Goal: Task Accomplishment & Management: Manage account settings

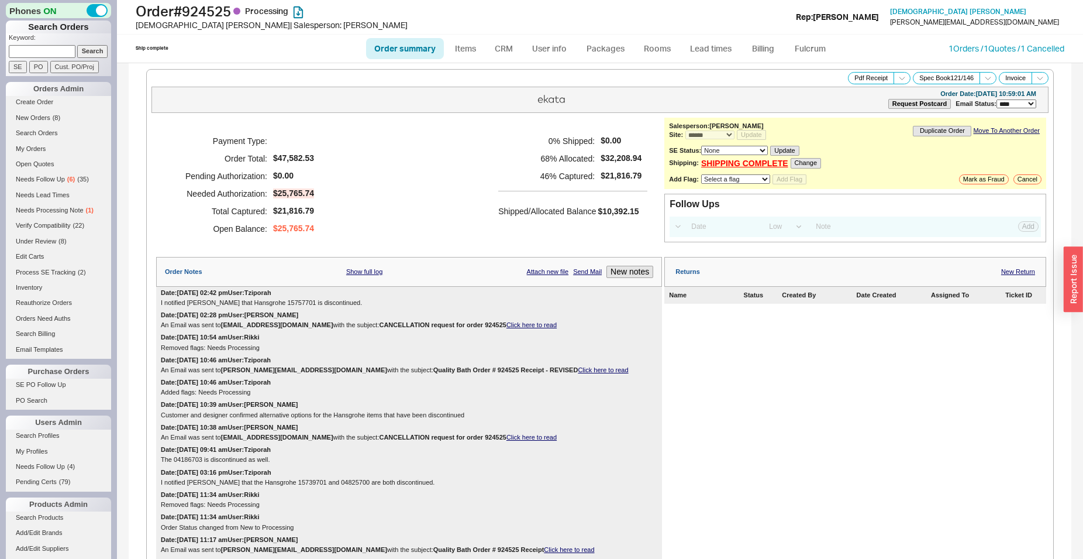
select select "*"
select select "LOW"
select select "3"
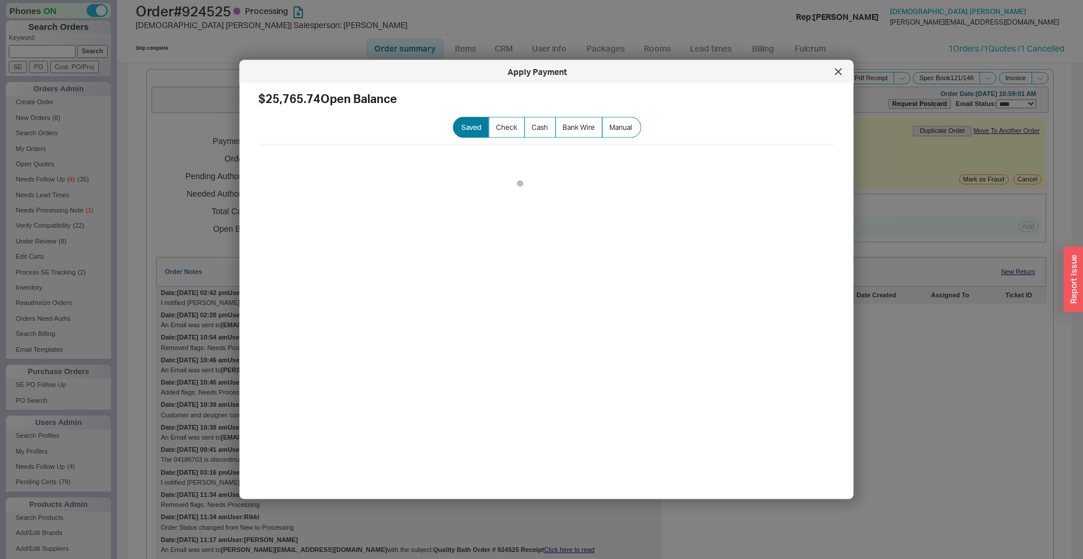
scroll to position [1134, 0]
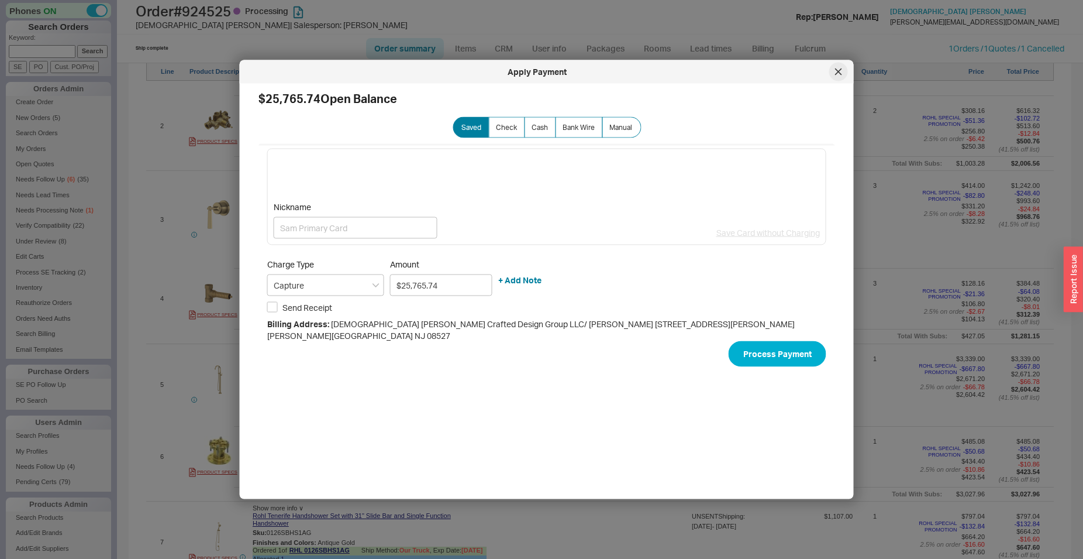
click at [839, 74] on icon at bounding box center [838, 71] width 7 height 7
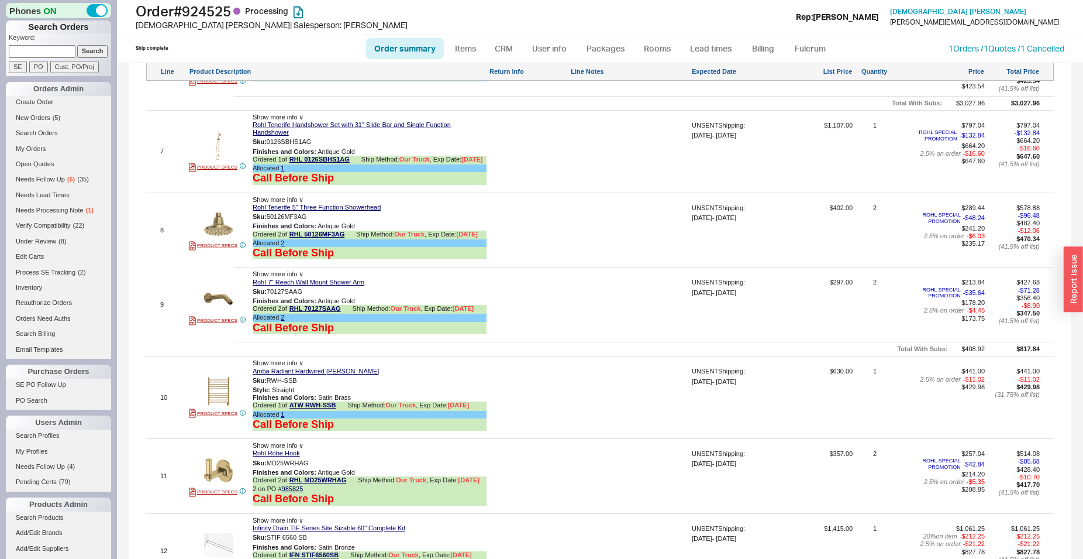
scroll to position [1551, 0]
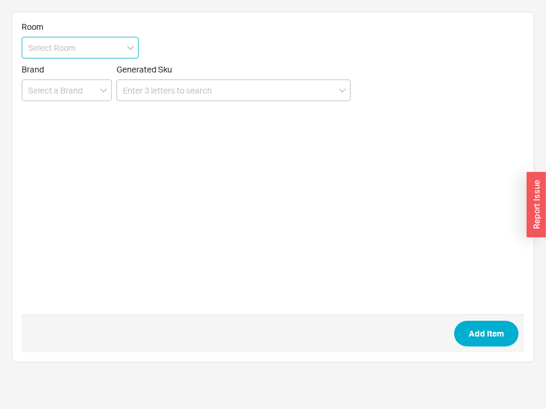
click at [47, 50] on input at bounding box center [80, 48] width 117 height 22
click at [45, 89] on input at bounding box center [67, 91] width 90 height 22
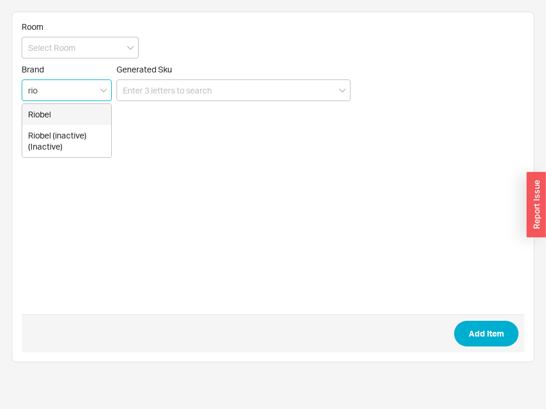
drag, startPoint x: 43, startPoint y: 118, endPoint x: 71, endPoint y: 103, distance: 31.1
click at [44, 117] on div "Riobel" at bounding box center [66, 114] width 89 height 21
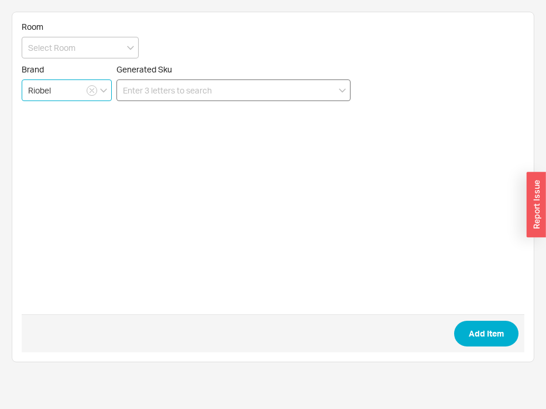
type input "Riobel"
click at [150, 86] on input at bounding box center [233, 91] width 234 height 22
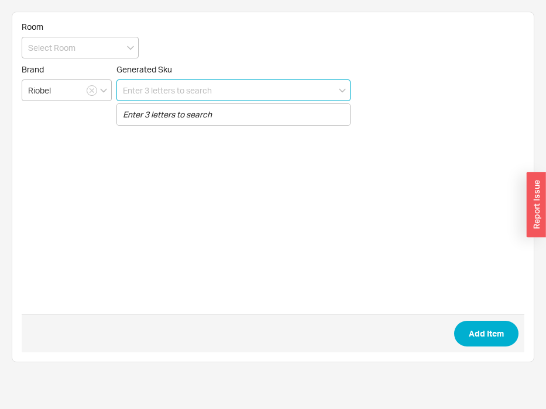
paste input "4-381"
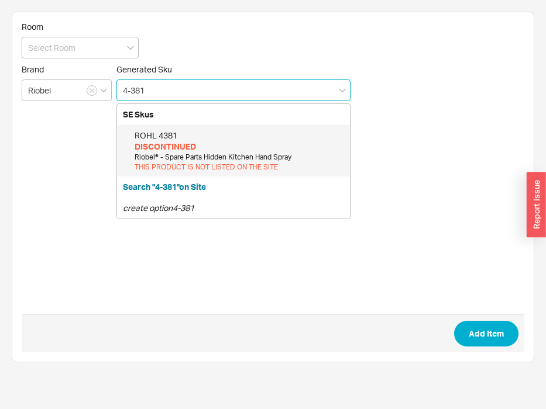
click at [180, 149] on div "DISCONTINUED" at bounding box center [239, 147] width 209 height 12
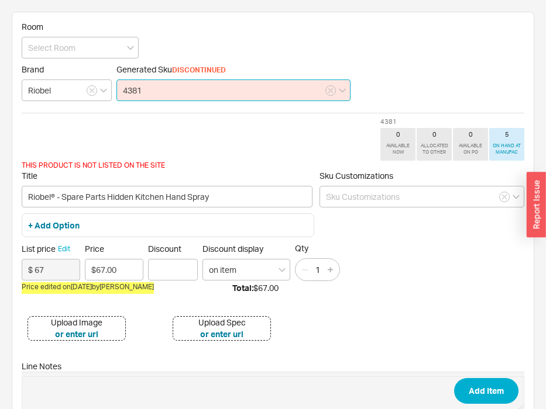
type input "4381"
click at [64, 247] on button "Edit" at bounding box center [64, 249] width 12 height 11
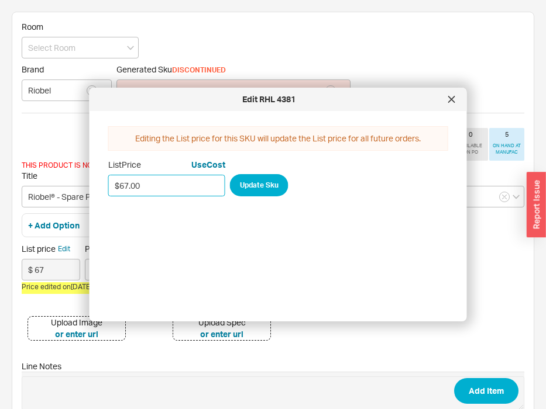
drag, startPoint x: 146, startPoint y: 190, endPoint x: 99, endPoint y: 197, distance: 47.4
click at [108, 197] on input "$67.00" at bounding box center [166, 186] width 117 height 22
type input "$71.00"
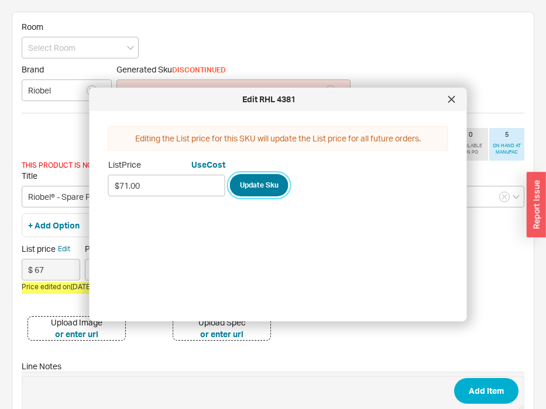
click at [248, 178] on button "Update Sku" at bounding box center [259, 185] width 58 height 22
type input "$ 71"
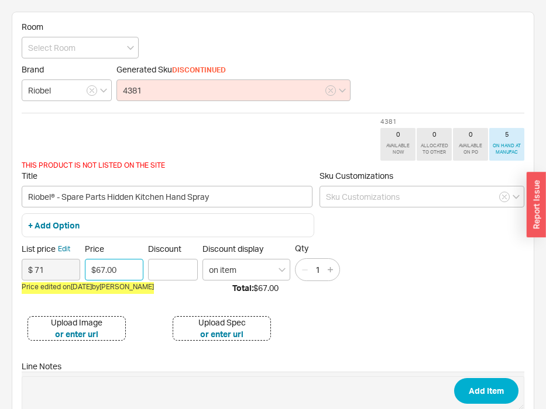
drag, startPoint x: 123, startPoint y: 272, endPoint x: 85, endPoint y: 268, distance: 37.6
click at [85, 268] on input "$67.00" at bounding box center [114, 270] width 58 height 22
type input "$71.00"
type input "25"
click at [454, 378] on button "Add Item" at bounding box center [486, 391] width 64 height 26
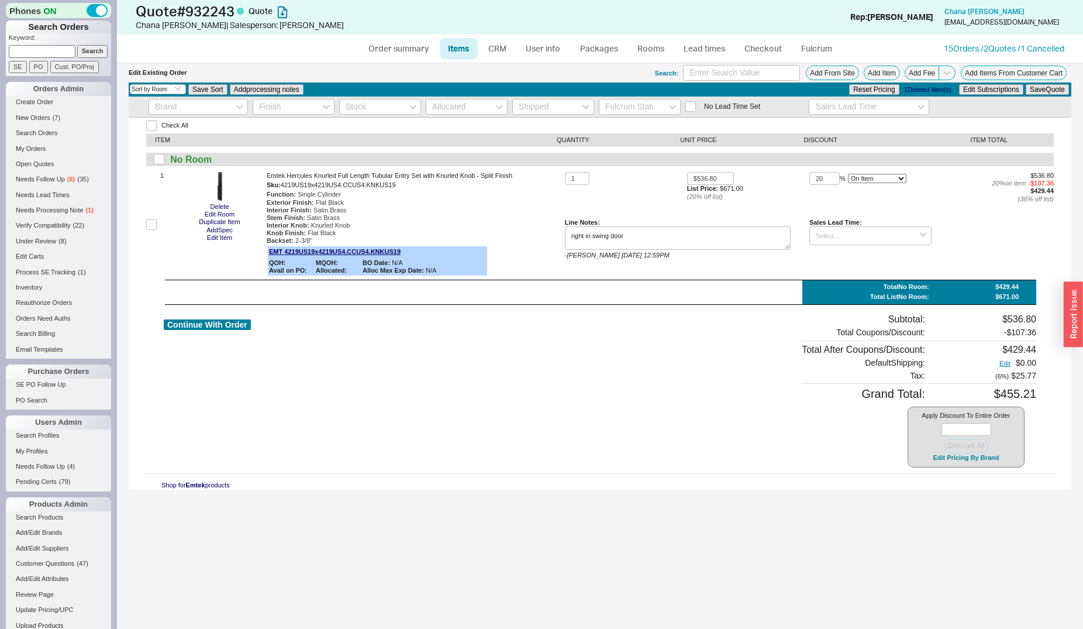
select select "3"
click at [821, 73] on button "Add From Site" at bounding box center [832, 73] width 53 height 15
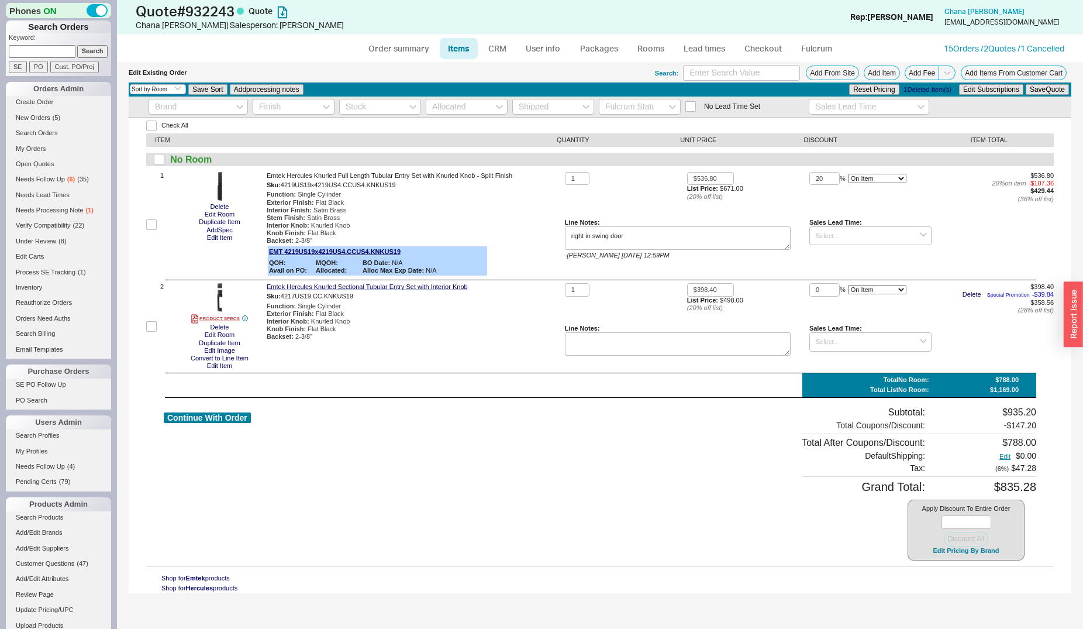
click at [969, 290] on div "$398.40 Delete Special Promotion - $39.84 $358.56 ( 28 % off list)" at bounding box center [993, 298] width 122 height 31
click at [969, 292] on button "Delete" at bounding box center [972, 295] width 26 height 8
drag, startPoint x: 825, startPoint y: 285, endPoint x: 804, endPoint y: 284, distance: 21.1
click at [810, 286] on input "0" at bounding box center [825, 289] width 30 height 13
type input "20"
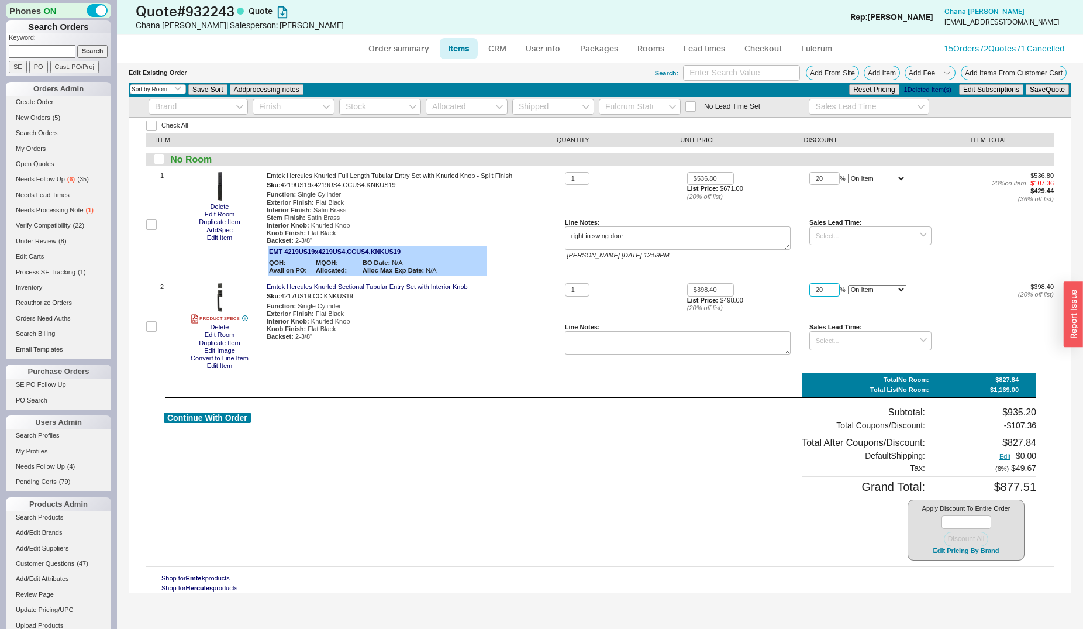
click at [1026, 84] on button "Save Quote" at bounding box center [1047, 89] width 43 height 11
click at [240, 416] on button "Continue With Order" at bounding box center [207, 417] width 87 height 11
select select "*"
select select "LOW"
select select "3"
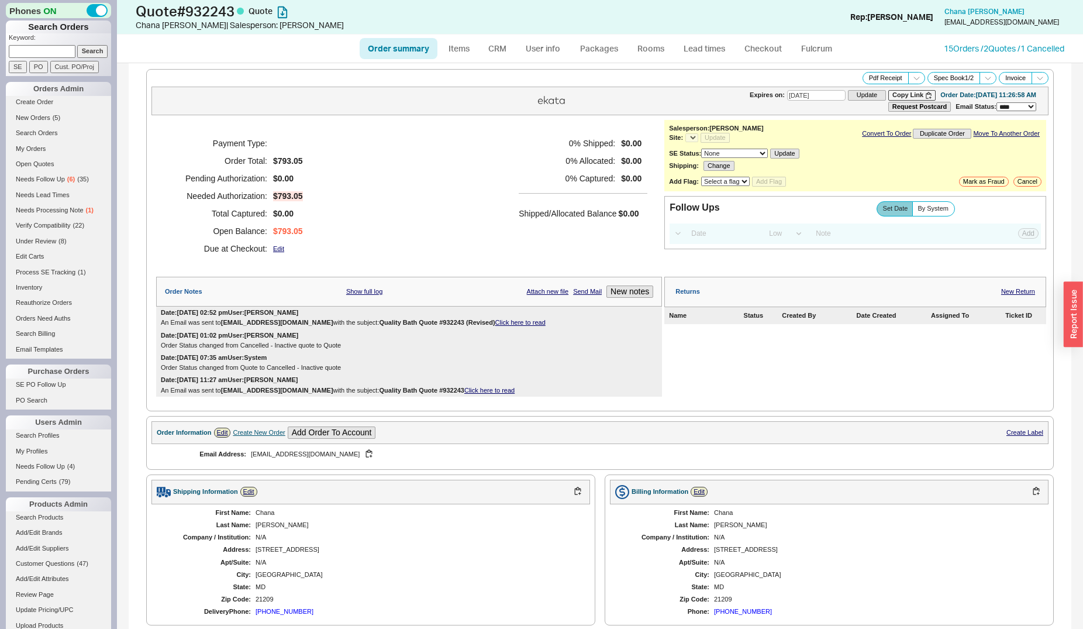
select select "*"
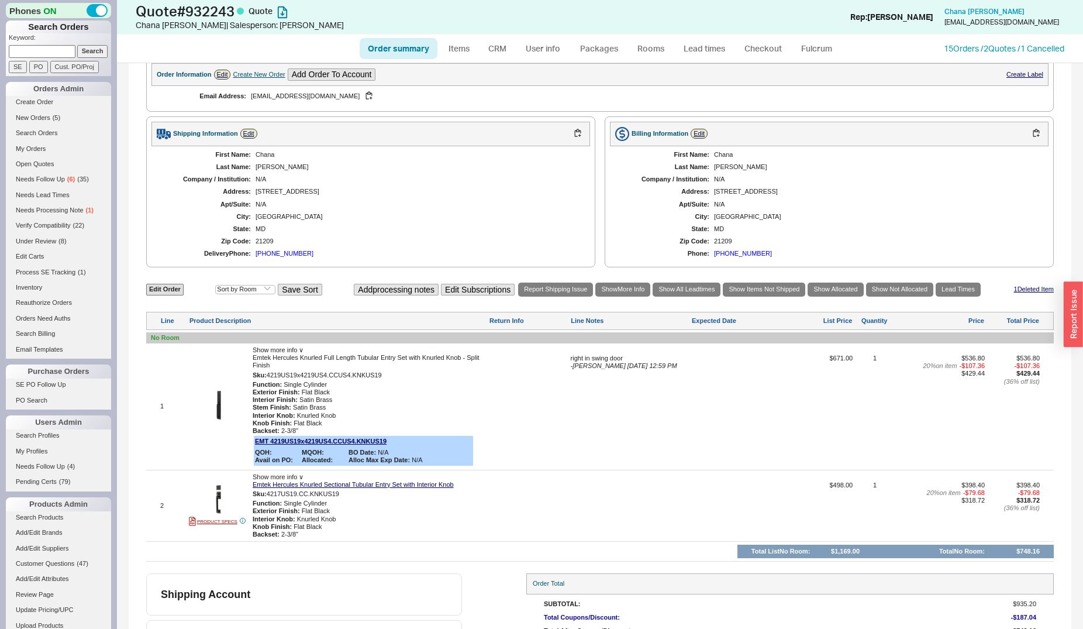
scroll to position [423, 0]
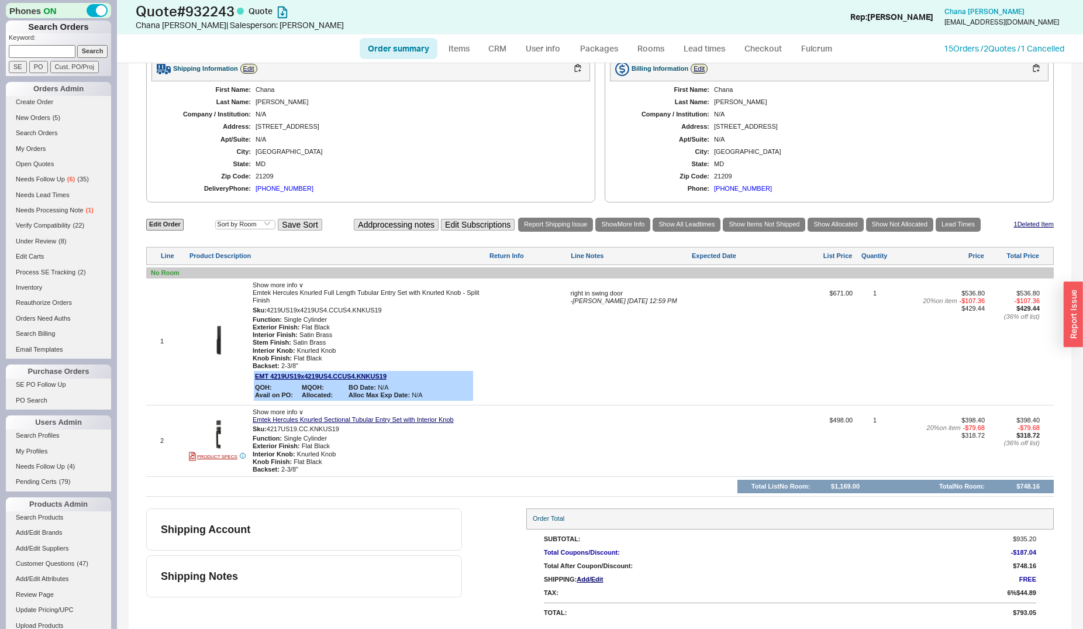
click at [218, 432] on img at bounding box center [218, 434] width 29 height 29
click at [175, 229] on link "Edit Order" at bounding box center [164, 224] width 37 height 11
select select "3"
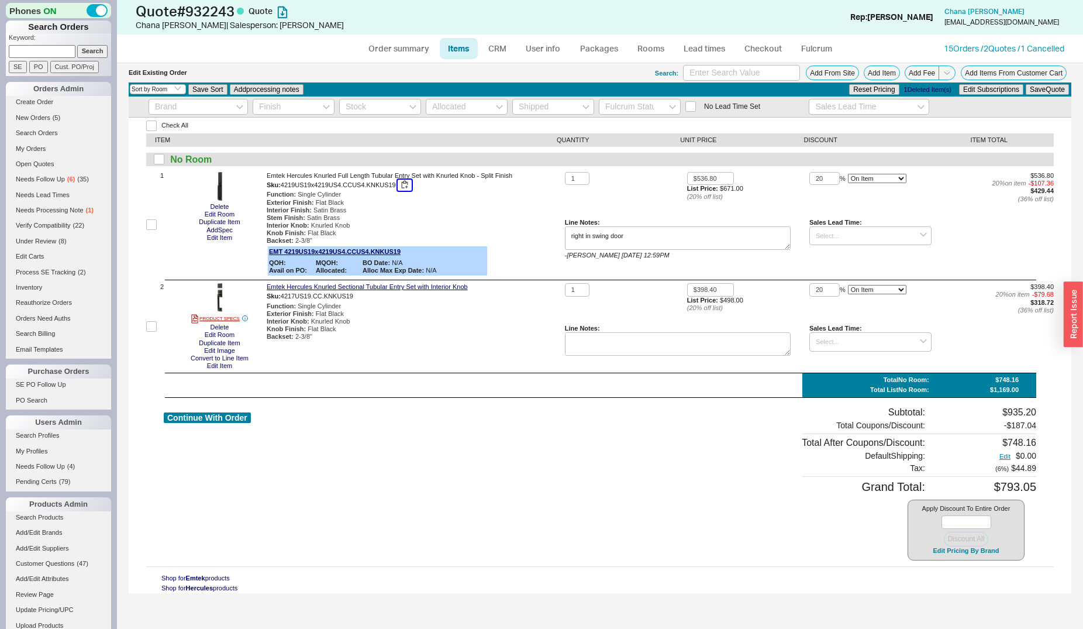
click at [408, 184] on button "button" at bounding box center [405, 185] width 14 height 11
click at [245, 356] on button "Convert to Line Item" at bounding box center [219, 358] width 65 height 8
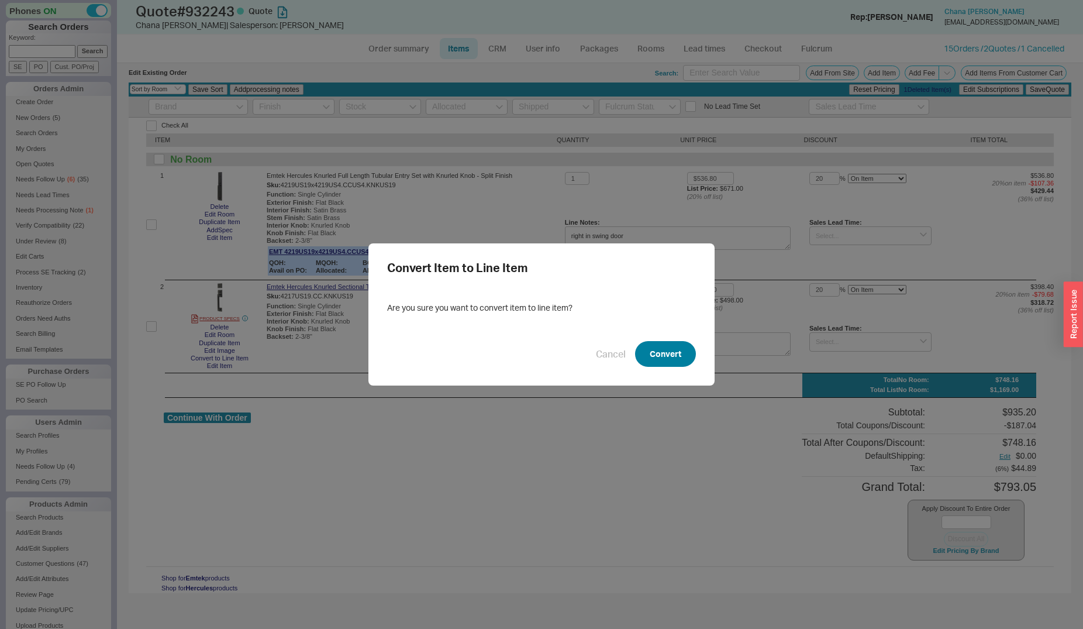
click at [653, 350] on button "Convert" at bounding box center [665, 354] width 61 height 26
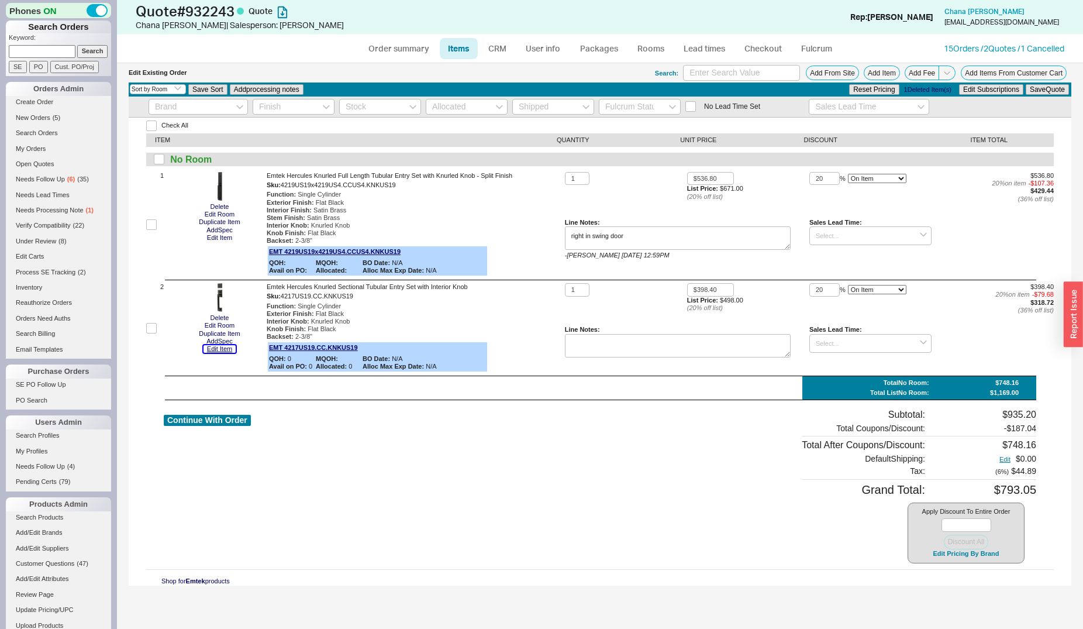
click at [223, 350] on button "Edit Item" at bounding box center [220, 349] width 32 height 8
click at [226, 239] on button "Edit Item" at bounding box center [220, 238] width 32 height 8
click at [207, 421] on button "Continue With Order" at bounding box center [207, 420] width 87 height 11
select select "*"
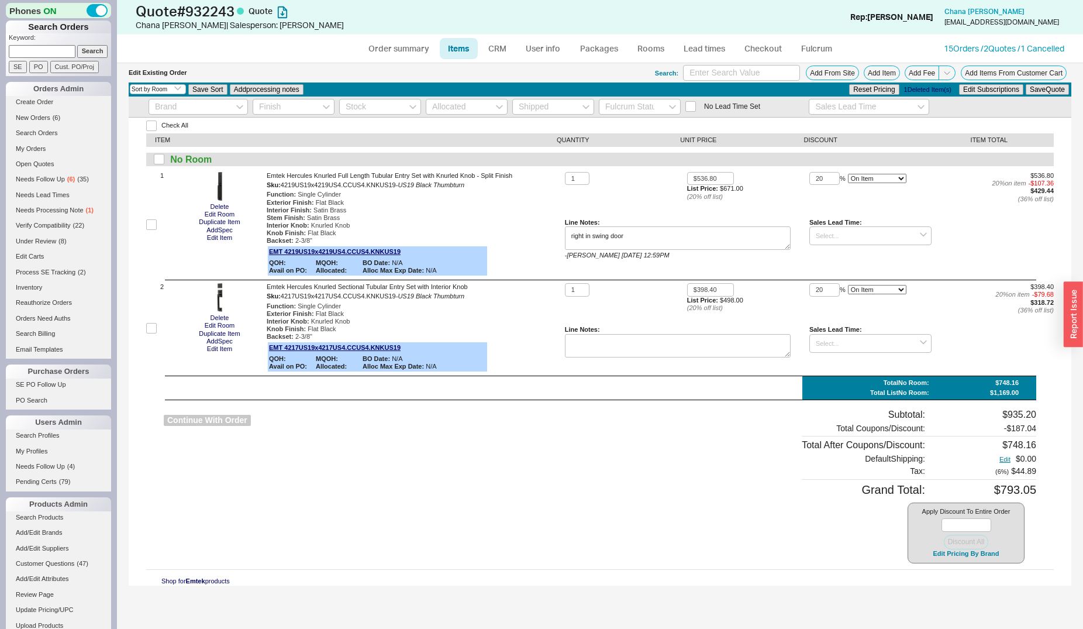
select select "LOW"
select select "3"
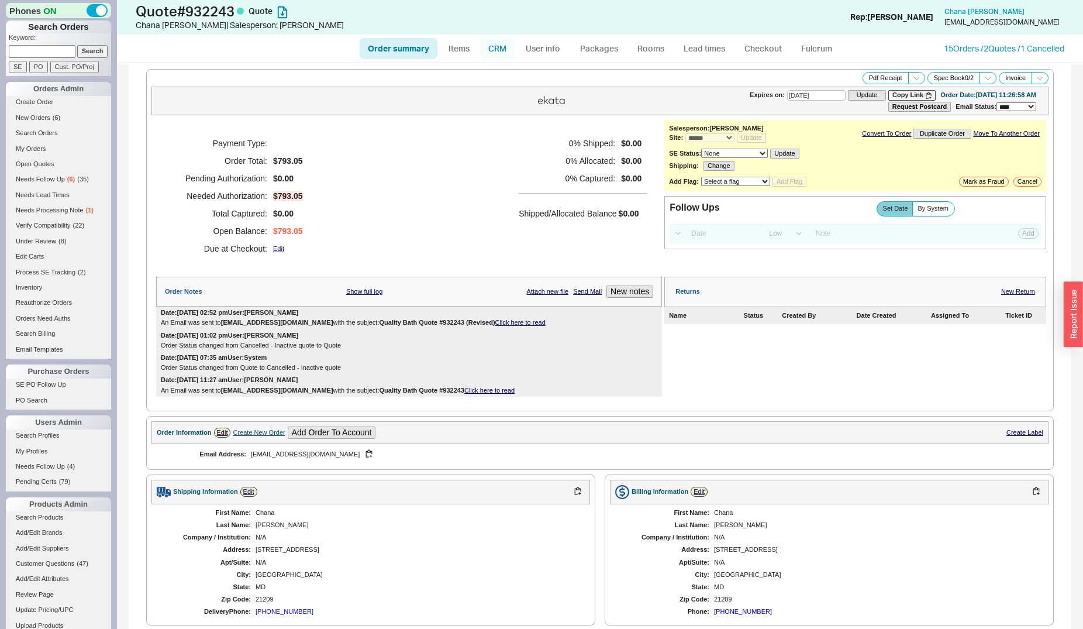
click at [498, 47] on link "CRM" at bounding box center [497, 48] width 35 height 21
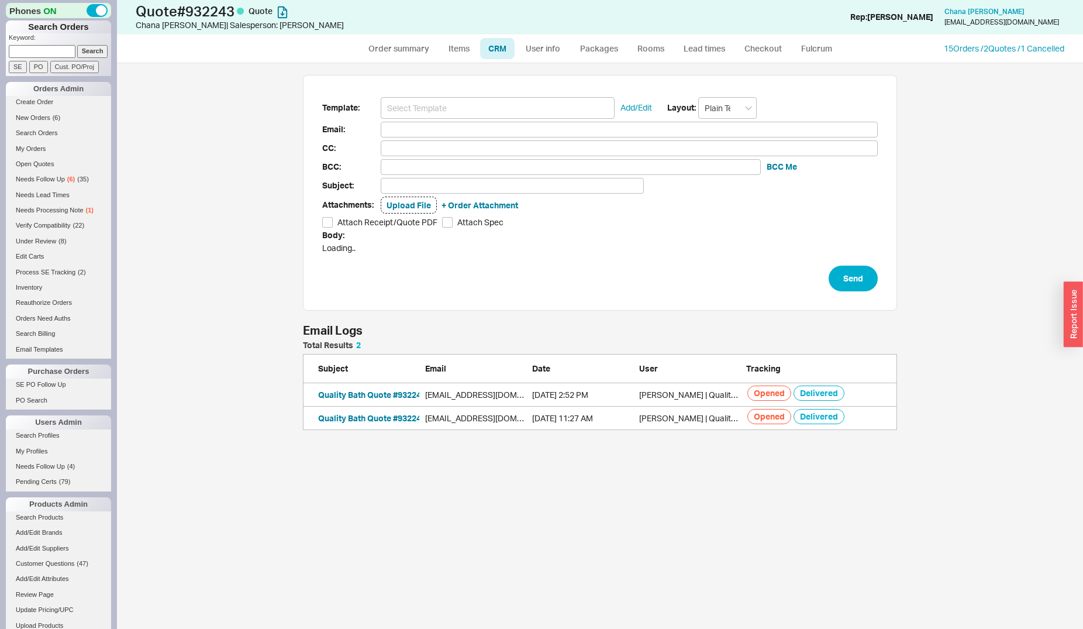
scroll to position [556, 956]
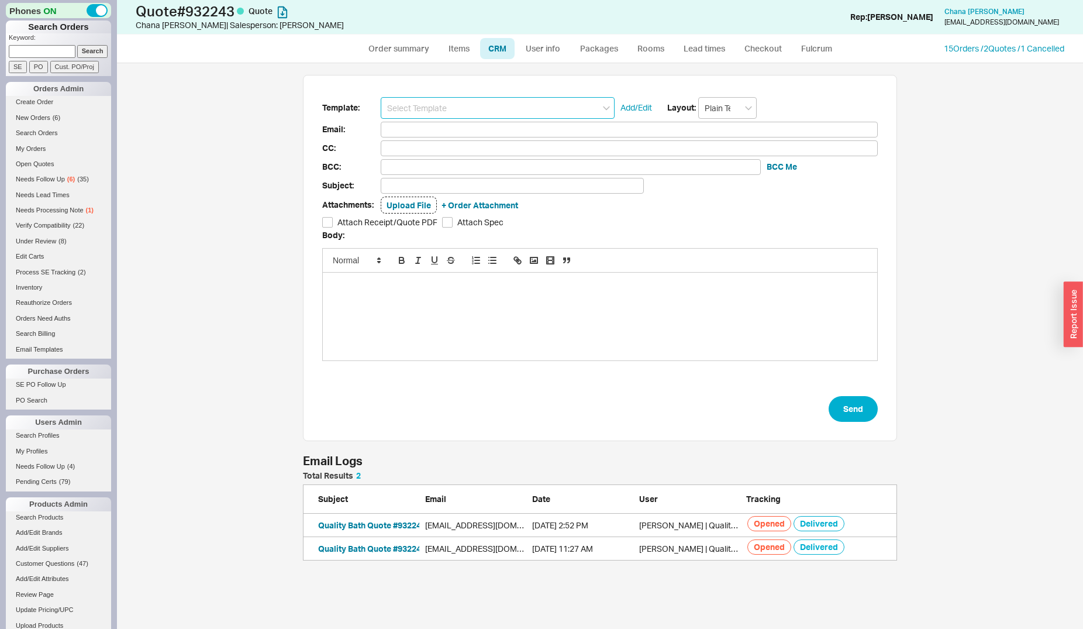
click at [476, 113] on input at bounding box center [498, 108] width 234 height 22
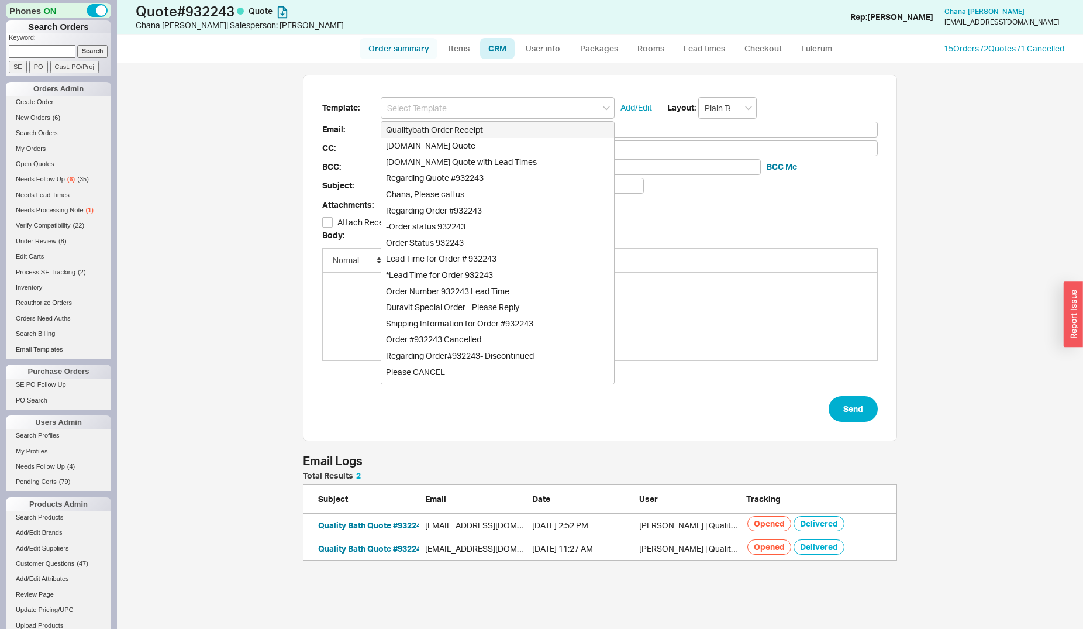
click at [415, 39] on link "Order summary" at bounding box center [399, 48] width 78 height 21
select select "*"
select select "LOW"
select select "3"
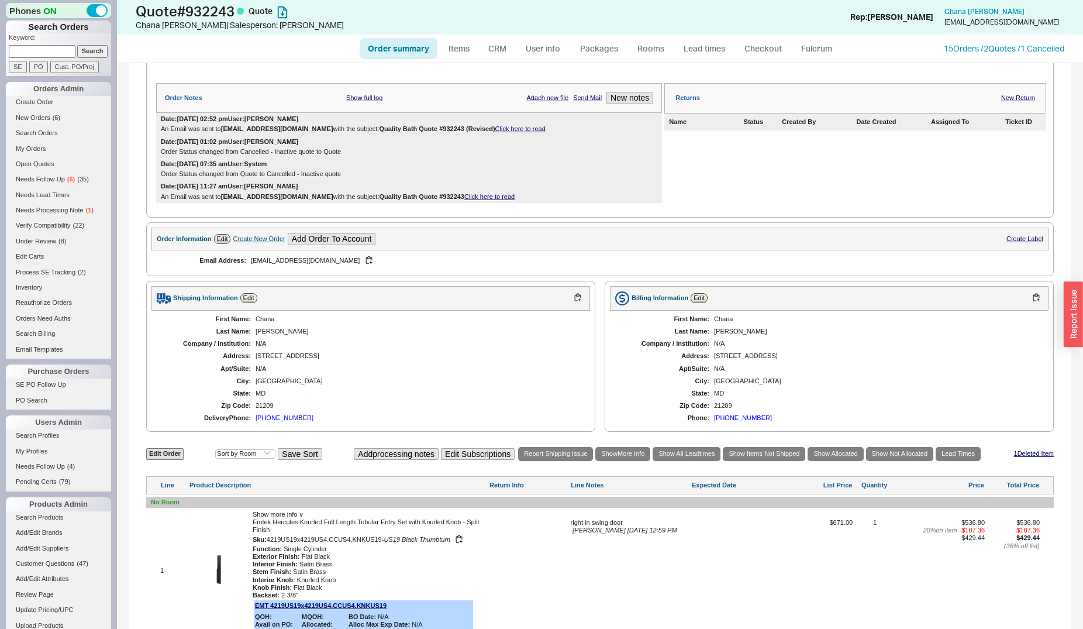
scroll to position [239, 0]
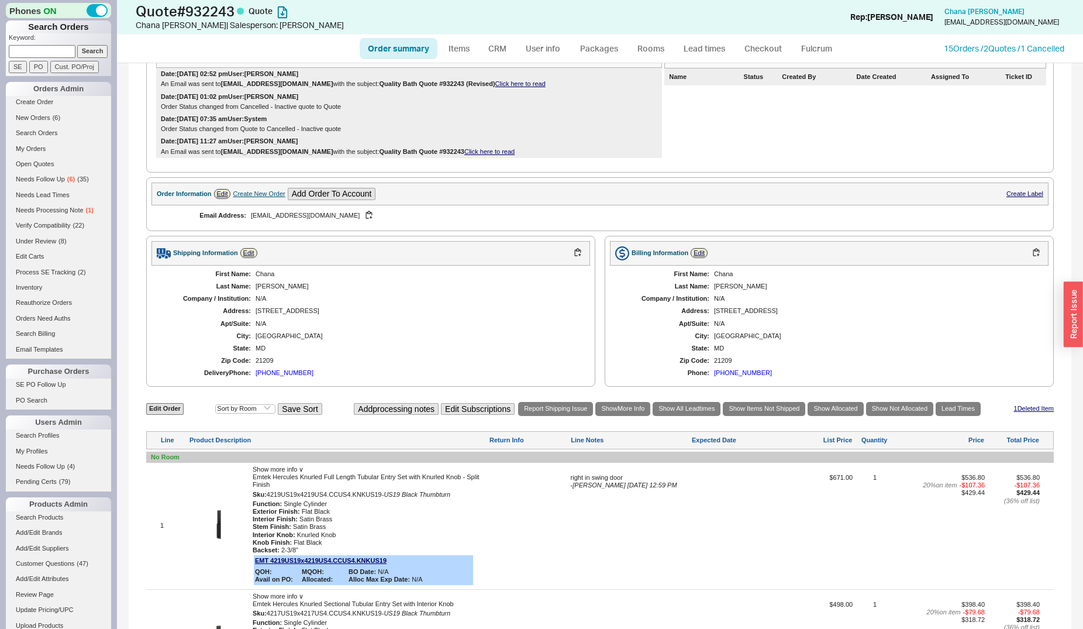
click at [279, 370] on div "First Name: Chana Last Name: Engel Company / Institution: N/A Address: 6613 Ivy…" at bounding box center [370, 324] width 439 height 116
click at [283, 375] on div "410-262-5603" at bounding box center [285, 373] width 58 height 8
click at [173, 352] on div "State:" at bounding box center [207, 349] width 88 height 8
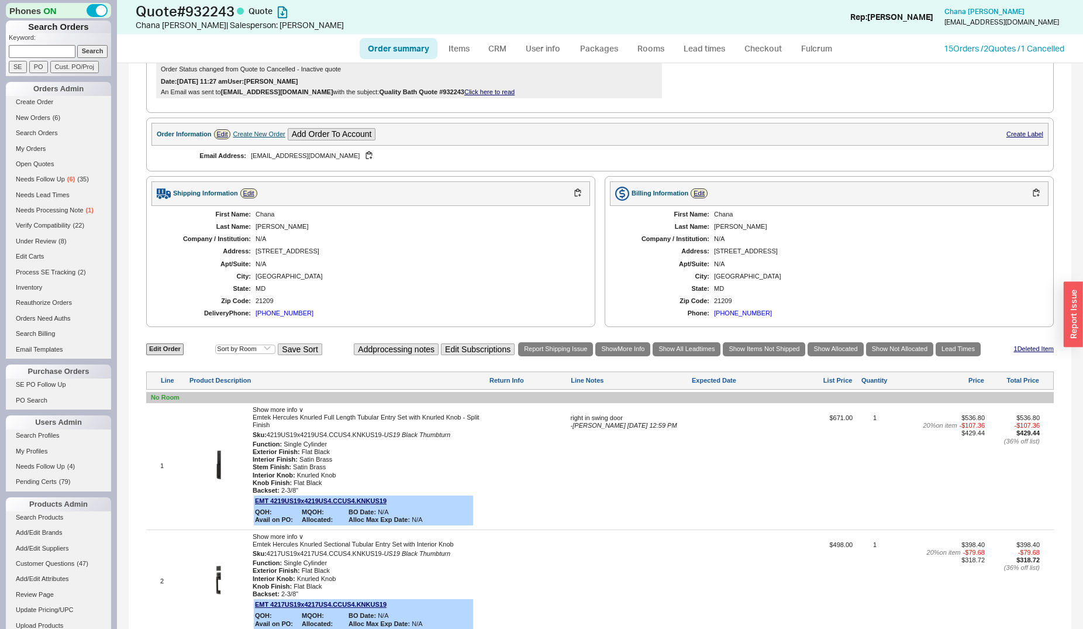
scroll to position [275, 0]
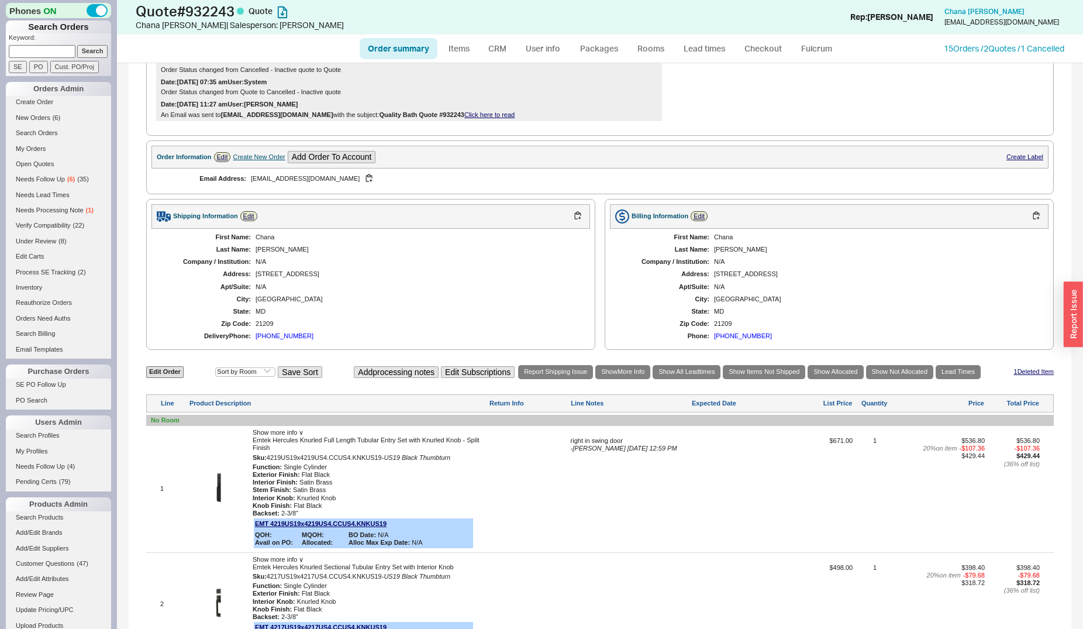
click at [292, 333] on div "410-262-5603" at bounding box center [285, 336] width 58 height 8
click at [164, 377] on link "Edit Order" at bounding box center [164, 371] width 37 height 11
select select "3"
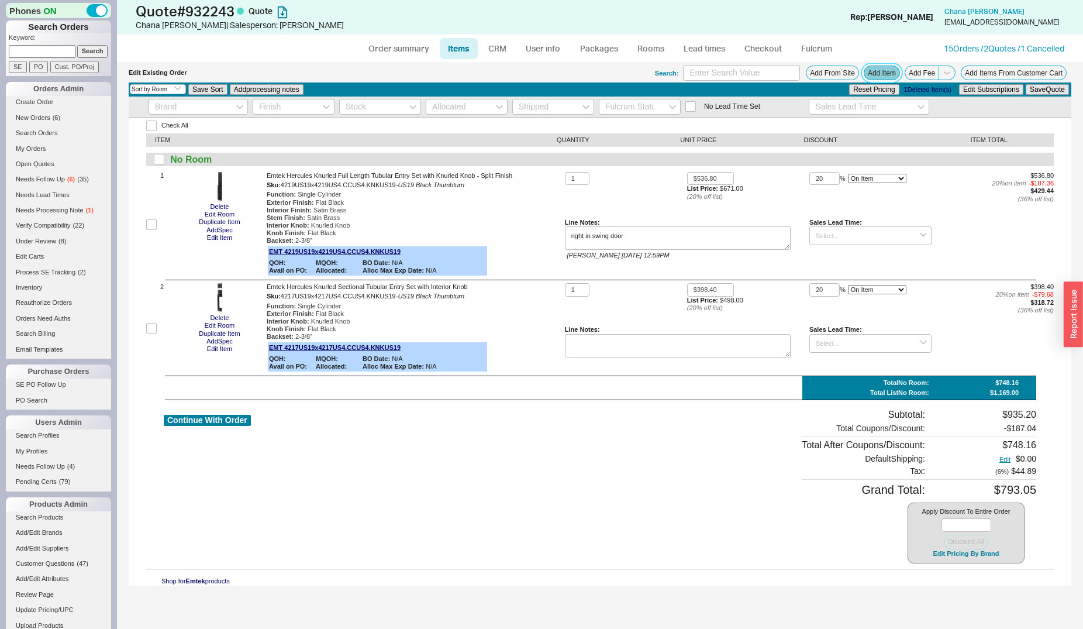
click at [877, 78] on button "Add Item" at bounding box center [882, 73] width 36 height 15
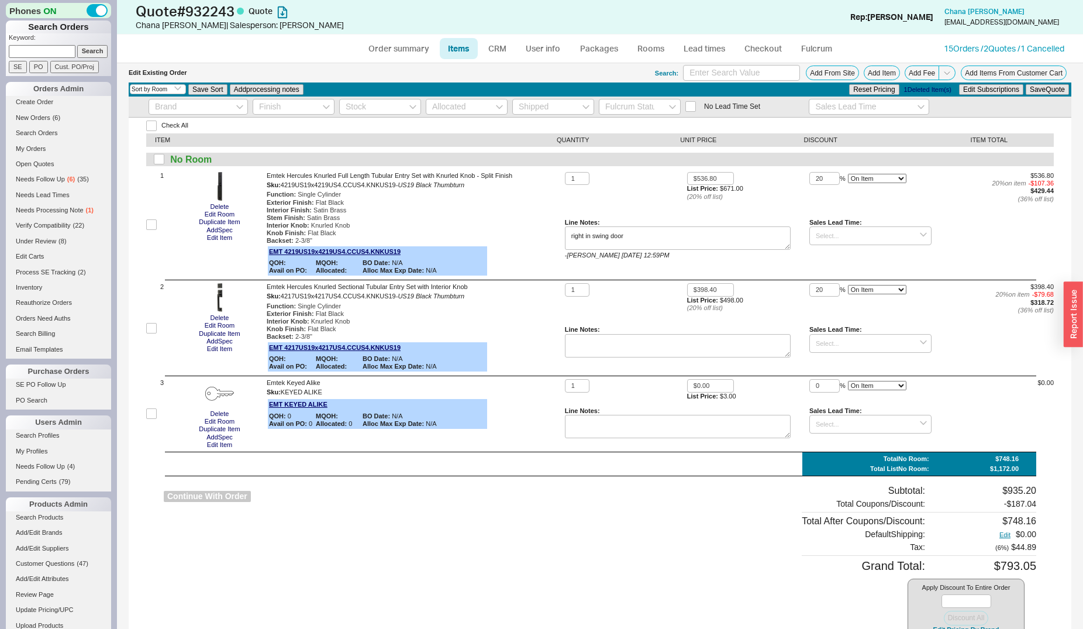
click at [220, 498] on button "Continue With Order" at bounding box center [207, 496] width 87 height 11
select select "*"
select select "LOW"
select select "3"
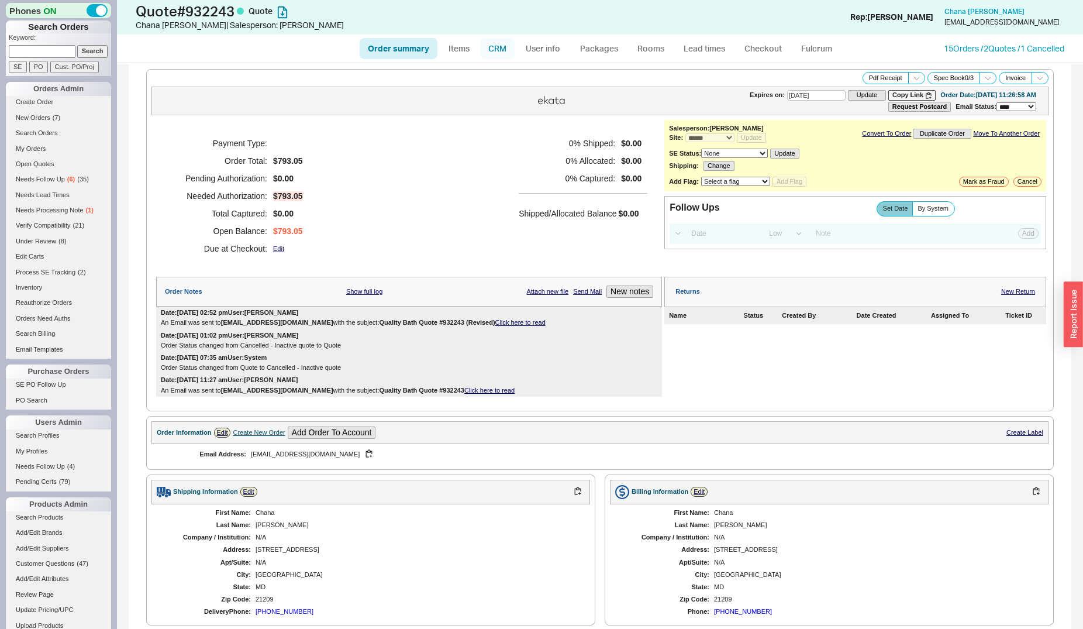
click at [503, 52] on link "CRM" at bounding box center [497, 48] width 35 height 21
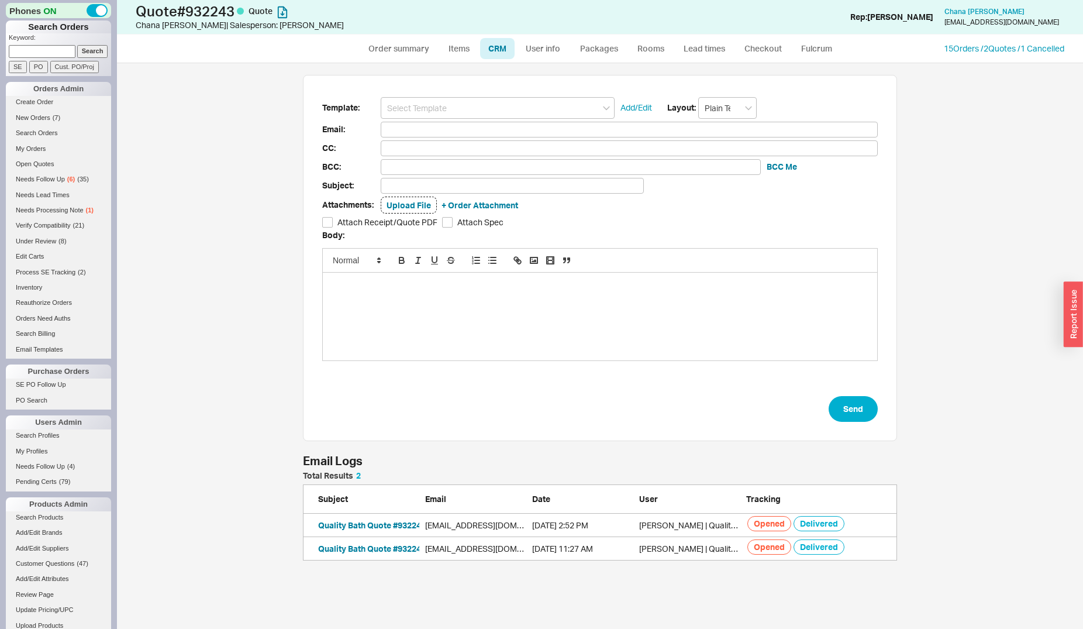
click at [491, 109] on input at bounding box center [498, 108] width 234 height 22
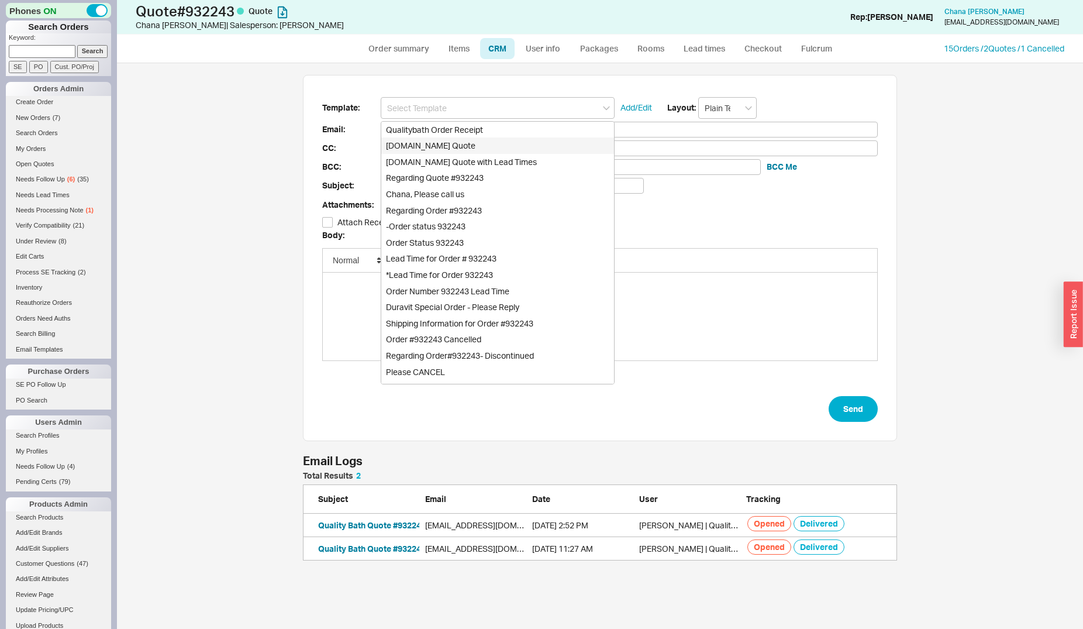
click at [484, 146] on div "Qualitybath.com Quote" at bounding box center [497, 145] width 233 height 16
type input "Receipt"
type input "info@origani-interiors.com"
type input "Quality Bath Quote #932243"
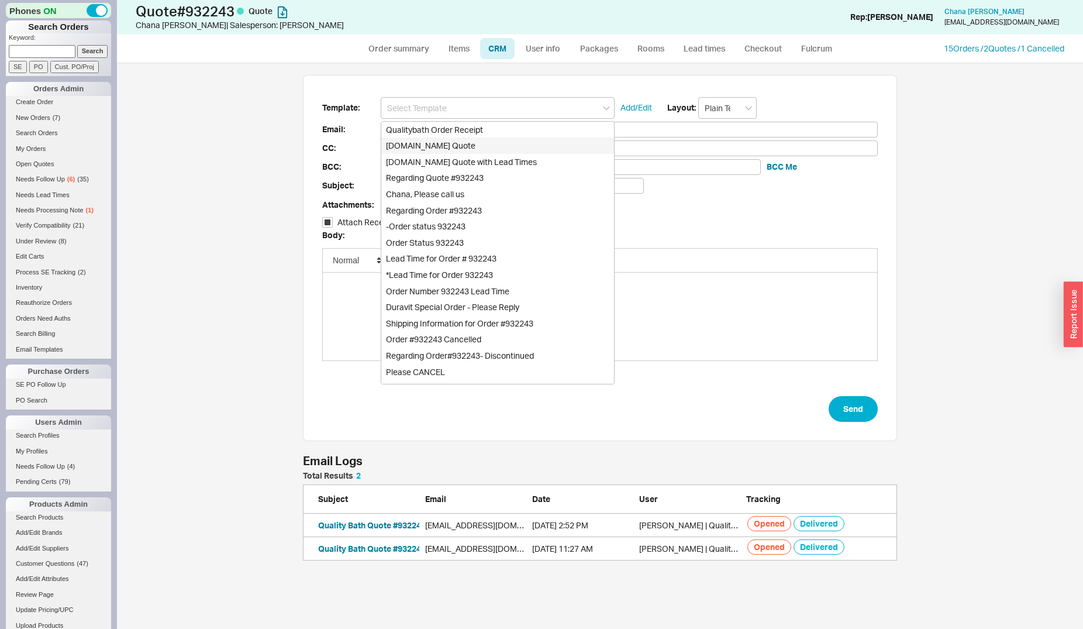
checkbox input "true"
type input "Qualitybath.com Quote"
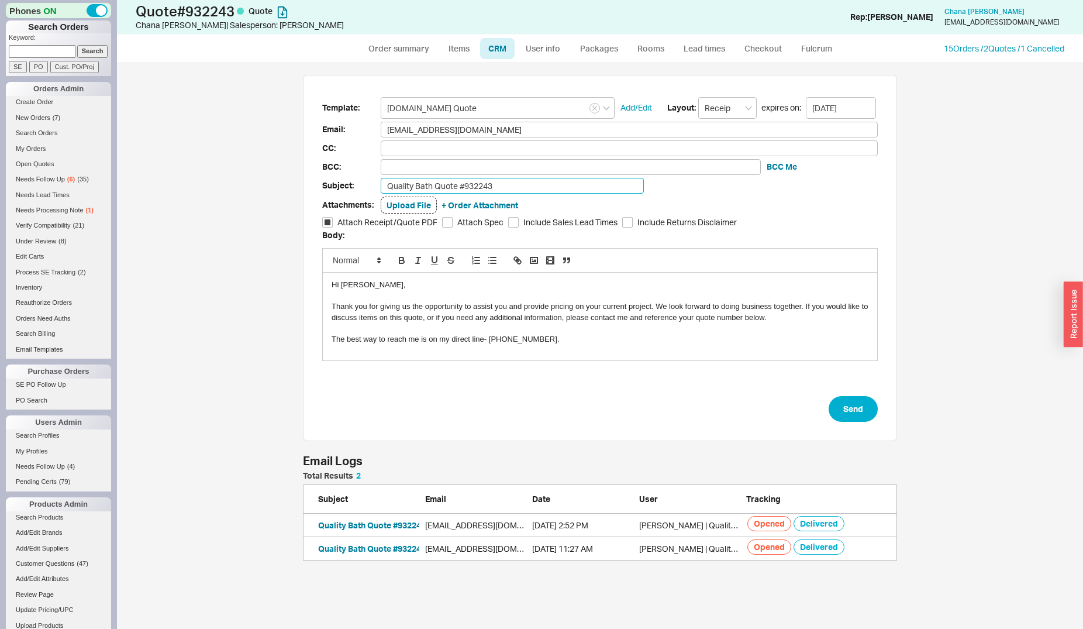
click at [507, 184] on input "Quality Bath Quote #932243" at bounding box center [512, 186] width 263 height 16
type input "Quality Bath Quote #932243 (Revised)"
click at [845, 406] on button "Send" at bounding box center [853, 409] width 49 height 26
select select "*"
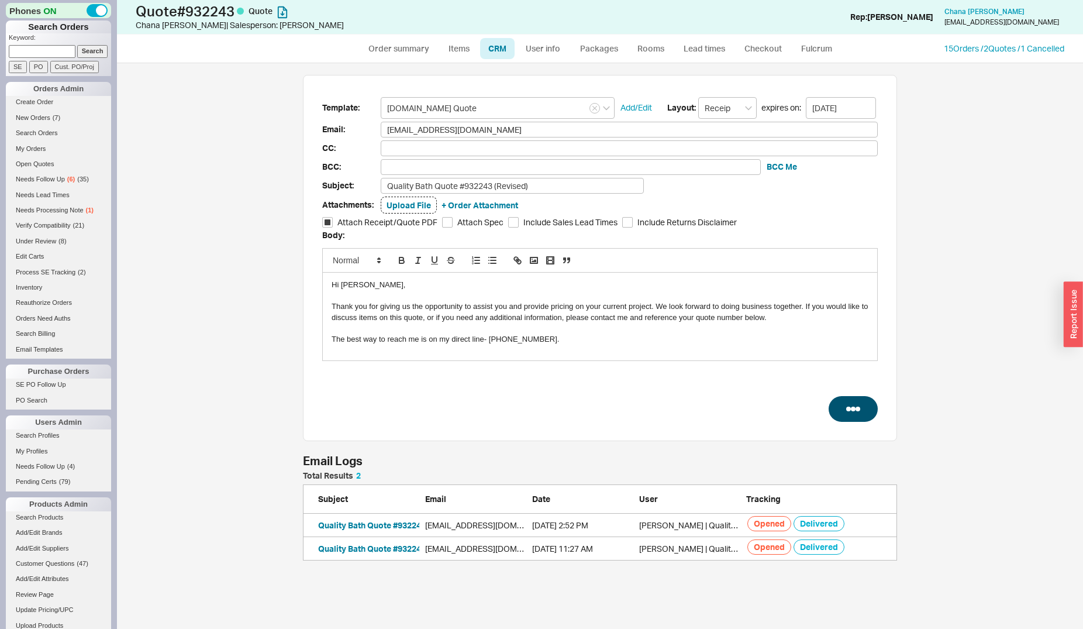
select select "LOW"
select select "3"
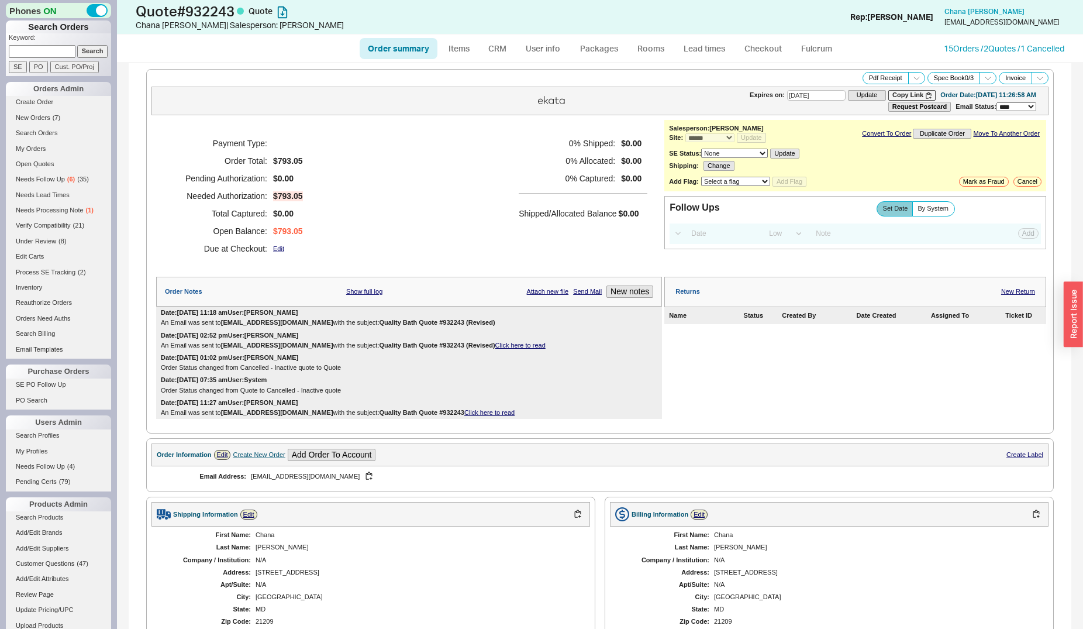
type input "10/03/2025"
click at [56, 54] on input at bounding box center [42, 51] width 67 height 12
type input "940099"
click at [77, 45] on input "Search" at bounding box center [92, 51] width 31 height 12
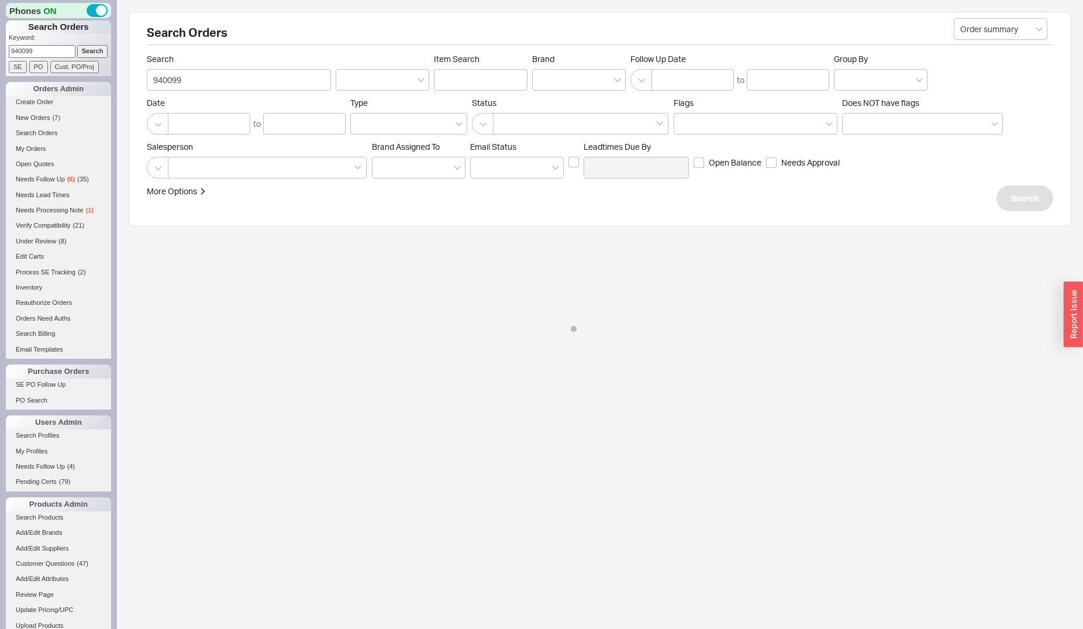
select select "*"
select select "3"
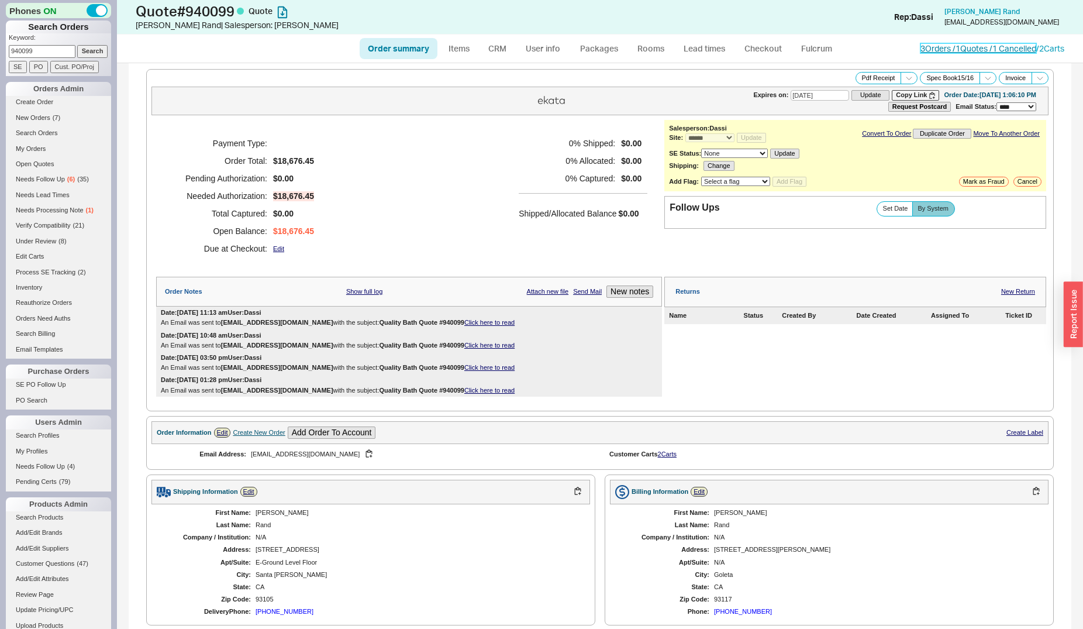
click at [926, 48] on link "3 Orders / 1 Quotes / 1 Cancelled" at bounding box center [979, 48] width 116 height 10
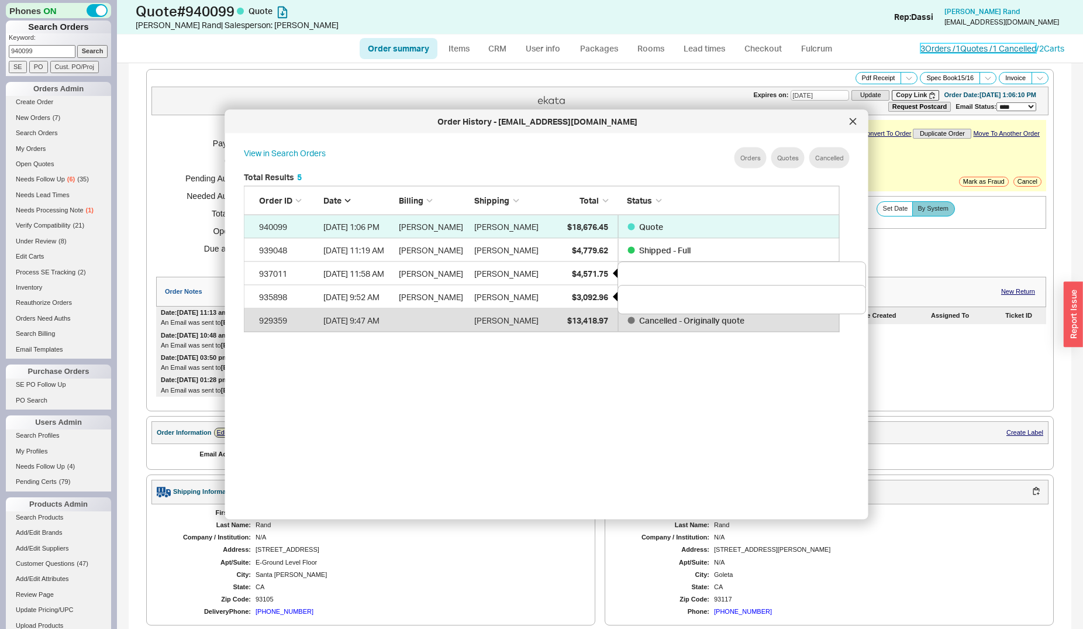
scroll to position [348, 605]
click at [857, 122] on div at bounding box center [853, 121] width 19 height 19
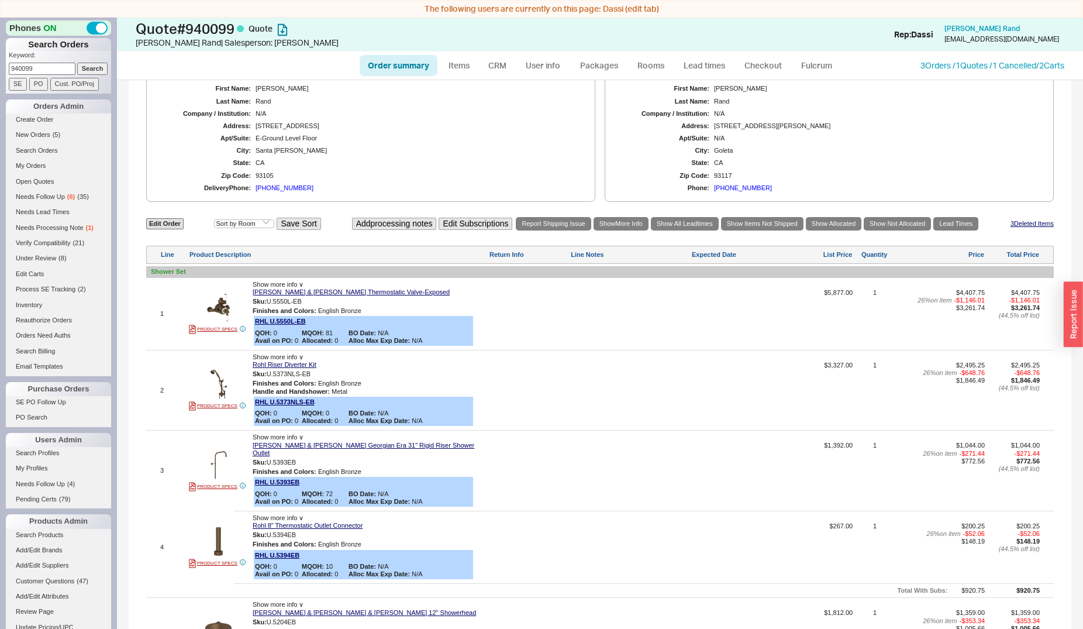
scroll to position [143, 0]
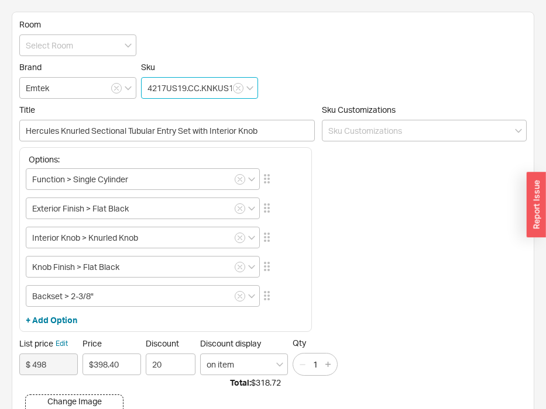
click at [199, 90] on input "4217US19.CC.KNKUS19" at bounding box center [199, 88] width 117 height 22
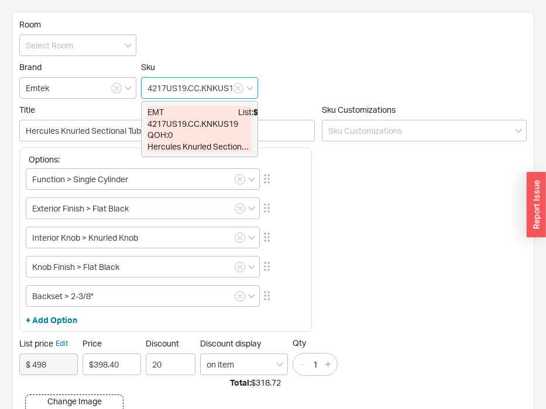
paste input "9US19x4219US4.CCUS4"
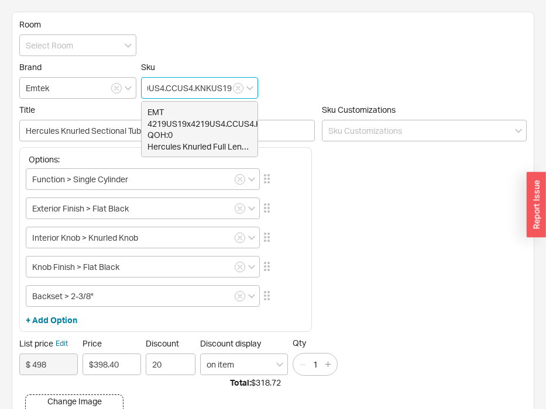
scroll to position [0, 44]
click at [163, 118] on div "create option 4219US19x4217US4.CCUS4.KNKUS19" at bounding box center [200, 118] width 116 height 32
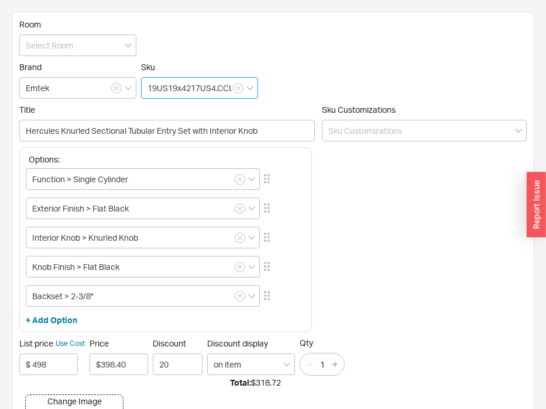
scroll to position [0, 0]
click at [164, 89] on input "4219US19x4217US4.CCUS4.KNKUS19" at bounding box center [199, 88] width 117 height 22
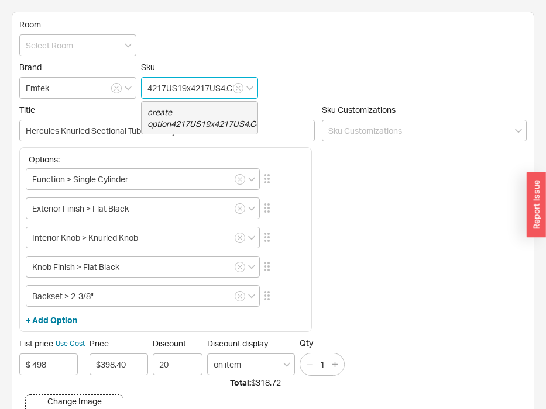
click at [178, 123] on icon "create option 4217US19x4217US4.CCUS4.KNKUS19" at bounding box center [231, 118] width 168 height 22
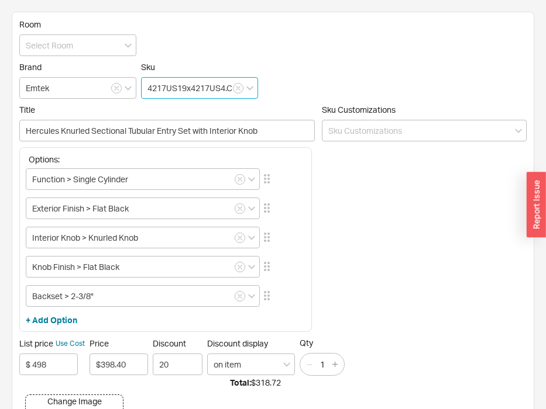
scroll to position [92, 0]
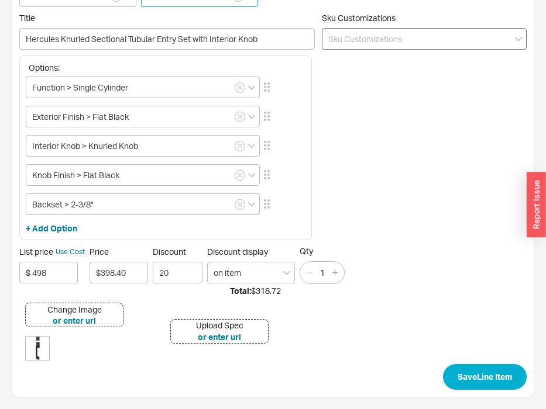
type input "4217US19x4217US4.CCUS4.KNKUS19"
click at [359, 33] on input at bounding box center [424, 39] width 205 height 22
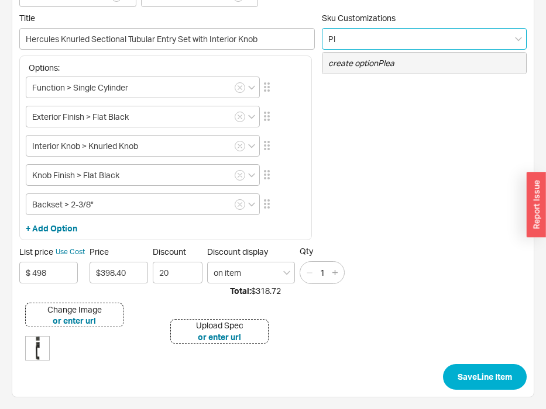
type input "P"
click at [438, 64] on icon "create option Black Thumbturn" at bounding box center [384, 63] width 113 height 10
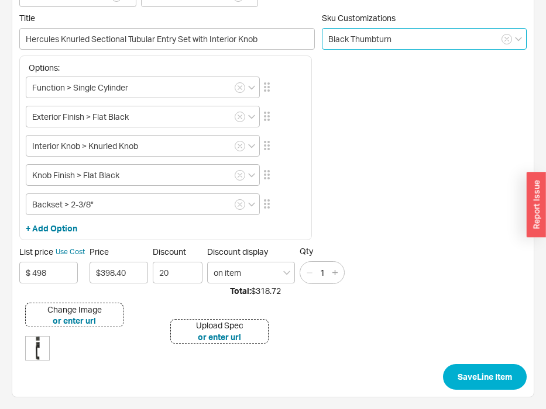
click at [328, 39] on input "Black Thumbturn" at bounding box center [424, 39] width 205 height 22
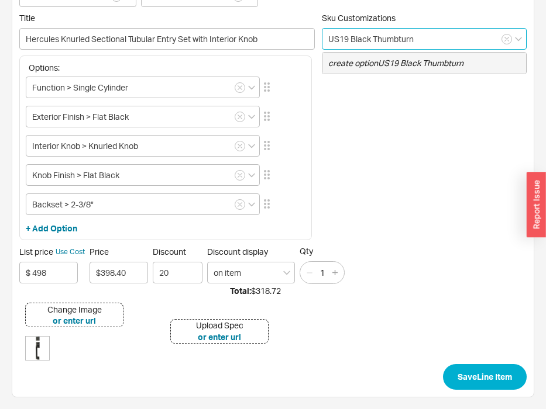
click at [405, 62] on icon "create option US19 Black Thumbturn" at bounding box center [395, 63] width 135 height 10
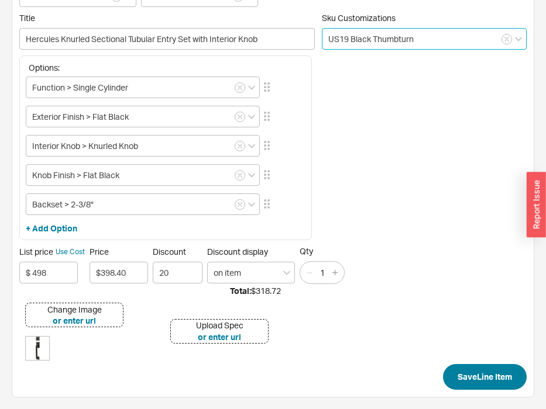
type input "US19 Black Thumbturn"
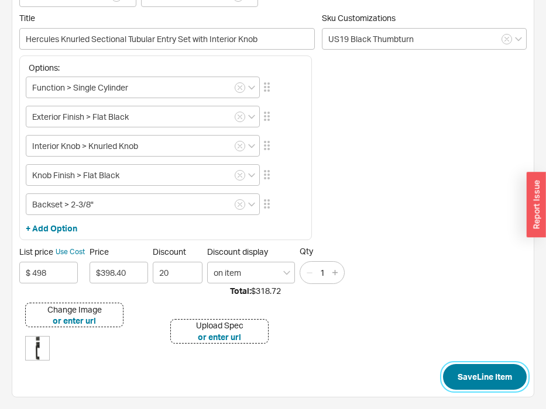
click at [480, 375] on button "Save Line Item" at bounding box center [485, 377] width 84 height 26
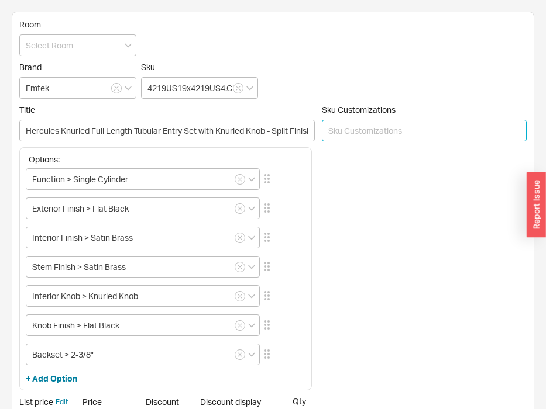
click at [340, 133] on input at bounding box center [424, 131] width 205 height 22
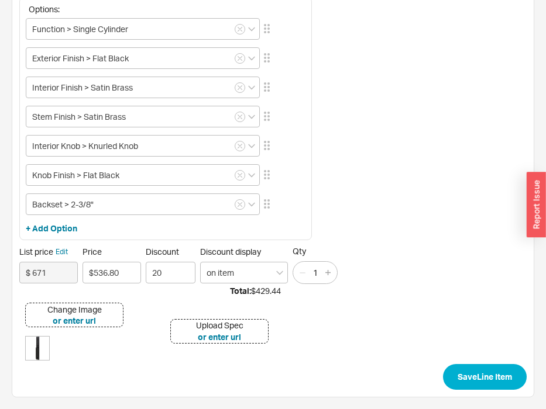
click at [357, 125] on div "Options: Function > Single Cylinder Exterior Finish > Flat Black Interior Finis…" at bounding box center [272, 118] width 507 height 243
click at [357, 133] on div "Options: Function > Single Cylinder Exterior Finish > Flat Black Interior Finis…" at bounding box center [272, 118] width 507 height 243
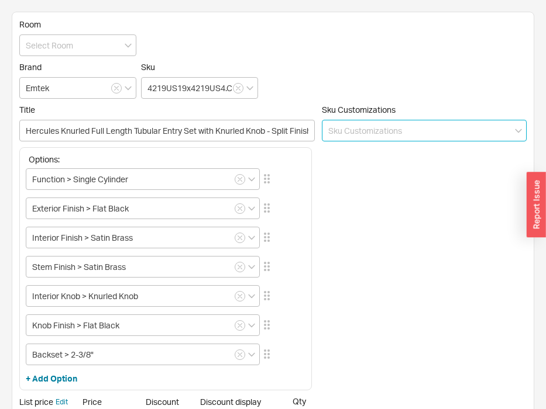
click at [370, 132] on input at bounding box center [424, 131] width 205 height 22
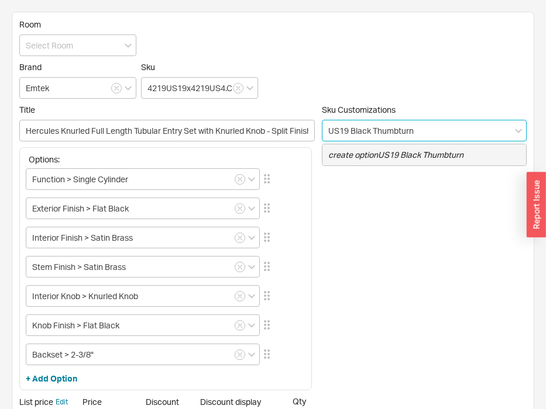
type input "US19 Black Thumbturn"
click at [398, 147] on div "Options: Function > Single Cylinder Exterior Finish > Flat Black Interior Finis…" at bounding box center [272, 268] width 507 height 243
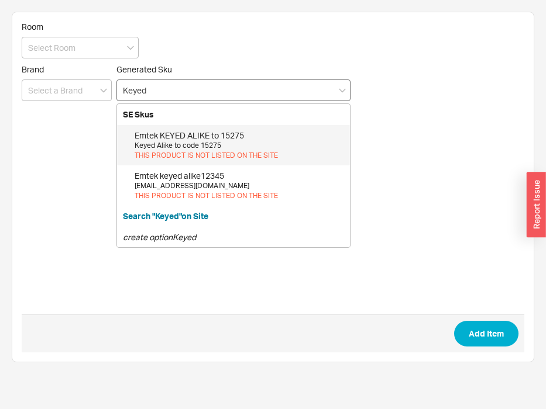
click at [122, 89] on input "Keyed" at bounding box center [233, 91] width 234 height 22
click at [274, 97] on input "Keyed" at bounding box center [233, 91] width 234 height 22
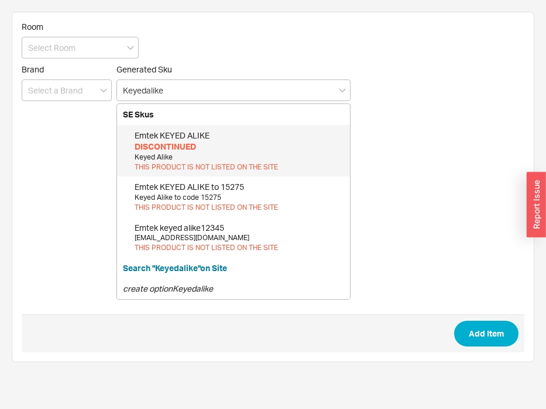
click at [235, 144] on div "DISCONTINUED" at bounding box center [239, 147] width 209 height 12
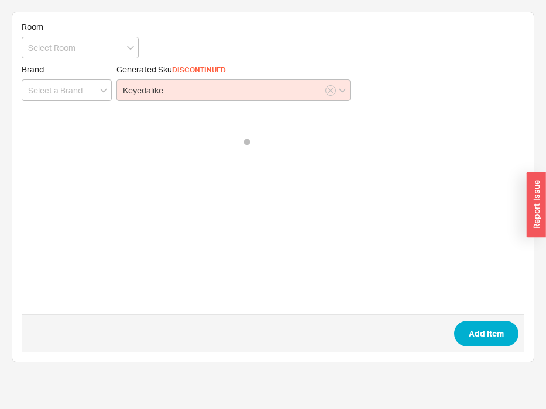
type input "KEYED ALIKE"
click at [220, 149] on form "Room Brand Generated Sku DISCONTINUED KEYED ALIKE Add Item" at bounding box center [273, 187] width 502 height 331
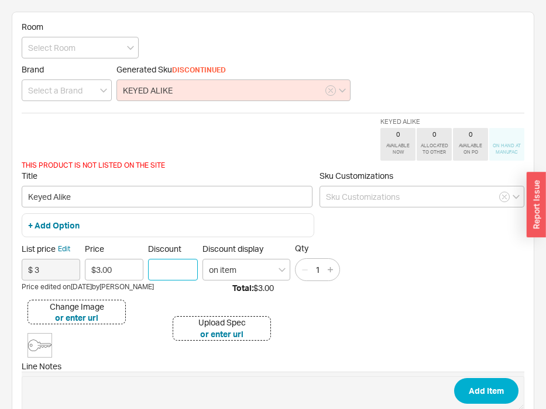
click at [167, 277] on input "Discount" at bounding box center [173, 270] width 50 height 22
click at [62, 250] on button "Edit" at bounding box center [64, 249] width 12 height 11
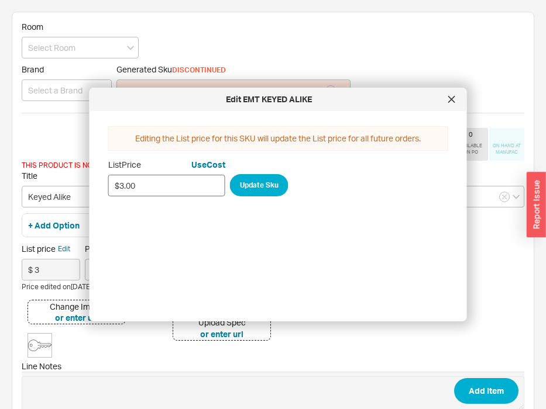
click at [175, 180] on input "$3.00" at bounding box center [166, 186] width 117 height 22
click at [184, 185] on input "$0.00" at bounding box center [166, 186] width 117 height 22
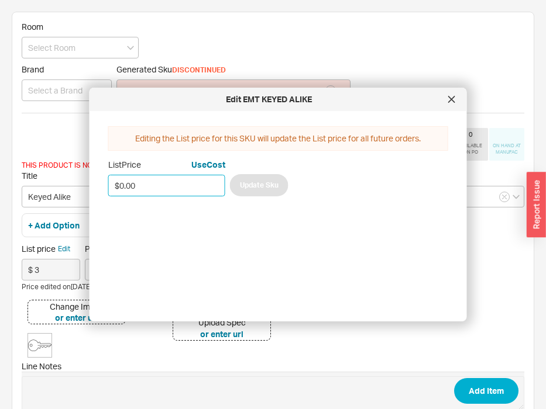
type input "$0.00"
click at [449, 102] on icon at bounding box center [451, 100] width 6 height 6
click at [447, 101] on form "Room Brand Generated Sku DISCONTINUED KEYED ALIKE KEYED ALIKE 0 AVAILABLE NOW 0…" at bounding box center [273, 243] width 502 height 442
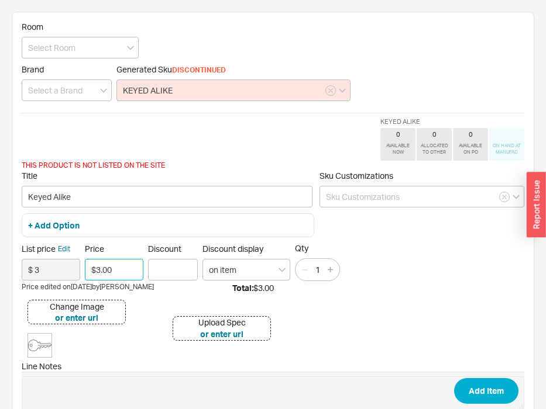
click at [118, 269] on input "$3.00" at bounding box center [114, 270] width 58 height 22
type input "$3.00"
type input "$0.00"
click at [454, 378] on button "Add Item" at bounding box center [486, 391] width 64 height 26
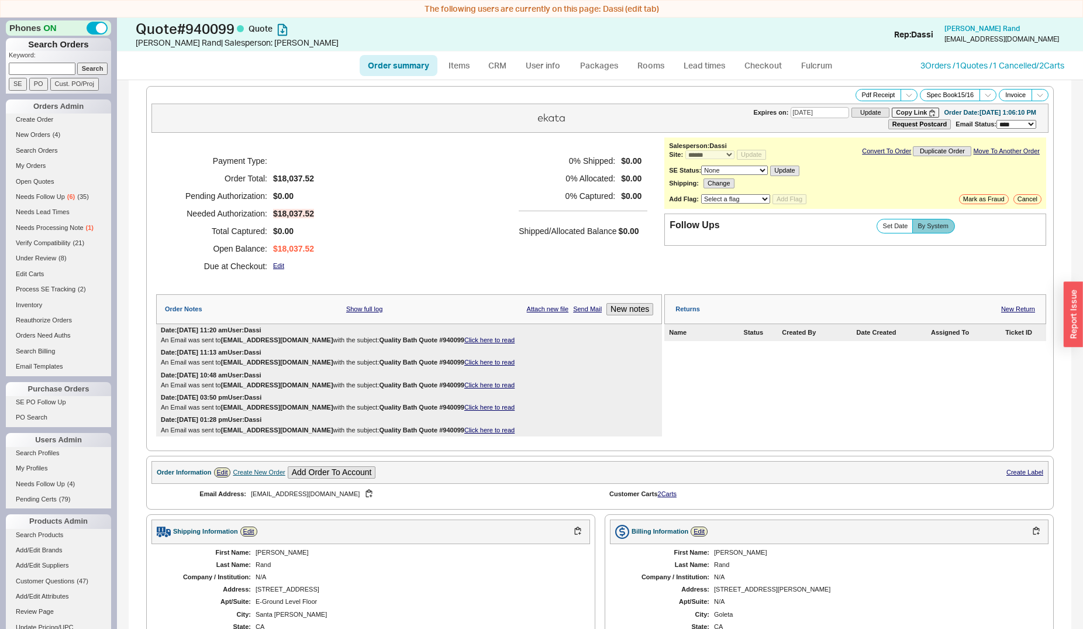
select select "*"
select select "3"
click at [22, 68] on input at bounding box center [42, 69] width 67 height 12
type input "eurohouse"
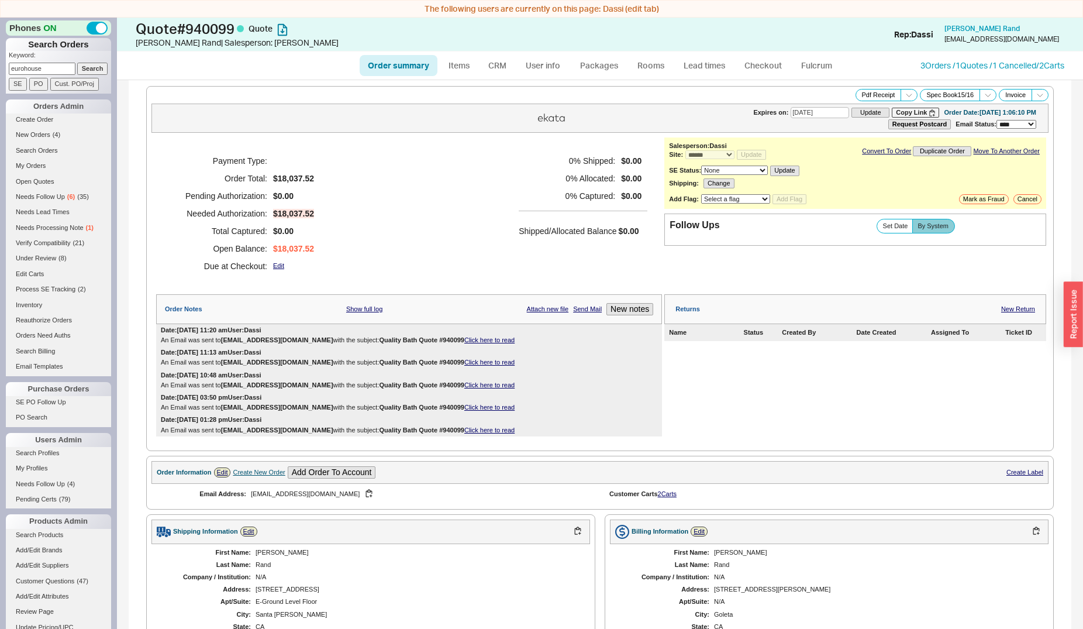
click at [77, 63] on input "Search" at bounding box center [92, 69] width 31 height 12
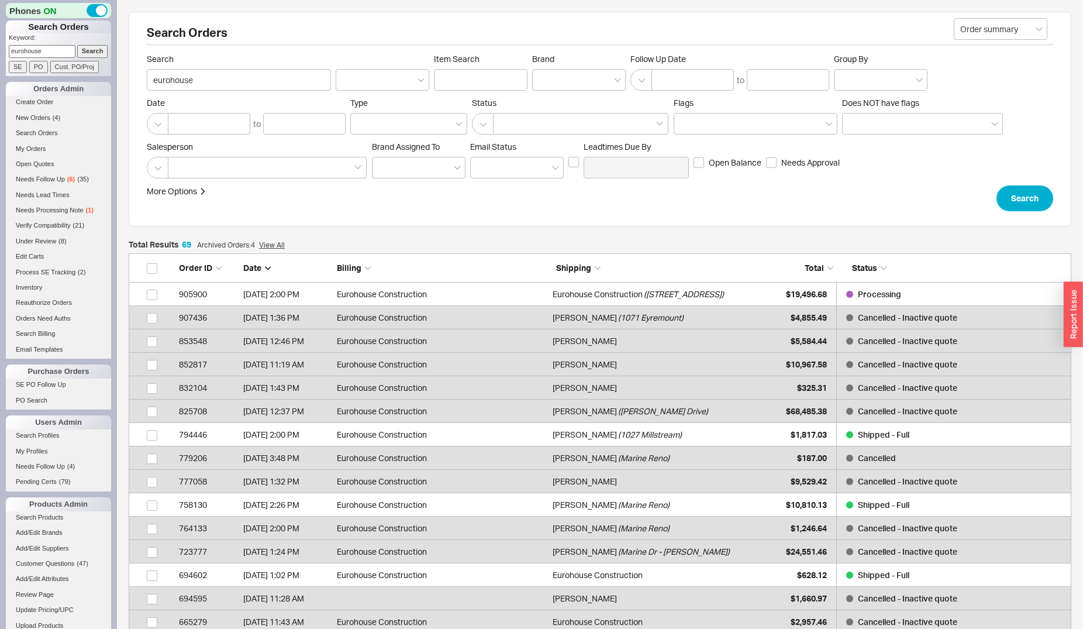
scroll to position [11, 11]
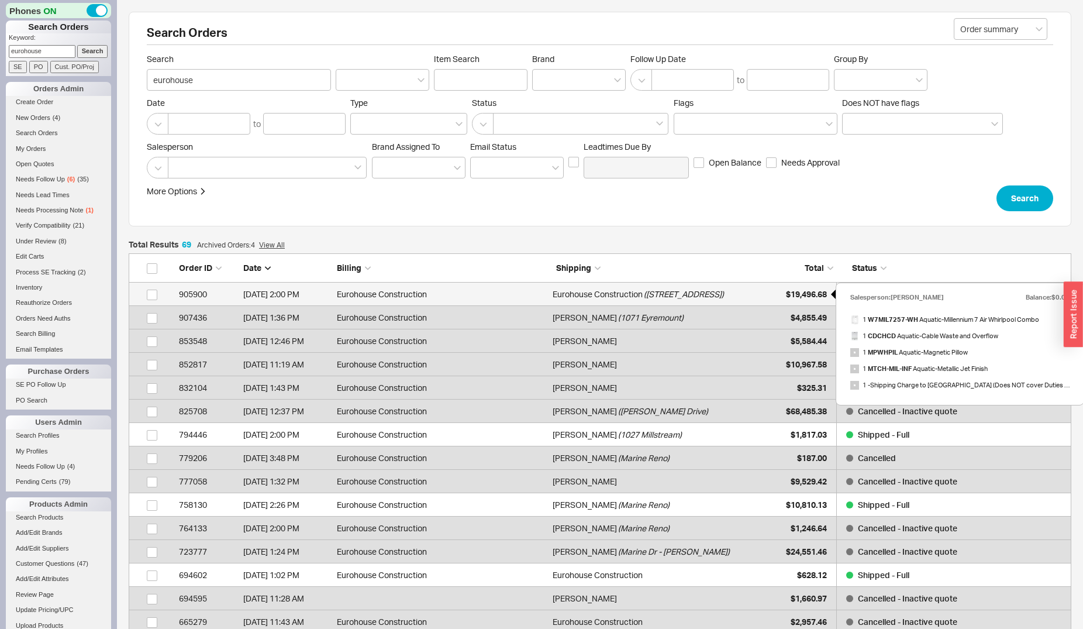
click at [776, 289] on div "$19,496.68" at bounding box center [798, 294] width 58 height 23
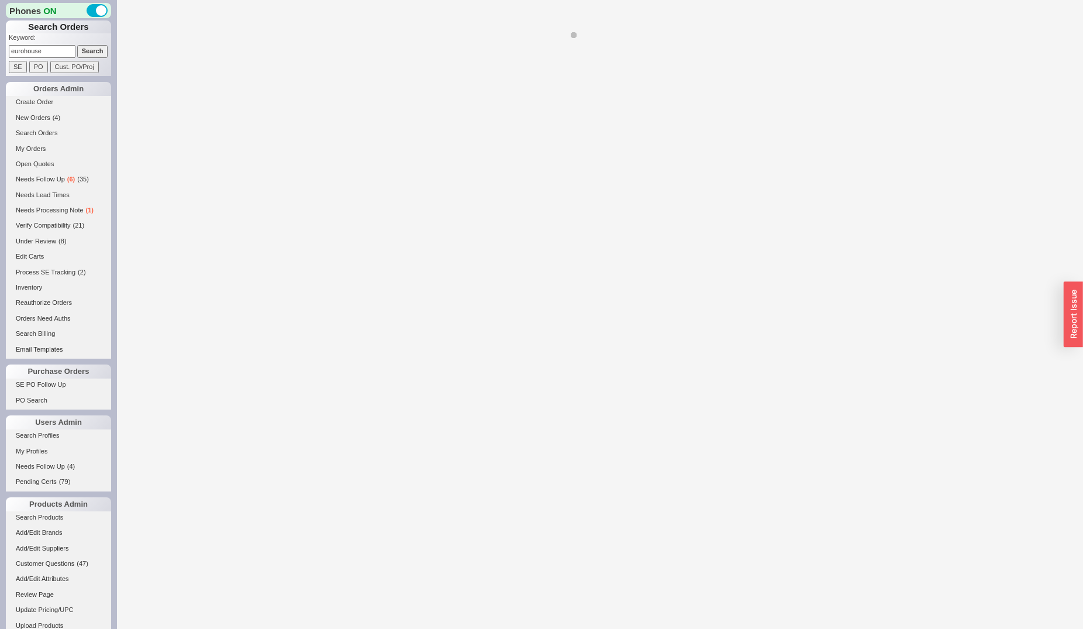
select select "*"
select select "LOW"
select select "3"
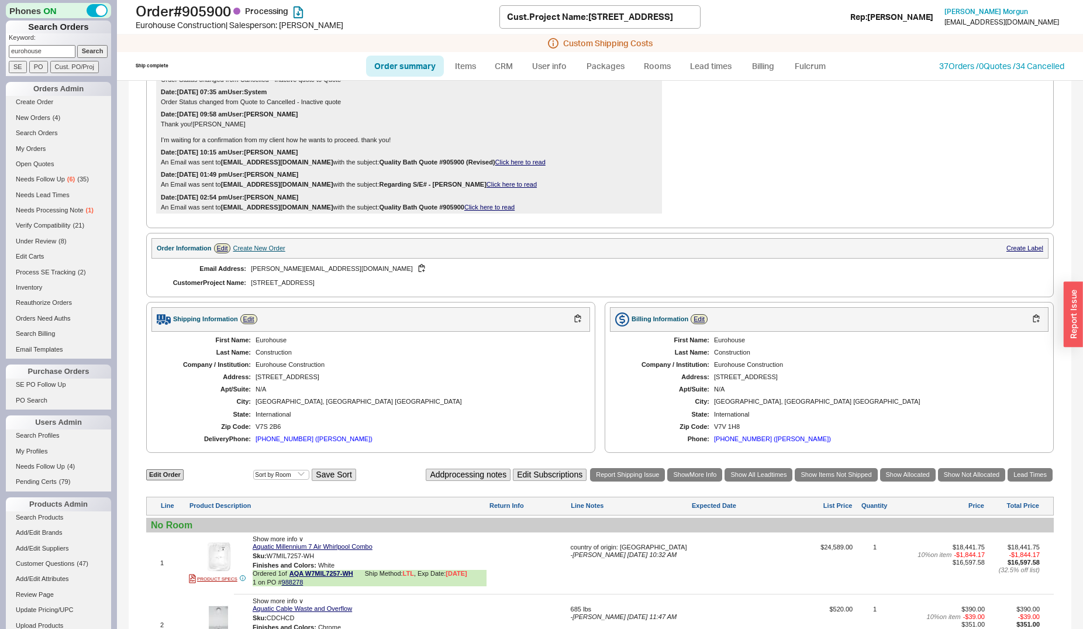
scroll to position [418, 0]
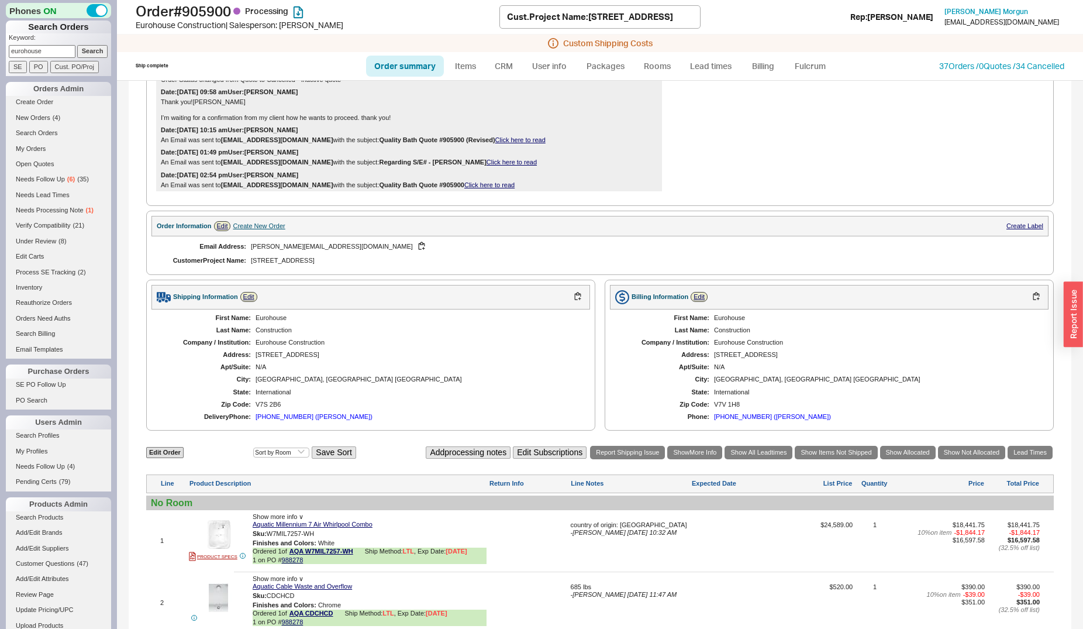
click at [278, 416] on div "First Name: Eurohouse Last Name: Construction Company / Institution: Eurohouse …" at bounding box center [370, 367] width 439 height 116
click at [280, 421] on div "604-728-5682 (Hanna Serhieieva)" at bounding box center [314, 417] width 117 height 8
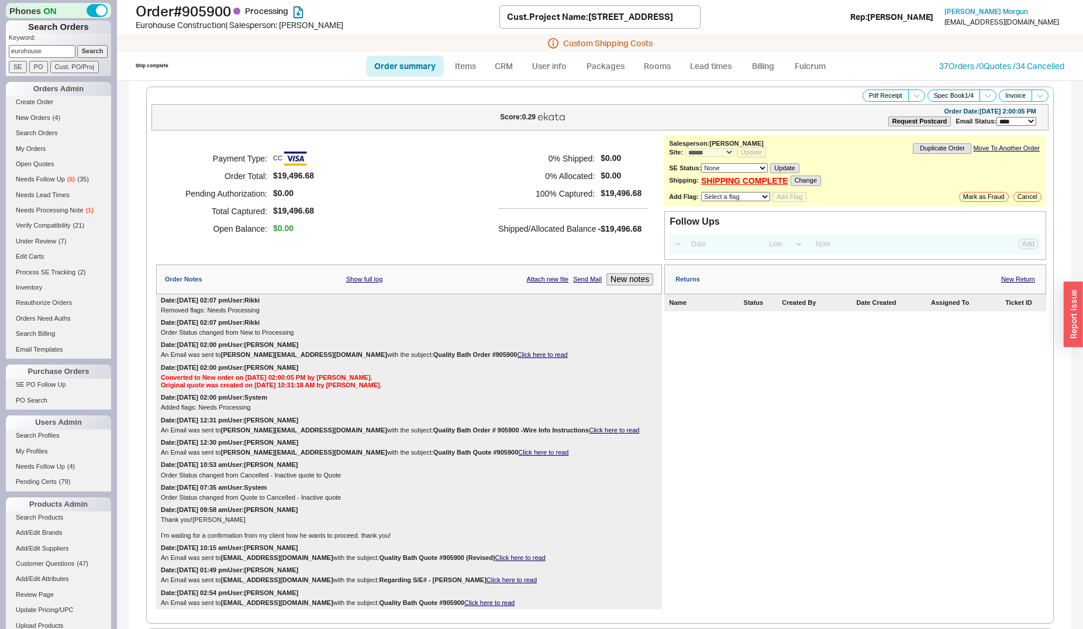
scroll to position [60, 0]
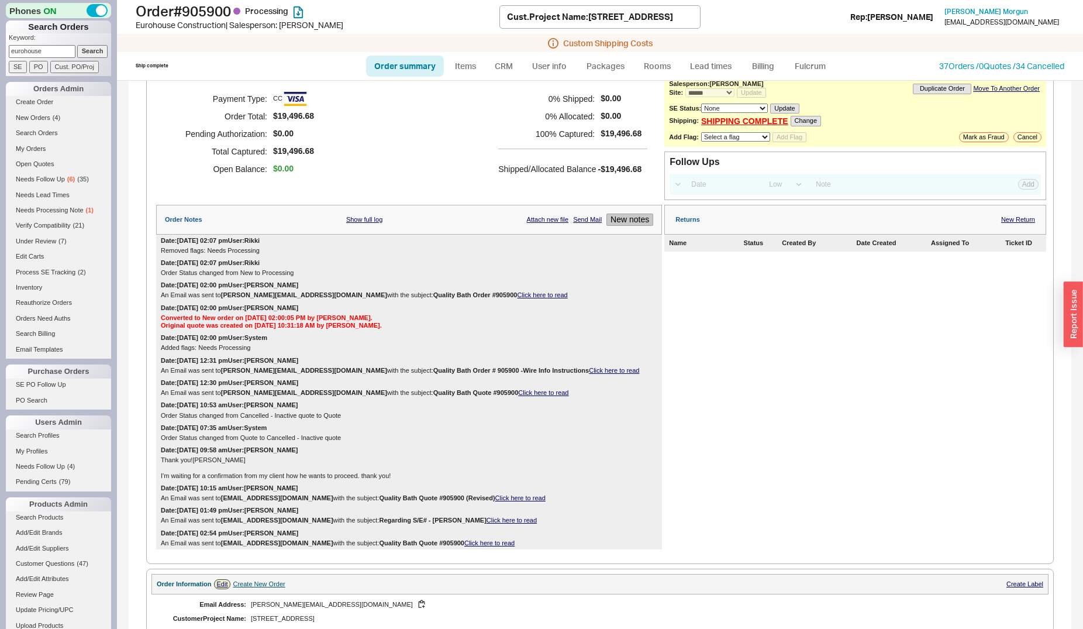
click at [616, 222] on button "New notes" at bounding box center [630, 219] width 47 height 12
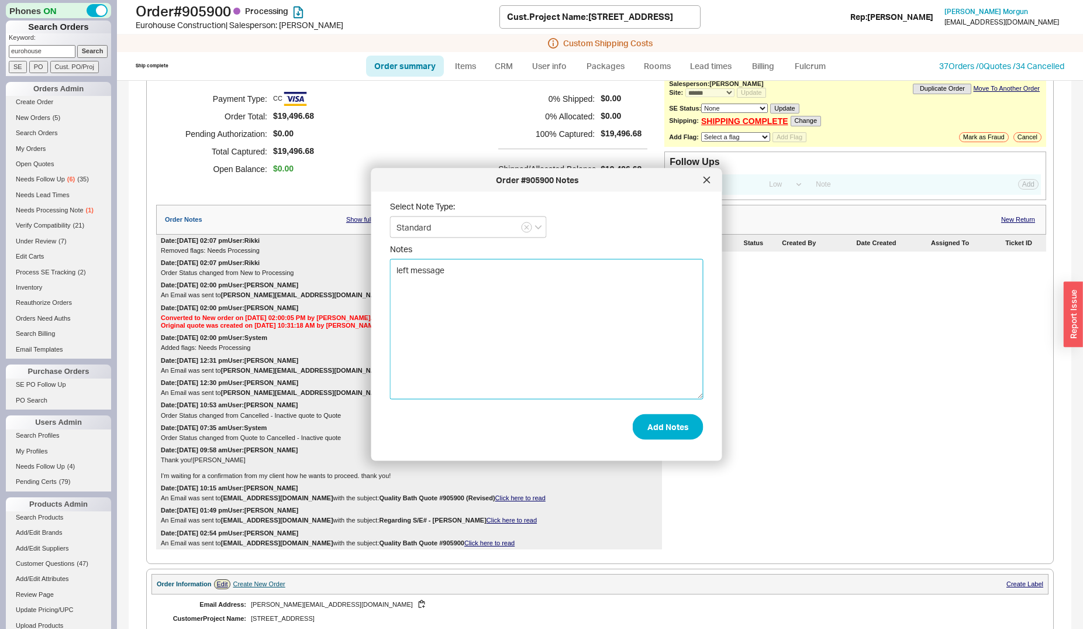
click at [460, 261] on textarea "left message" at bounding box center [547, 329] width 314 height 140
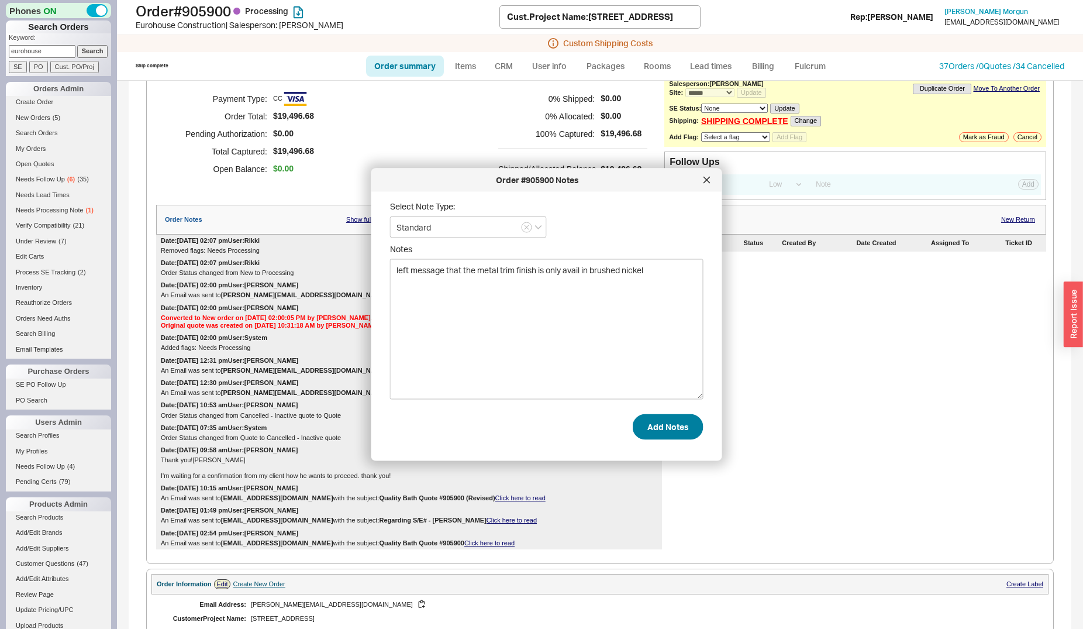
type textarea "left message that the metal trim finish is only avail in brushed nickel"
click at [656, 429] on button "Add Notes" at bounding box center [668, 427] width 71 height 26
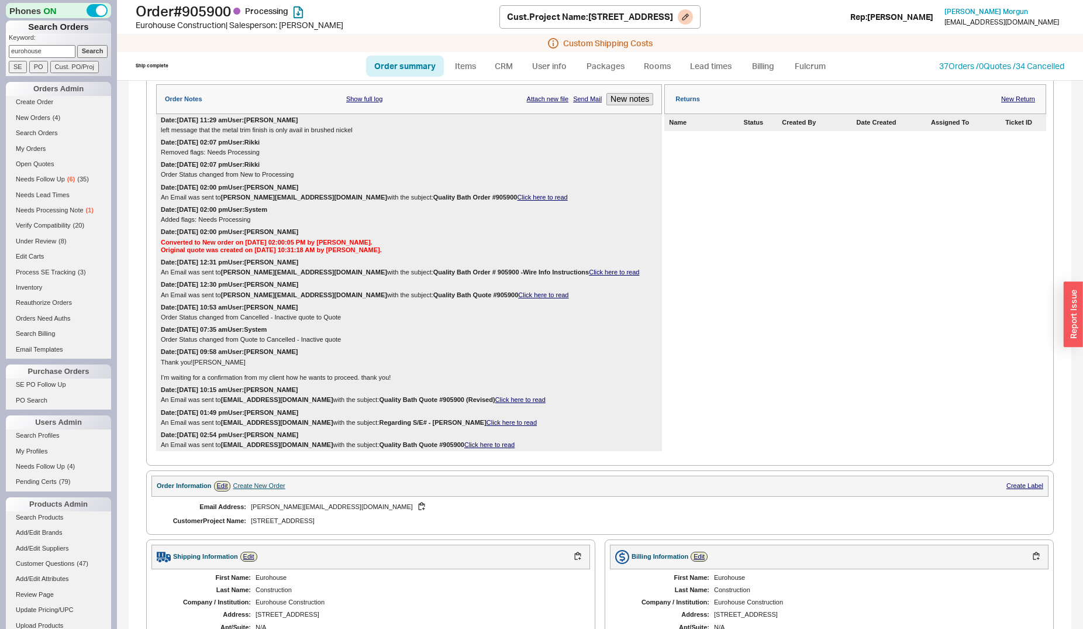
scroll to position [119, 0]
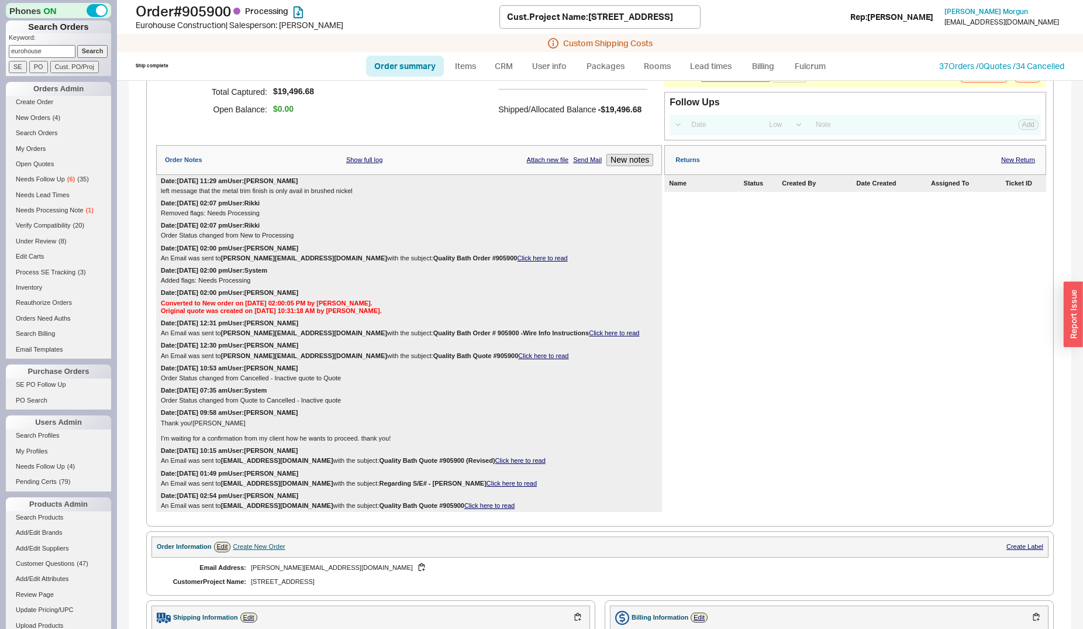
click at [507, 78] on ul "Order summary Items CRM User info Packages Rooms Lead times Billing Fulcrum" at bounding box center [599, 66] width 477 height 28
click at [505, 62] on link "CRM" at bounding box center [504, 66] width 35 height 21
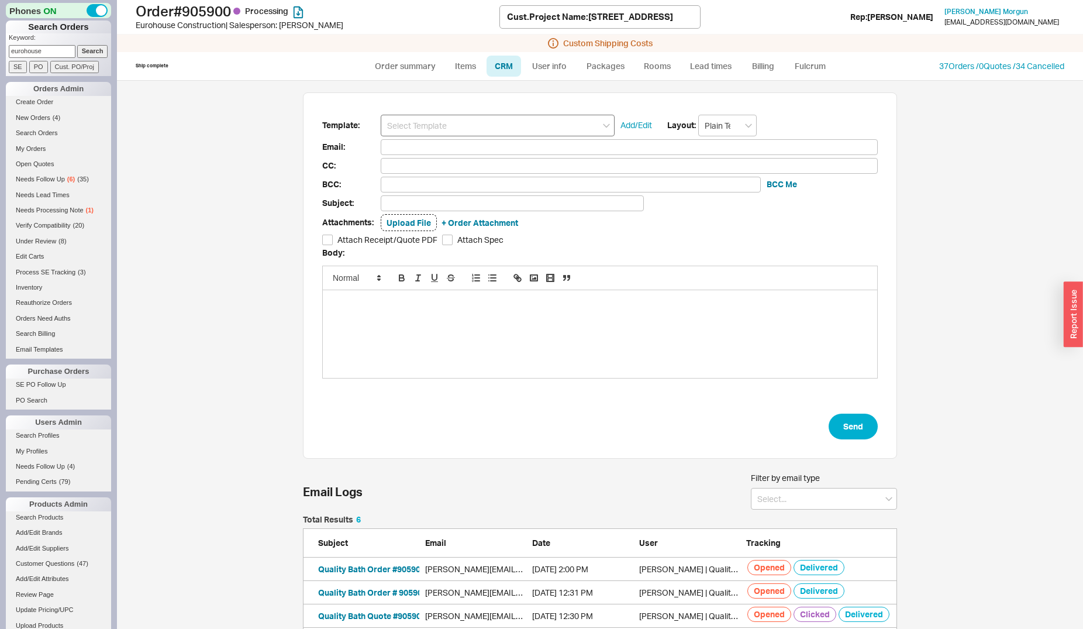
scroll to position [173, 584]
click at [470, 131] on input at bounding box center [498, 126] width 234 height 22
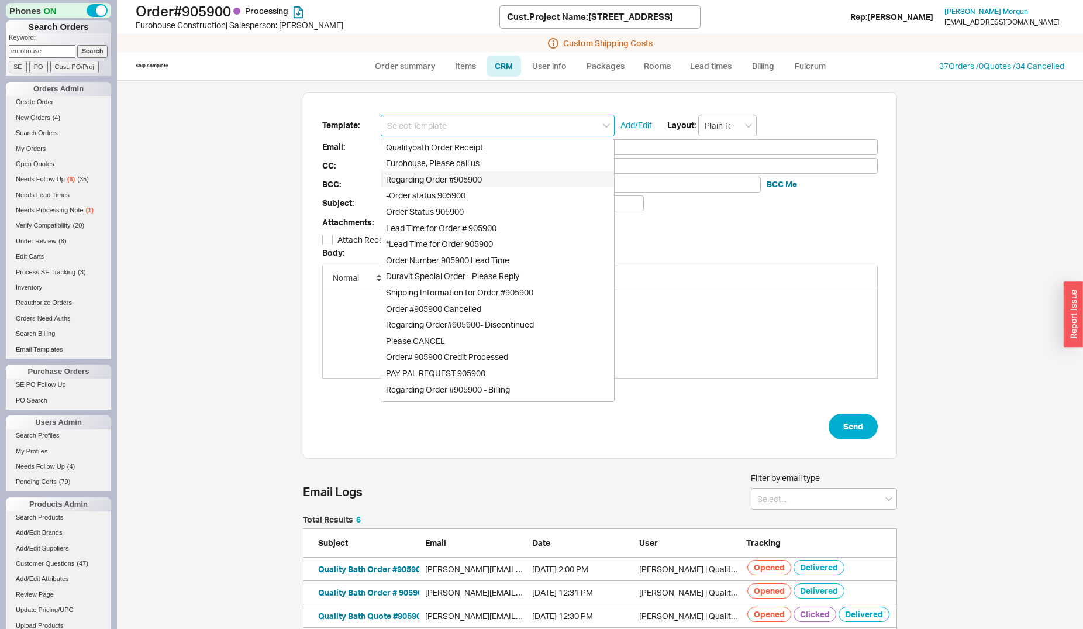
click at [454, 176] on div "Regarding Order #905900" at bounding box center [497, 179] width 233 height 16
type input "hanna@eurohouse.ca"
type input "Regarding Order #905900"
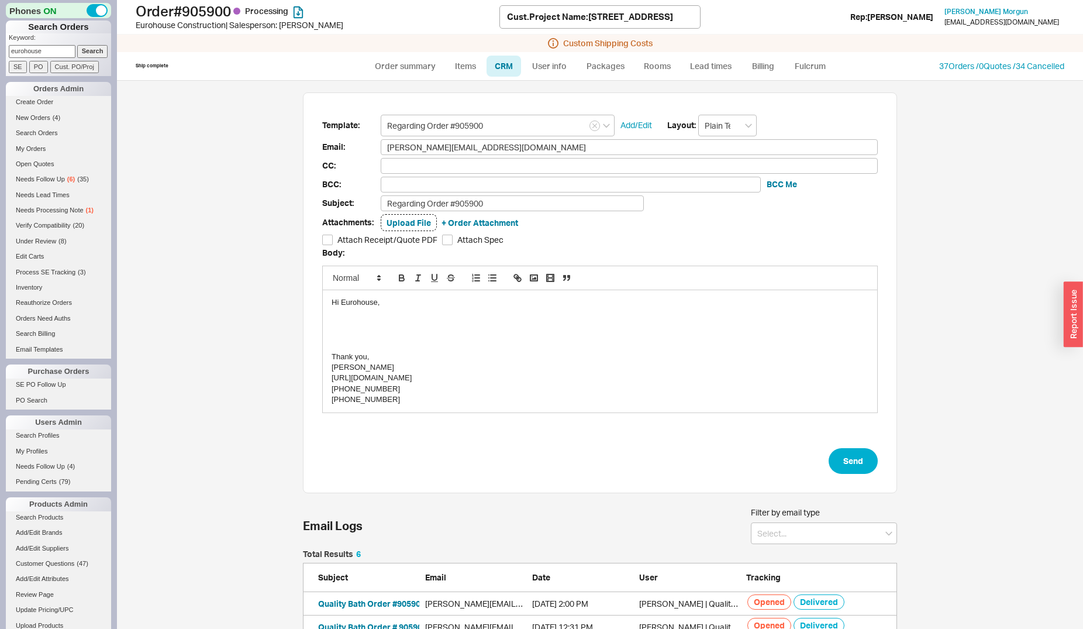
click at [333, 313] on div at bounding box center [600, 313] width 537 height 11
drag, startPoint x: 373, startPoint y: 305, endPoint x: 337, endPoint y: 299, distance: 35.6
click at [337, 299] on div "Hi Eurohouse," at bounding box center [600, 302] width 537 height 11
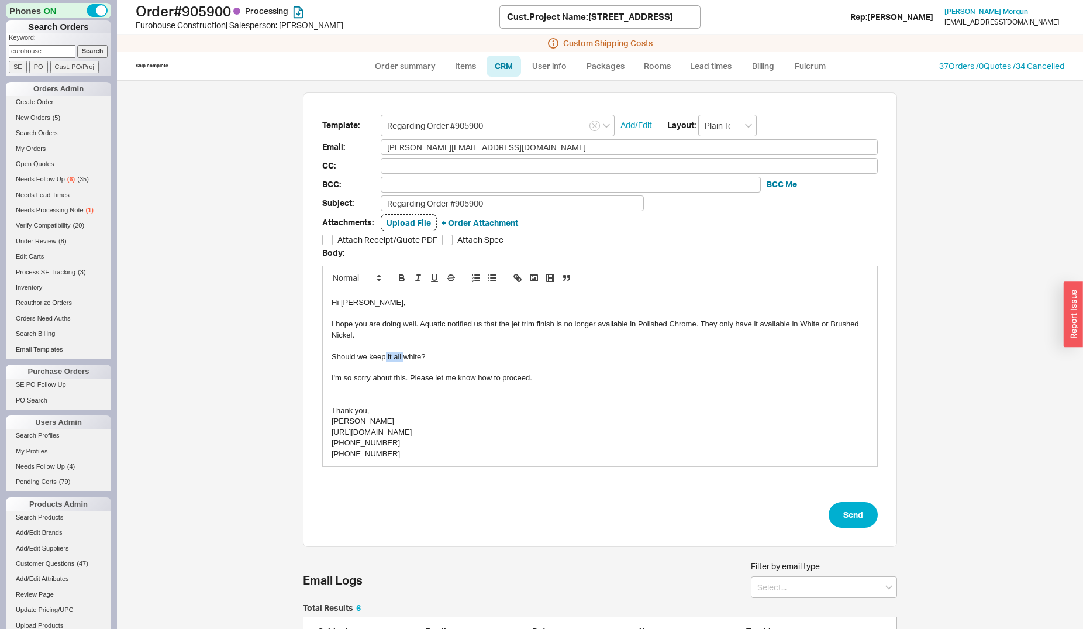
drag, startPoint x: 381, startPoint y: 356, endPoint x: 398, endPoint y: 353, distance: 16.6
click at [398, 353] on div "Should we keep it all white?" at bounding box center [600, 357] width 537 height 11
click at [849, 512] on button "Send" at bounding box center [853, 515] width 49 height 26
select select "*"
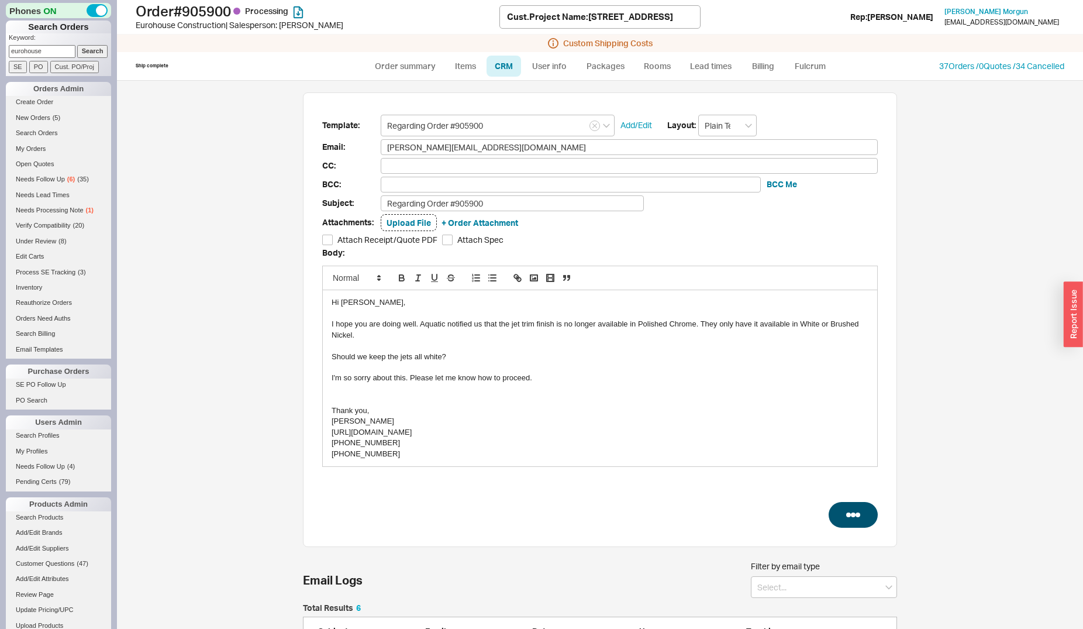
select select "LOW"
select select "3"
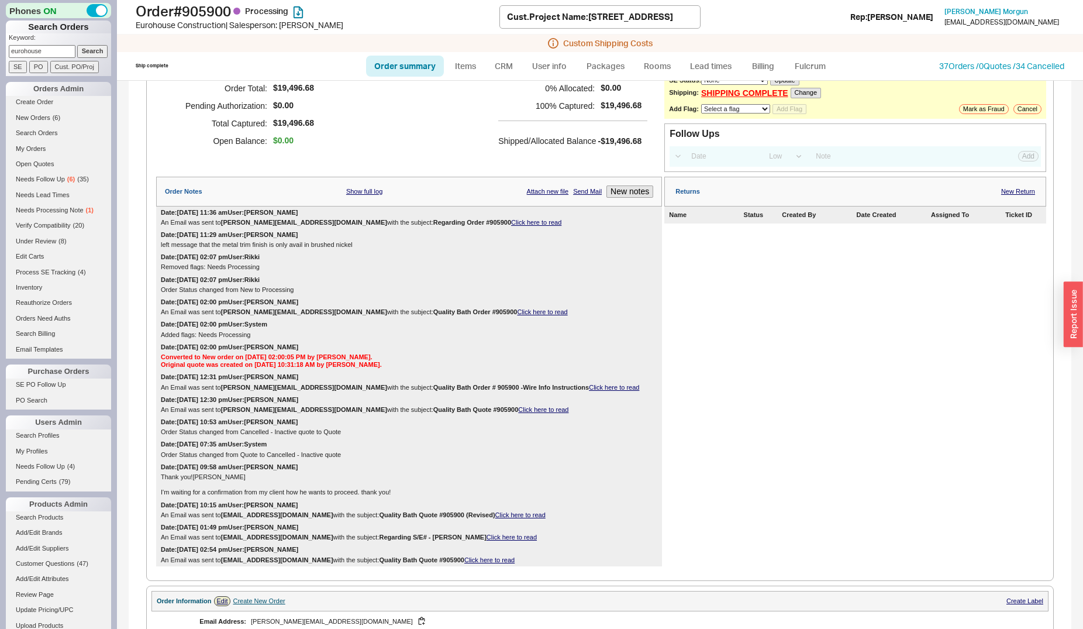
scroll to position [179, 0]
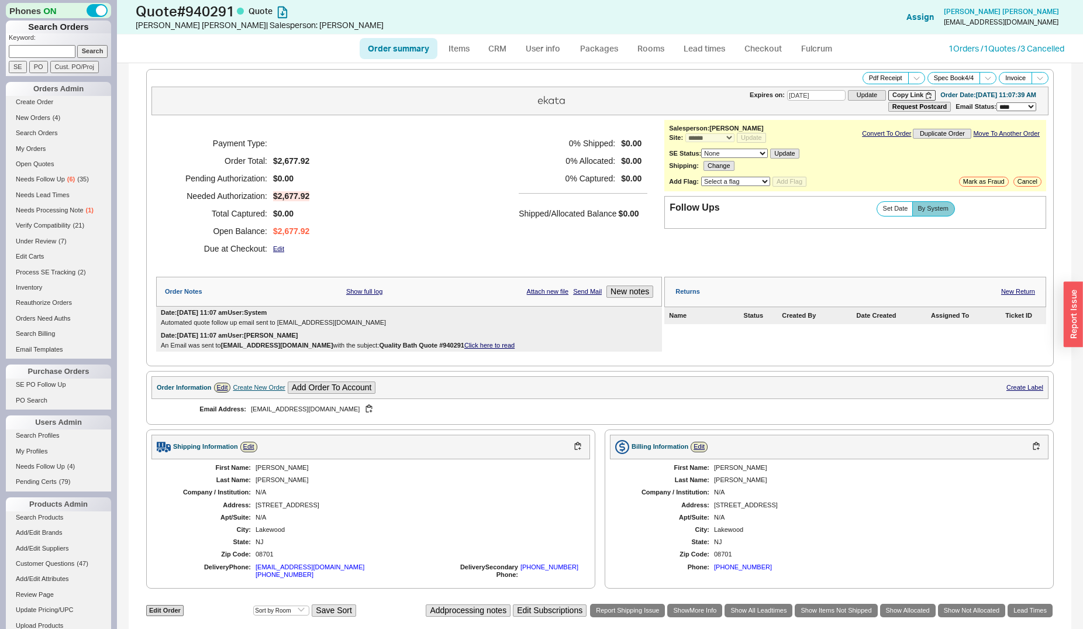
select select "*"
select select "3"
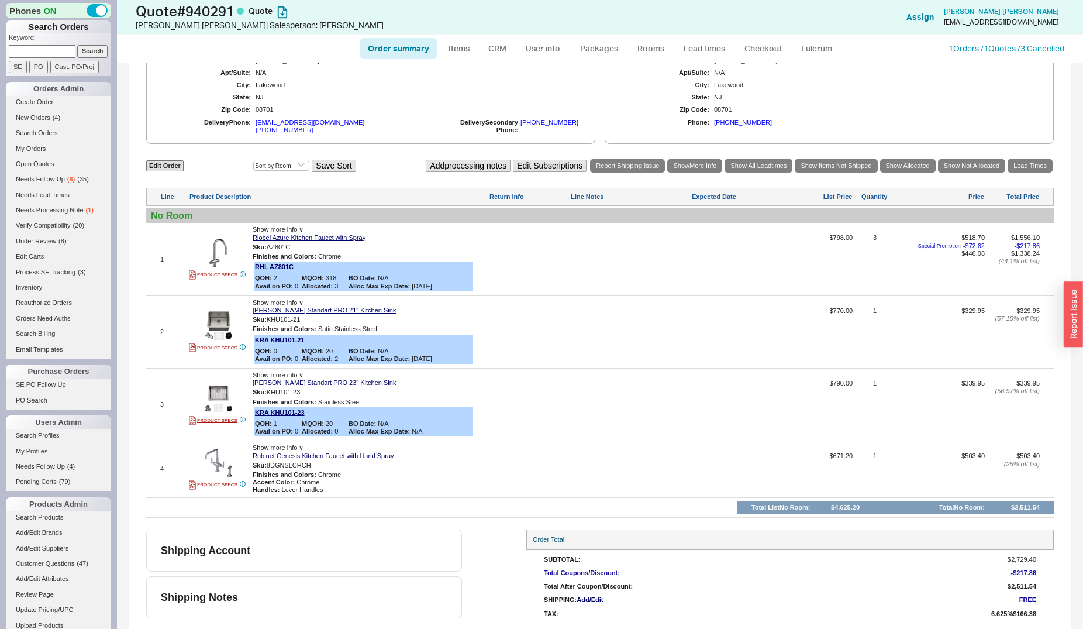
scroll to position [456, 0]
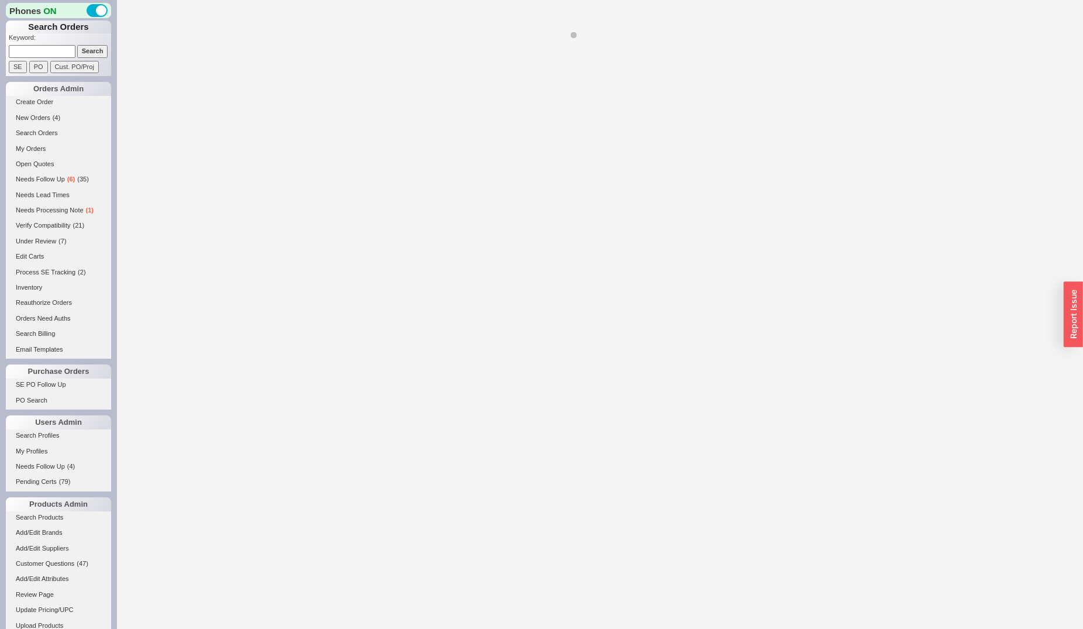
select select "*"
select select "LOW"
select select "3"
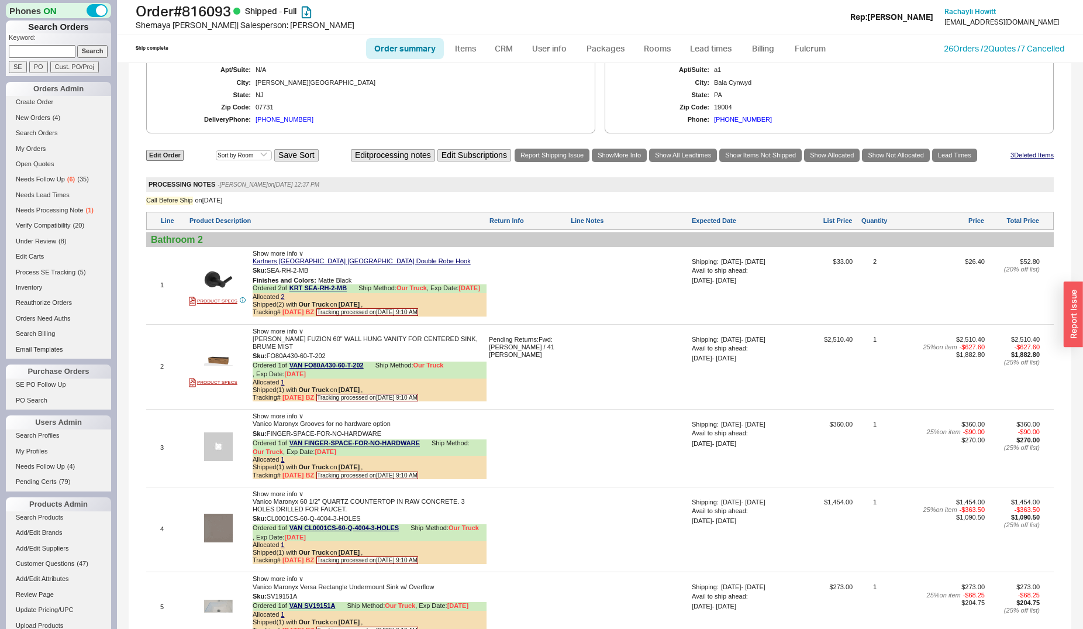
scroll to position [776, 0]
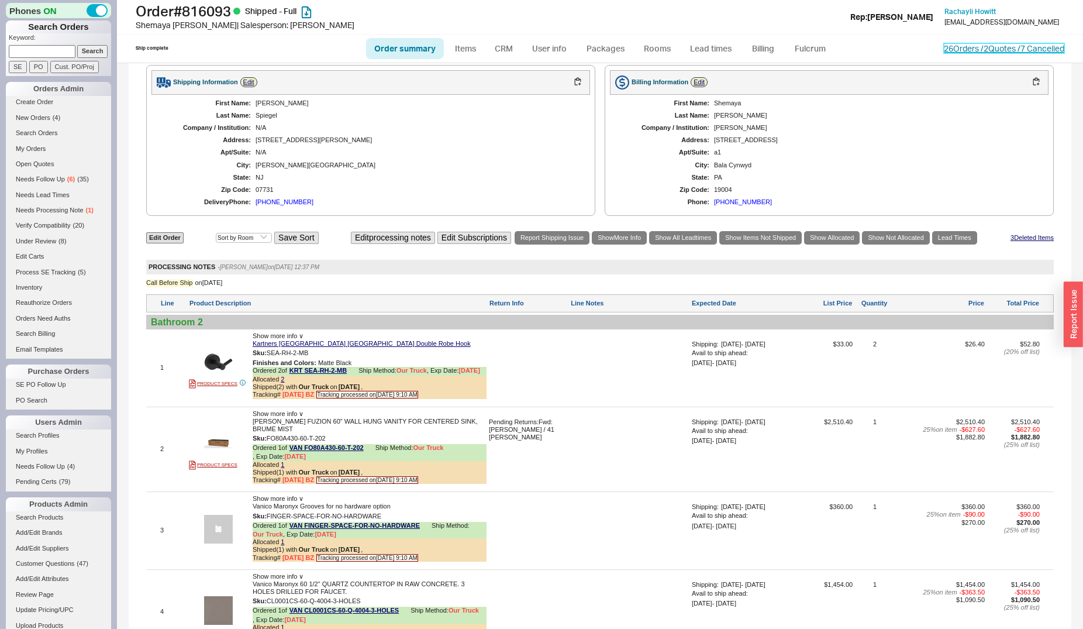
click at [957, 46] on link "26 Orders / 2 Quotes / 7 Cancelled" at bounding box center [1004, 48] width 120 height 10
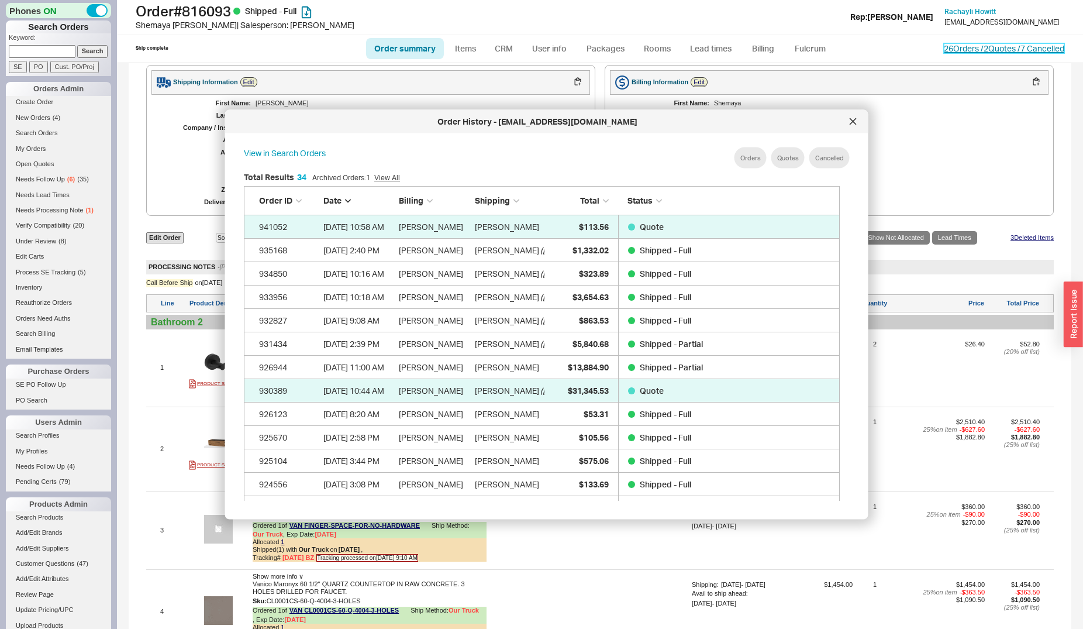
scroll to position [348, 605]
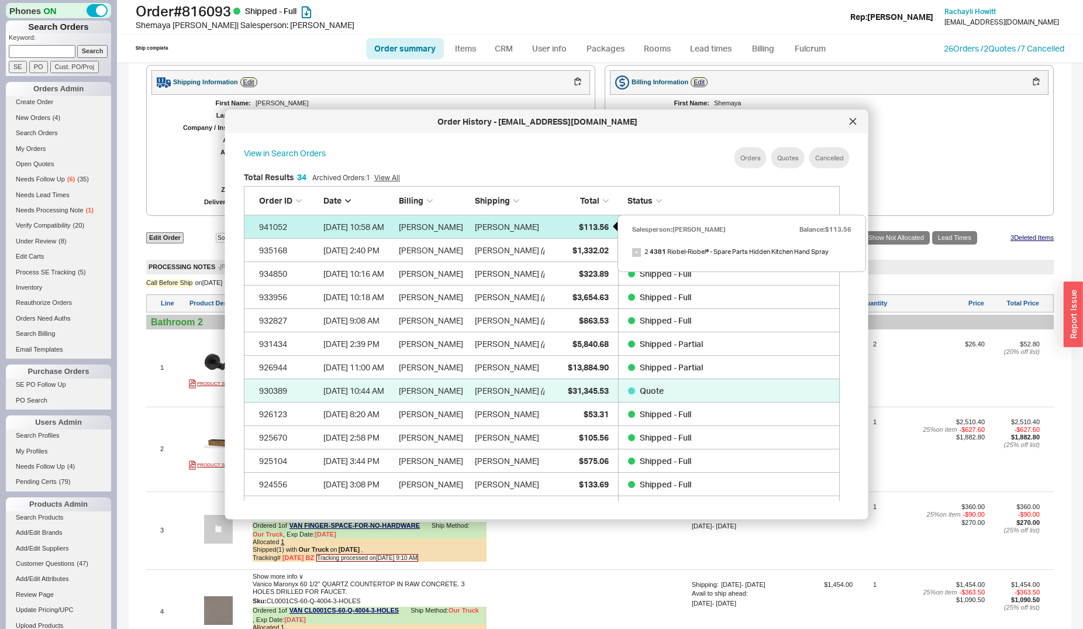
click at [581, 222] on span "$113.56" at bounding box center [593, 226] width 30 height 10
select select "*"
select select "3"
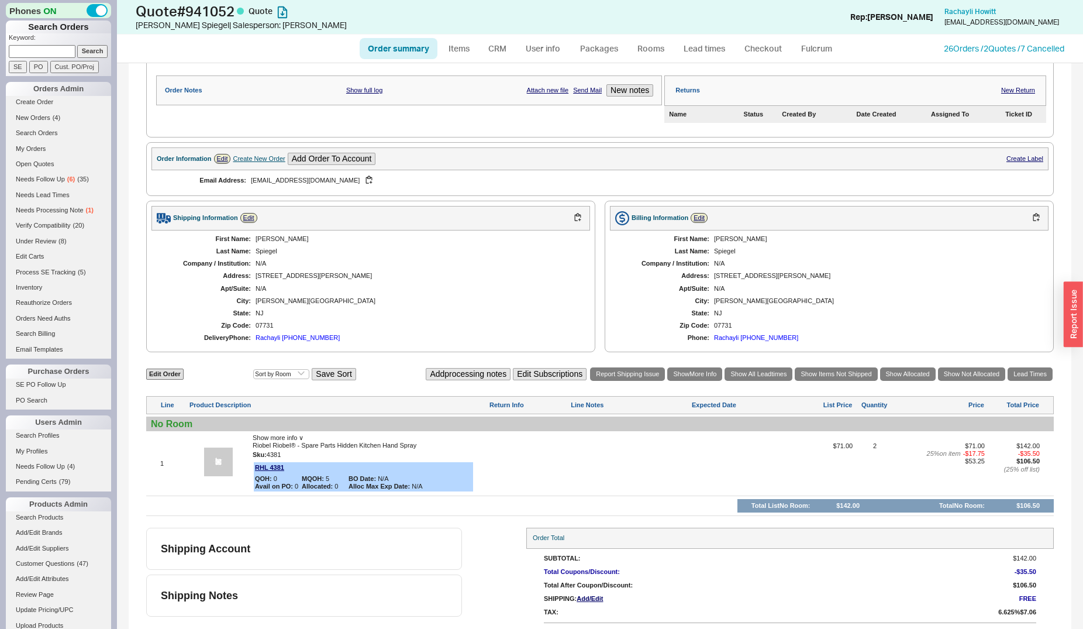
scroll to position [221, 0]
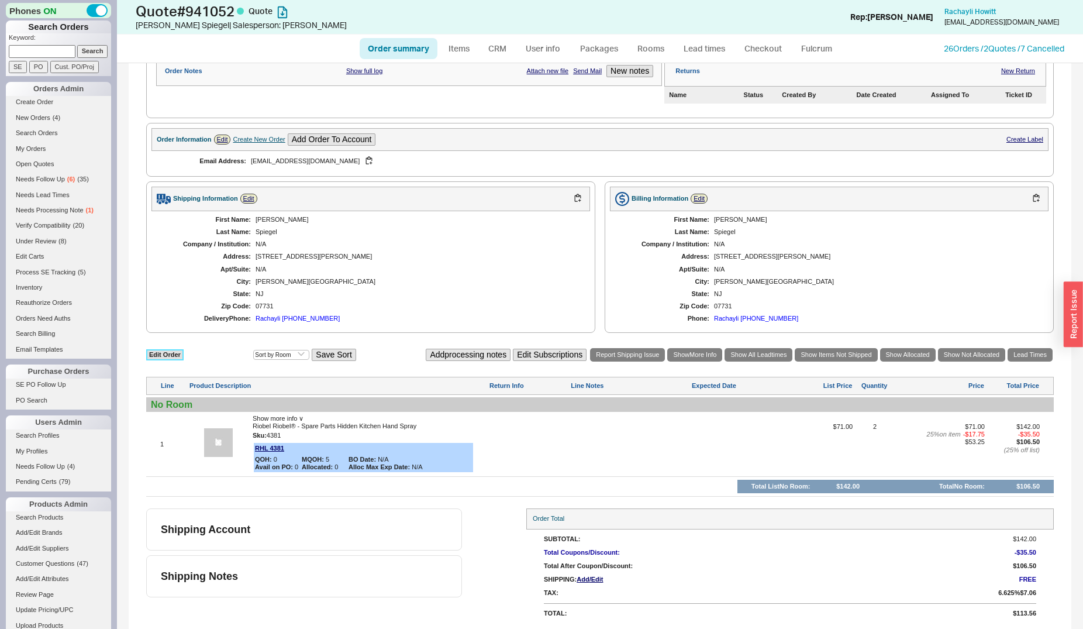
click at [164, 355] on link "Edit Order" at bounding box center [164, 354] width 37 height 11
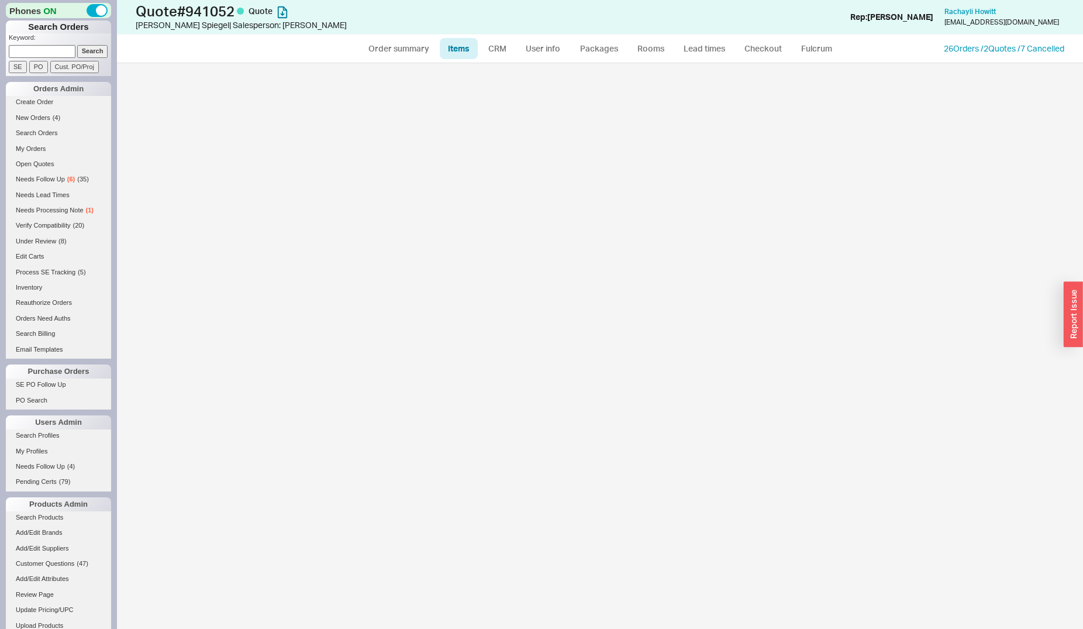
select select "3"
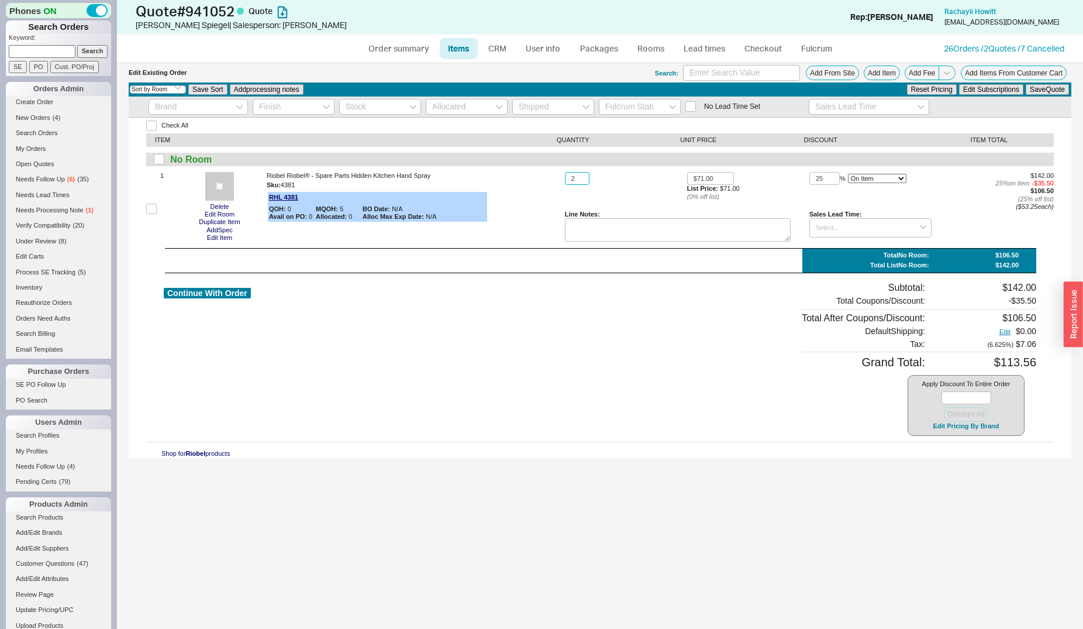
drag, startPoint x: 576, startPoint y: 180, endPoint x: 567, endPoint y: 179, distance: 8.2
click at [567, 179] on input "2" at bounding box center [577, 178] width 25 height 13
type input "3"
click at [1026, 84] on button "Save Quote" at bounding box center [1047, 89] width 43 height 11
click at [219, 297] on button "Continue With Order" at bounding box center [207, 293] width 87 height 11
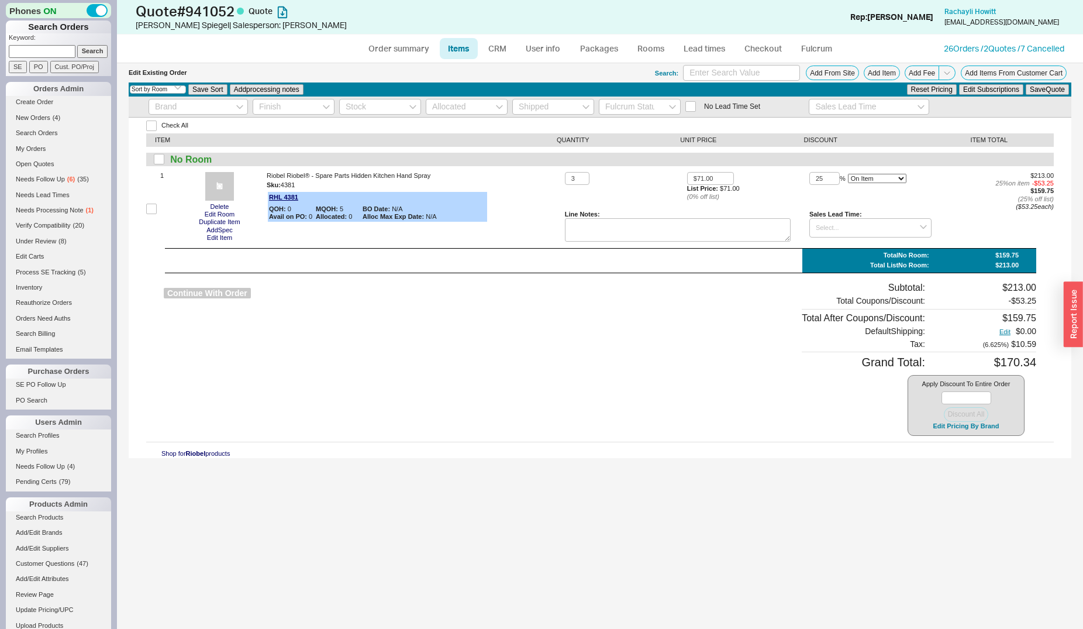
select select "*"
select select "3"
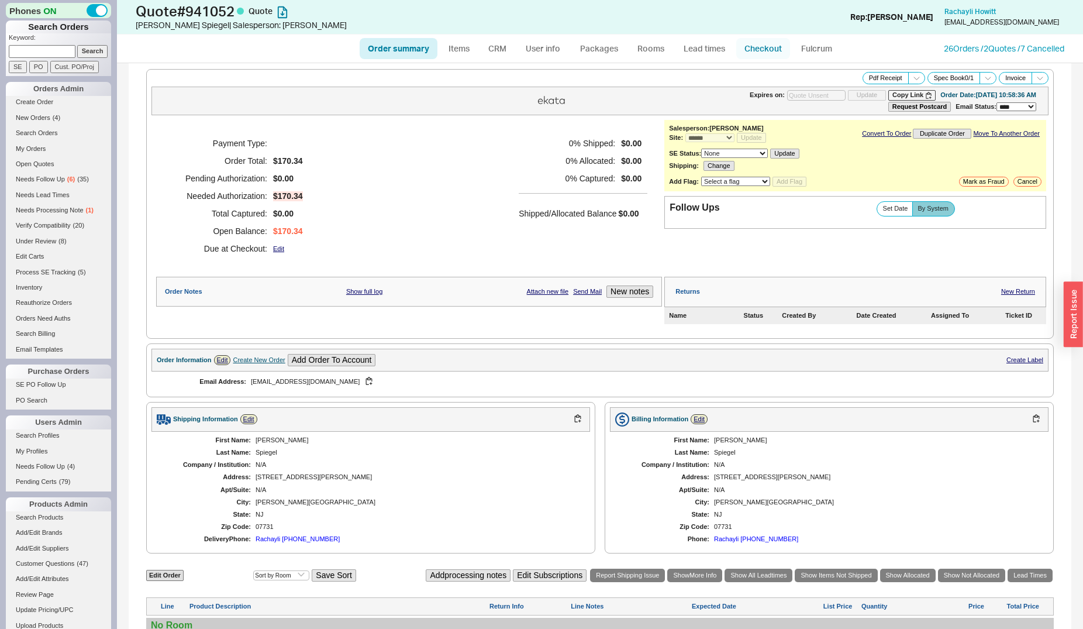
click at [757, 47] on link "Checkout" at bounding box center [763, 48] width 54 height 21
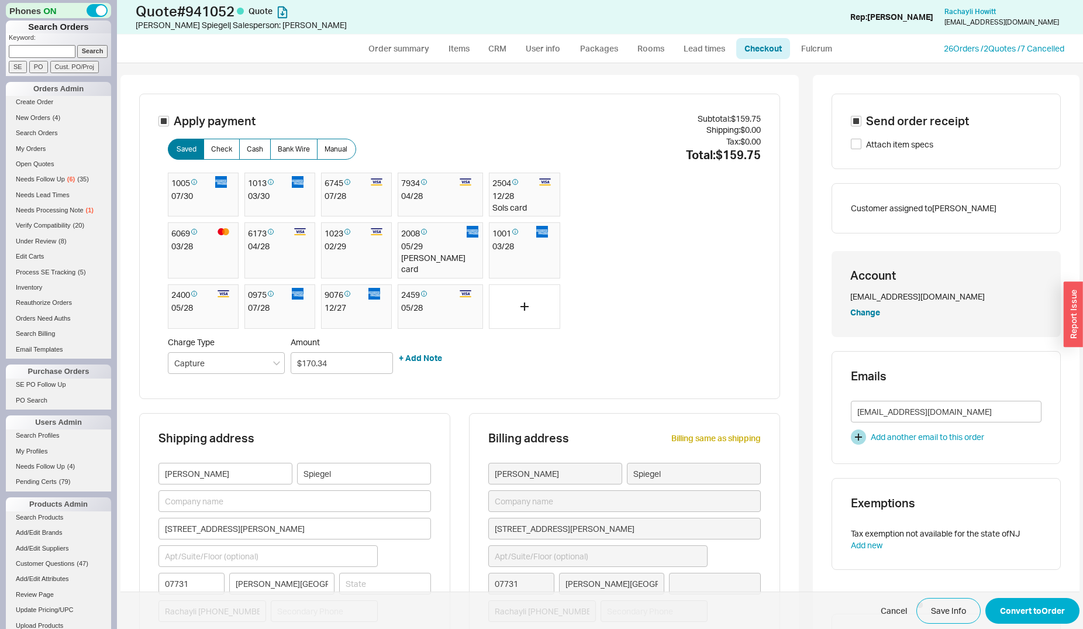
type input "[US_STATE]"
click at [429, 256] on div "[PERSON_NAME] card" at bounding box center [433, 263] width 64 height 23
click at [955, 412] on input "rachayli@whiteedgedesigns.com" at bounding box center [946, 412] width 191 height 22
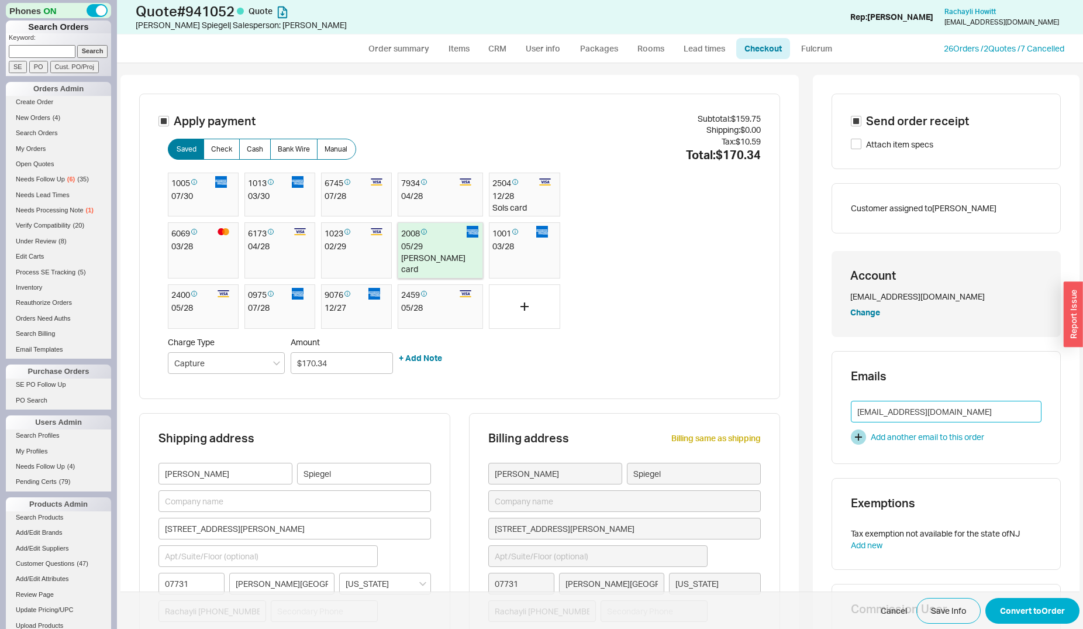
type input "p"
type input "spiegelchayie@gmail.com"
click at [1025, 603] on button "Convert to Order" at bounding box center [1033, 611] width 94 height 26
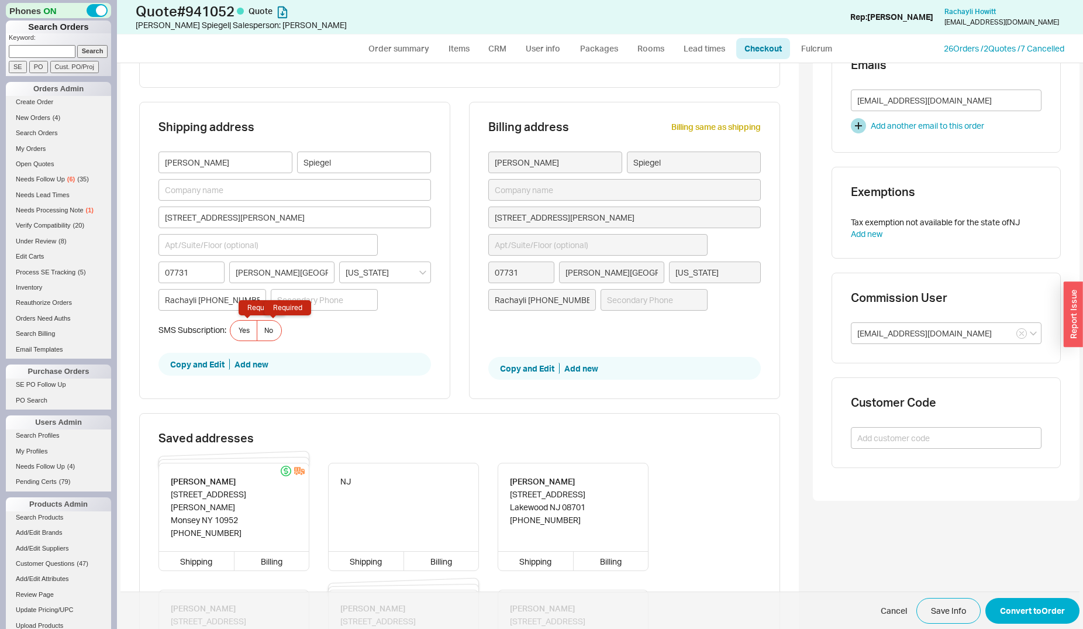
scroll to position [312, 0]
click at [266, 335] on span "No Required" at bounding box center [268, 329] width 9 height 9
click at [0, 0] on input "No Required" at bounding box center [0, 0] width 0 height 0
click at [1063, 604] on button "Convert to Order" at bounding box center [1033, 611] width 94 height 26
select select "*"
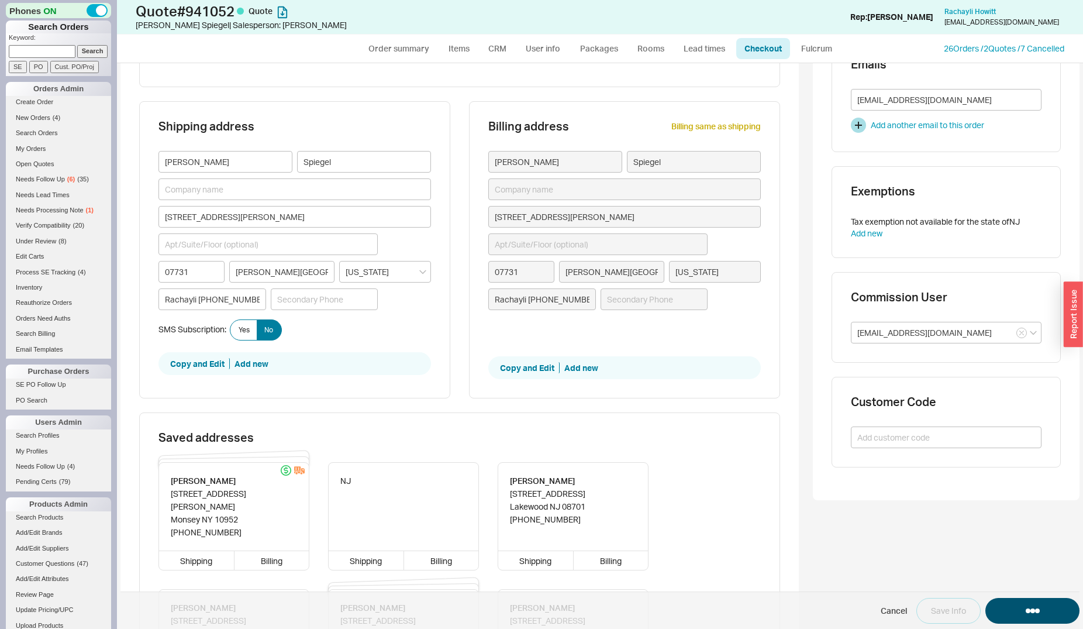
select select "*"
select select "LOW"
select select "3"
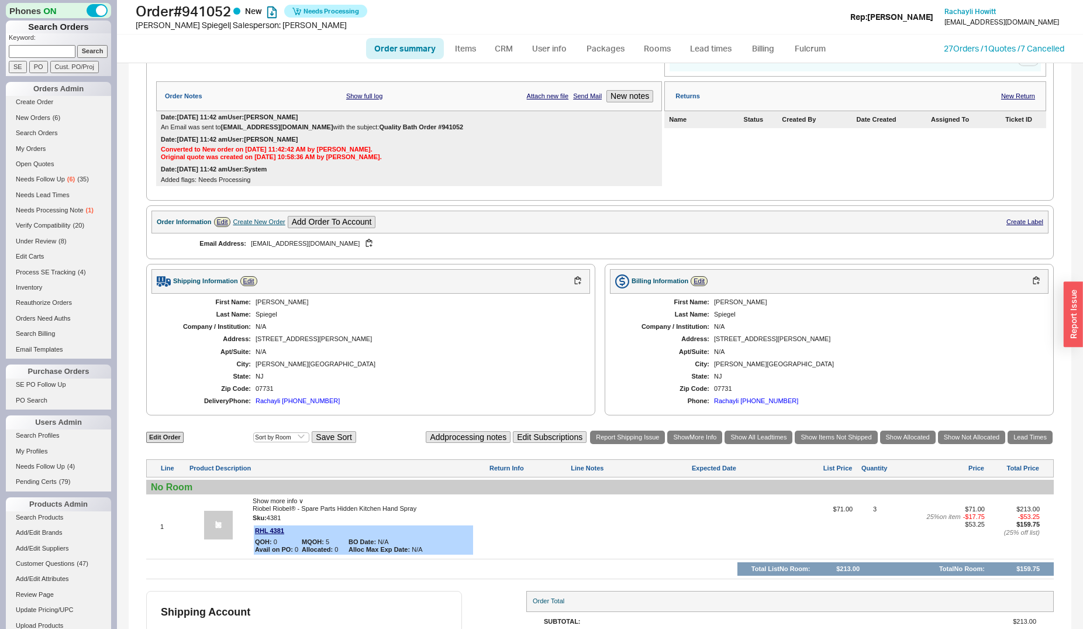
scroll to position [239, 0]
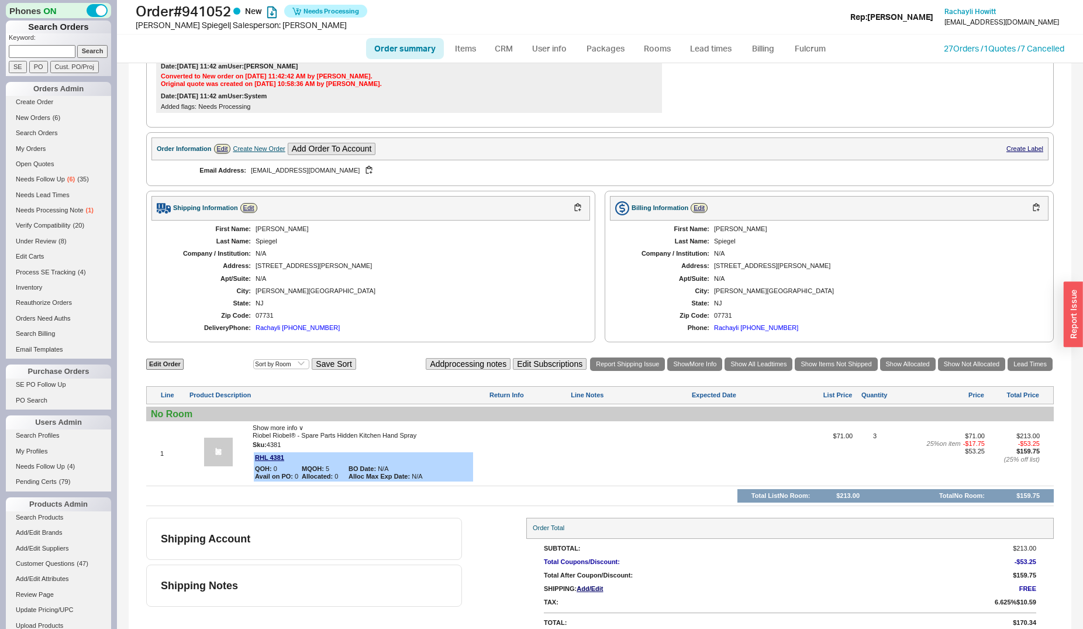
click at [37, 49] on input at bounding box center [42, 51] width 67 height 12
type input "erlanger"
click at [77, 45] on input "Search" at bounding box center [92, 51] width 31 height 12
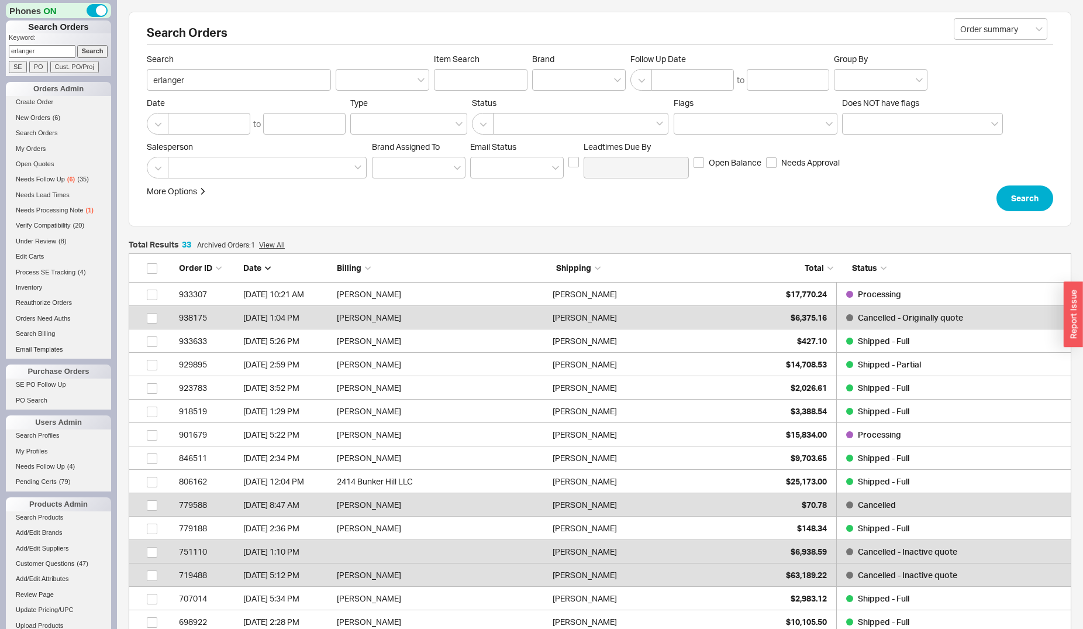
scroll to position [791, 933]
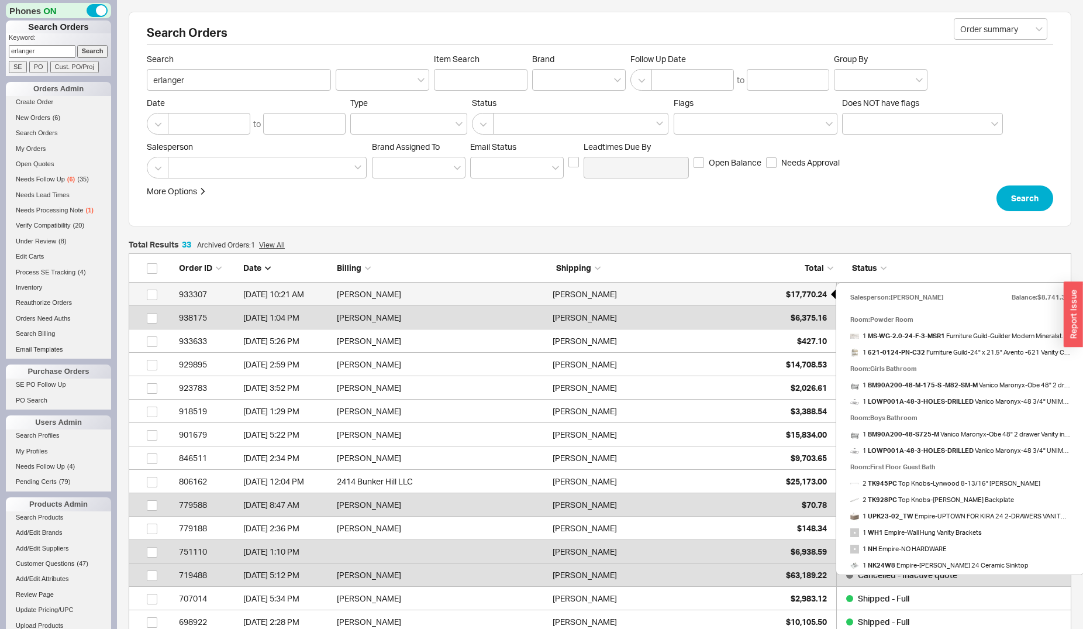
click at [804, 289] on span "$17,770.24" at bounding box center [806, 294] width 41 height 10
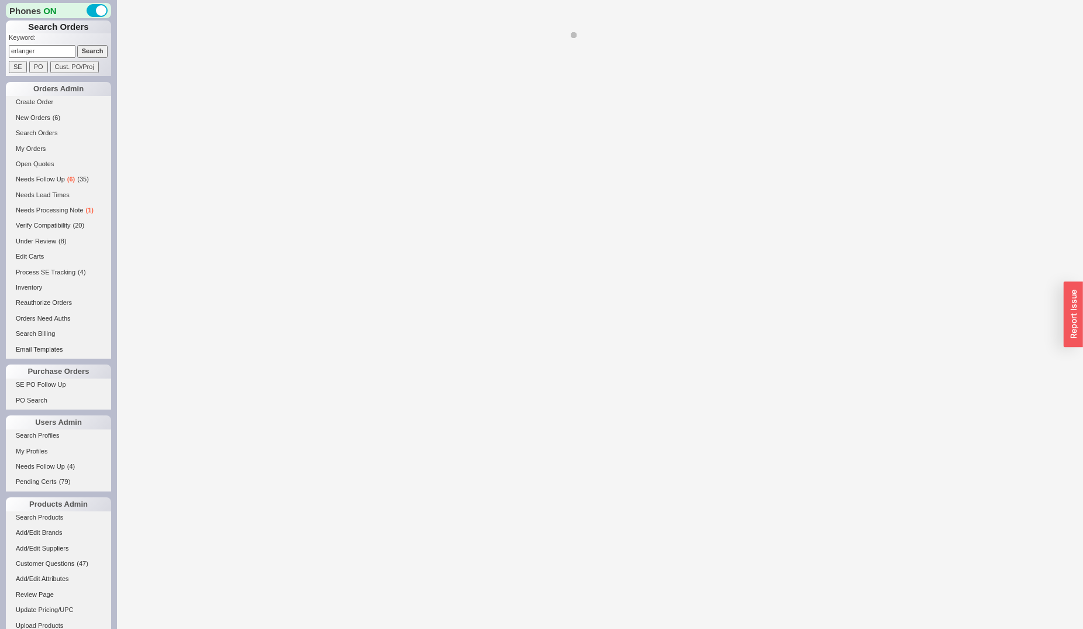
select select "*"
select select "LOW"
select select "3"
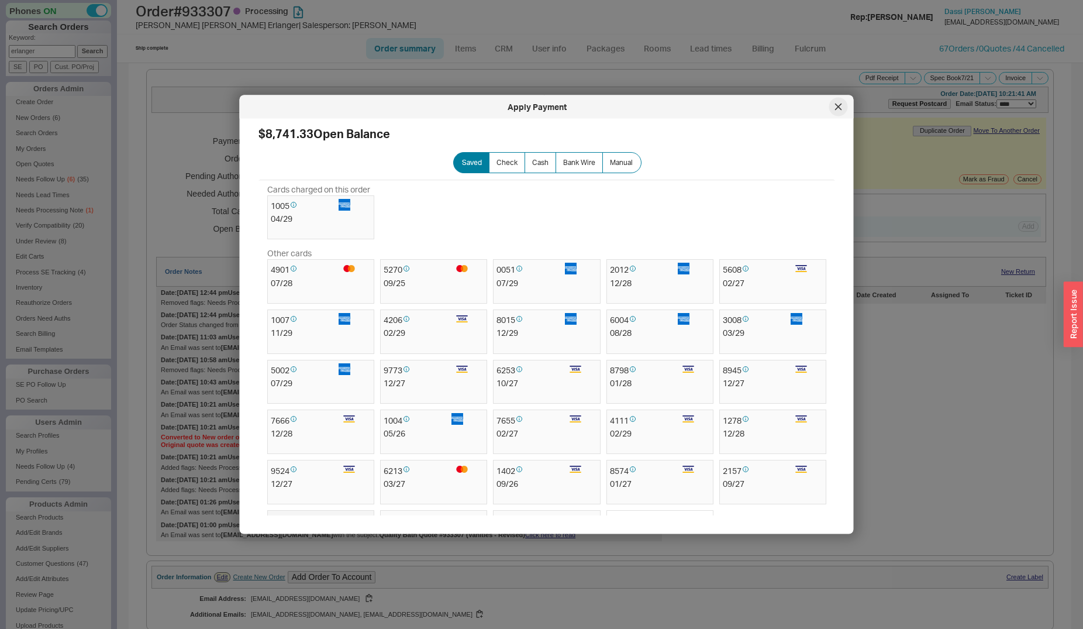
click at [835, 106] on icon at bounding box center [838, 107] width 7 height 7
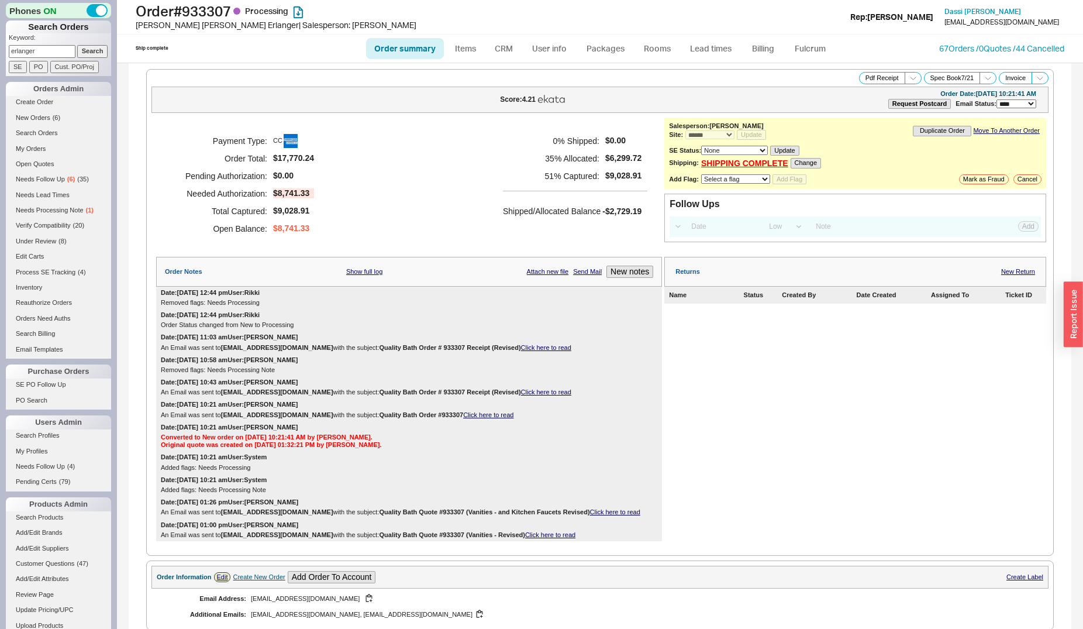
click at [521, 345] on link "Click here to read" at bounding box center [546, 347] width 50 height 7
click at [521, 395] on link "Click here to read" at bounding box center [546, 391] width 50 height 7
click at [701, 174] on select "Select a flag Under Review Hold Verify Compatibility Needs Processing Cannot Be…" at bounding box center [735, 178] width 69 height 9
drag, startPoint x: 720, startPoint y: 183, endPoint x: 783, endPoint y: 329, distance: 158.8
click at [805, 350] on div "Returns New Return Name Status Created By Date Created Assigned To Ticket ID" at bounding box center [855, 399] width 382 height 284
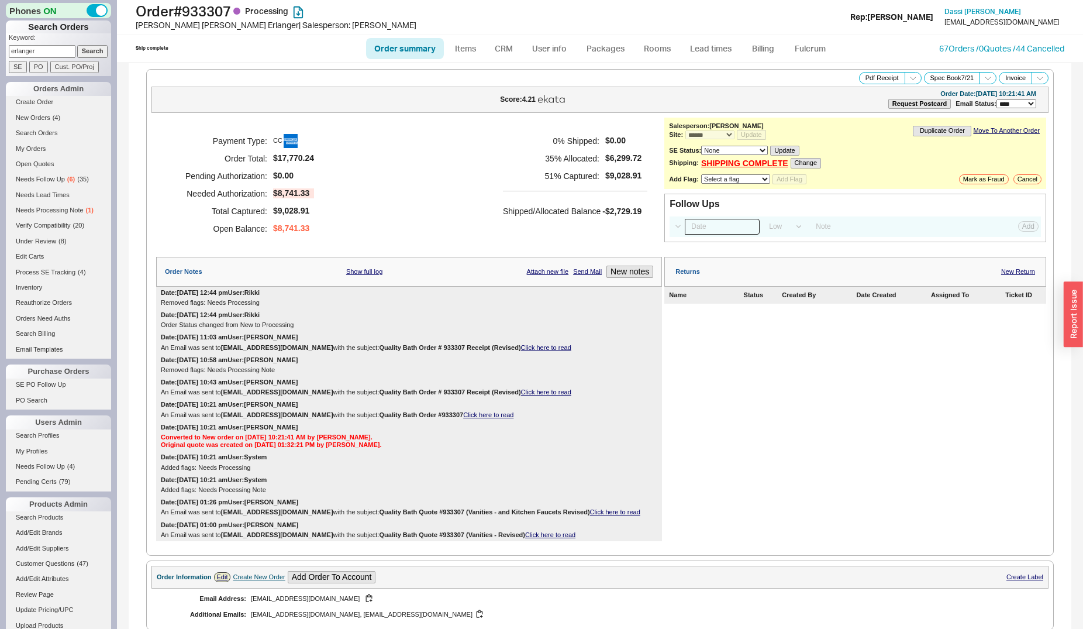
click at [698, 229] on input at bounding box center [722, 227] width 75 height 16
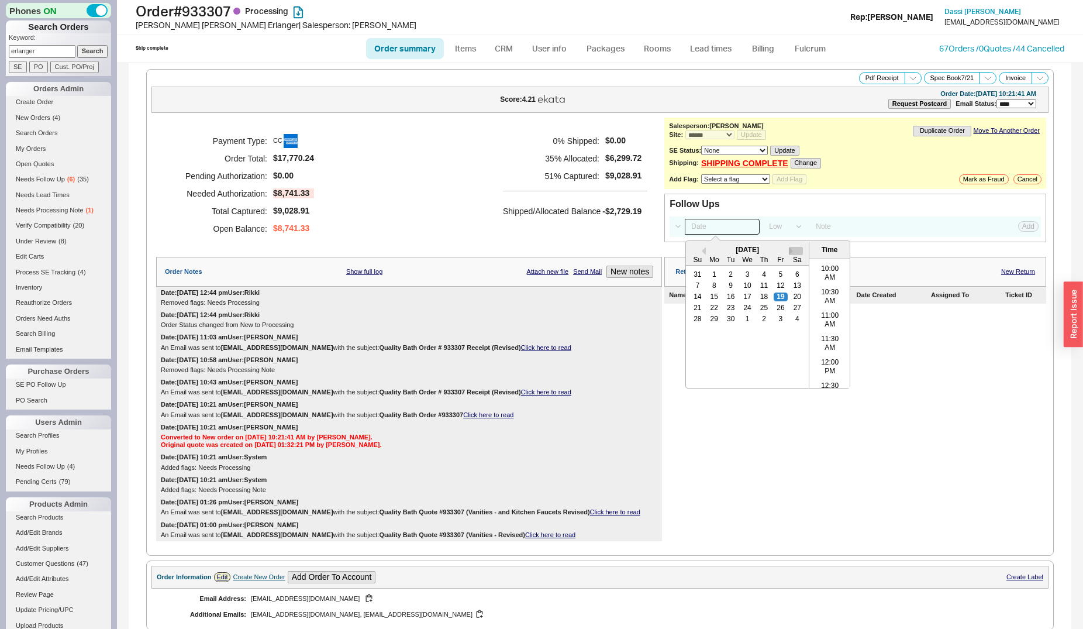
click at [789, 253] on button "Next month" at bounding box center [796, 251] width 14 height 8
click at [745, 306] on div "19 20 21 22 23 24 25" at bounding box center [748, 307] width 116 height 11
click at [742, 309] on div "22" at bounding box center [747, 308] width 14 height 8
type input "10/22/25 12:00 am"
click at [1018, 232] on button "Add" at bounding box center [1028, 226] width 20 height 11
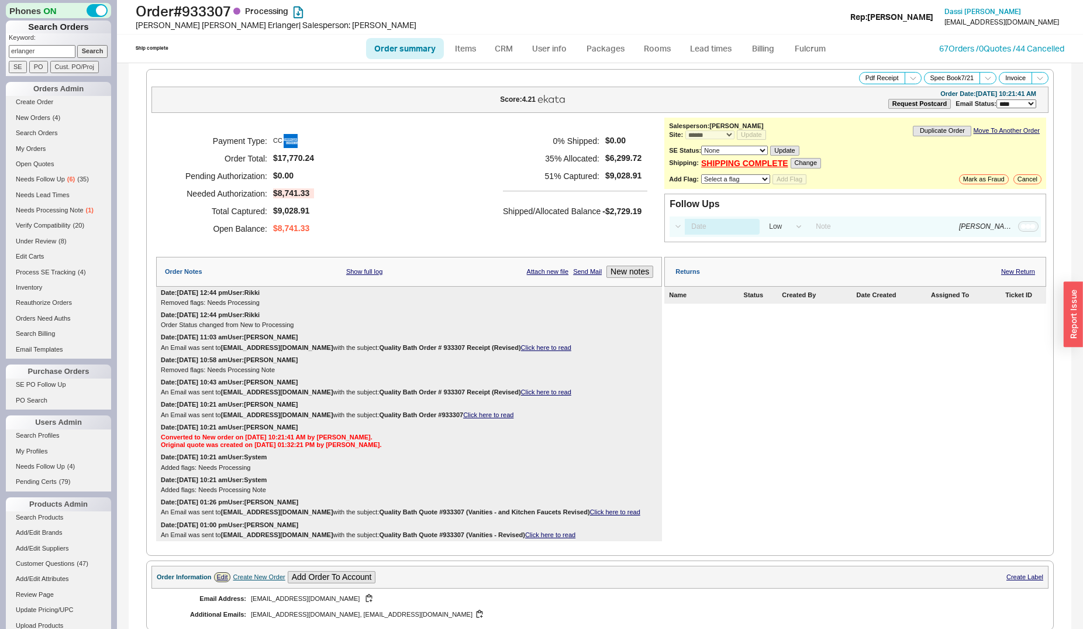
select select "LOW"
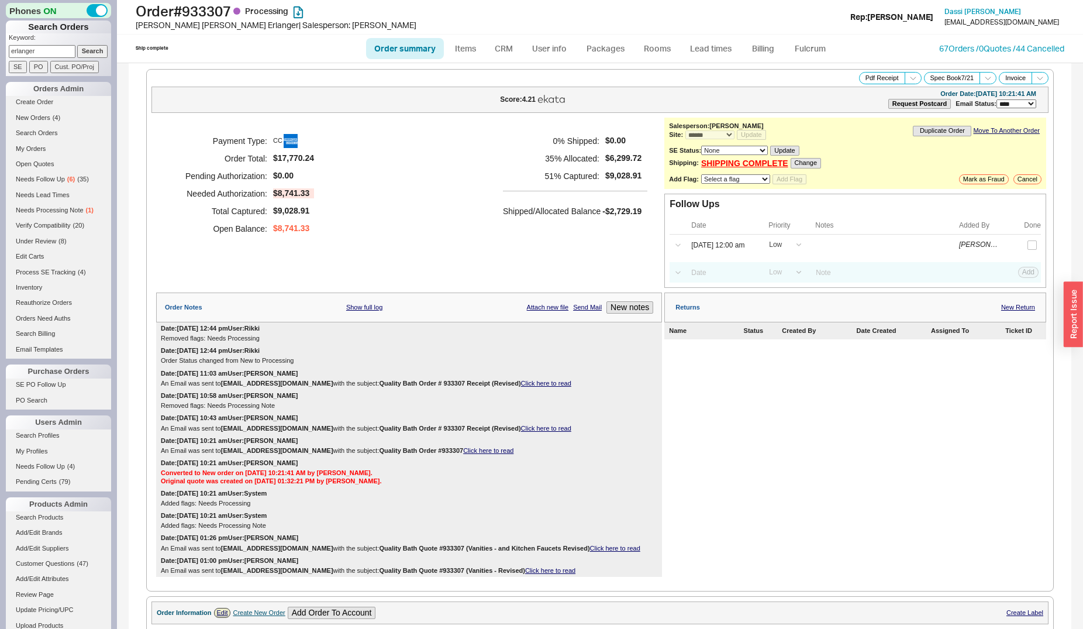
click at [41, 55] on input "erlanger" at bounding box center [42, 51] width 67 height 12
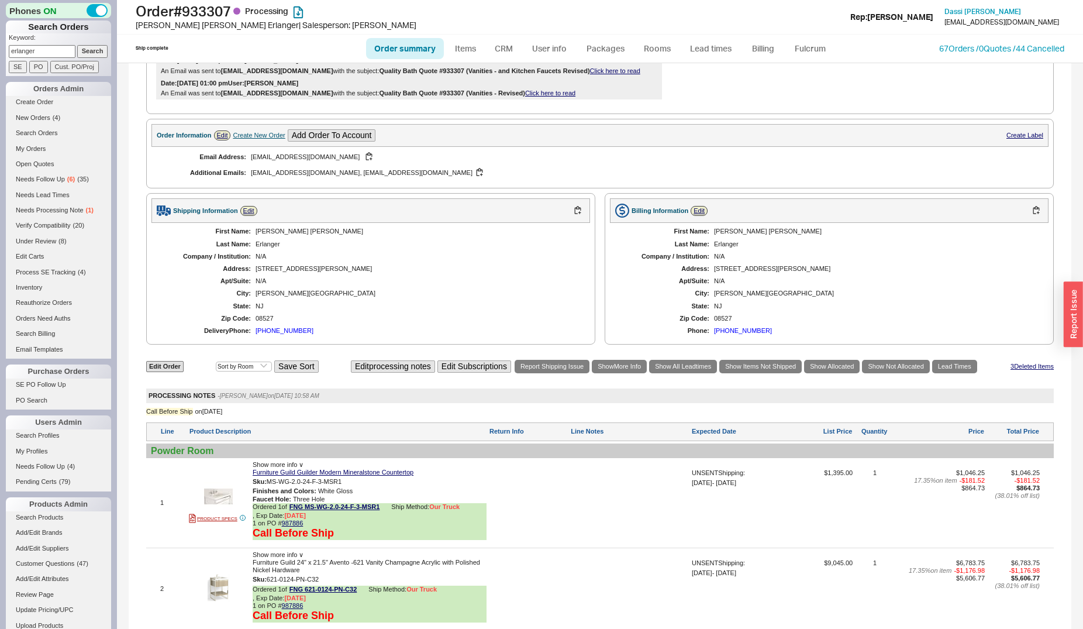
scroll to position [835, 0]
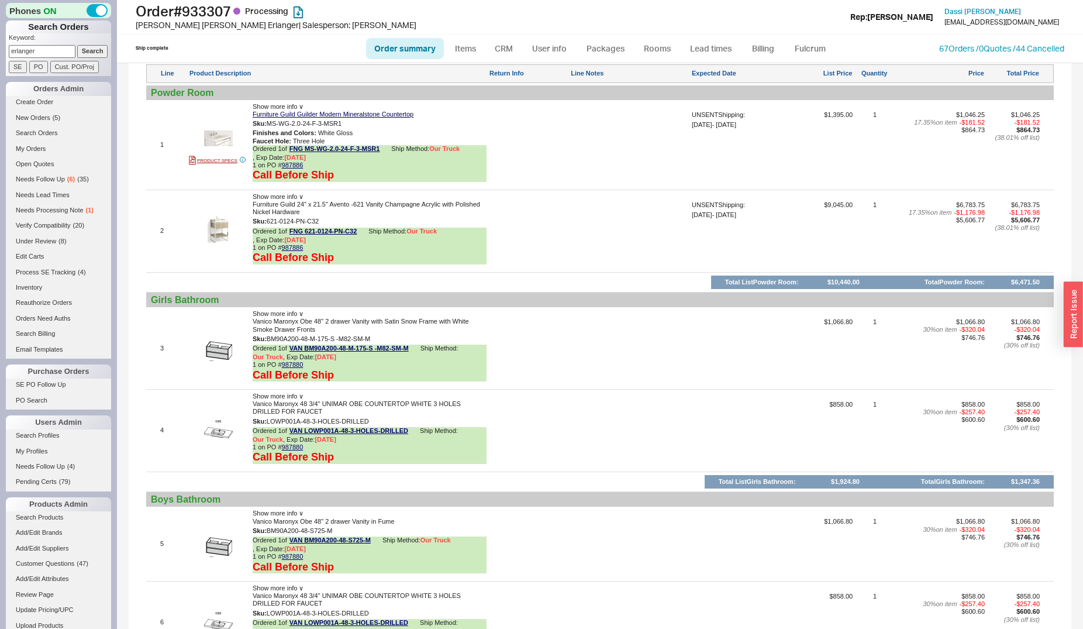
click at [38, 47] on input "erlanger" at bounding box center [42, 51] width 67 height 12
type input "905900"
click at [77, 45] on input "Search" at bounding box center [92, 51] width 31 height 12
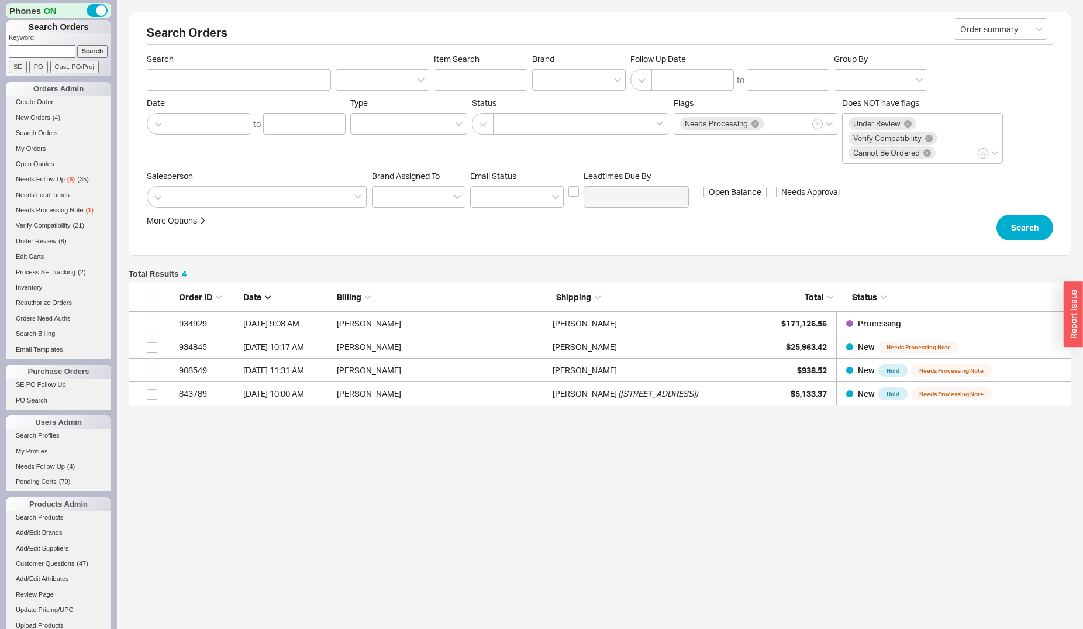
scroll to position [113, 933]
click at [41, 132] on link "Search Orders" at bounding box center [58, 133] width 105 height 12
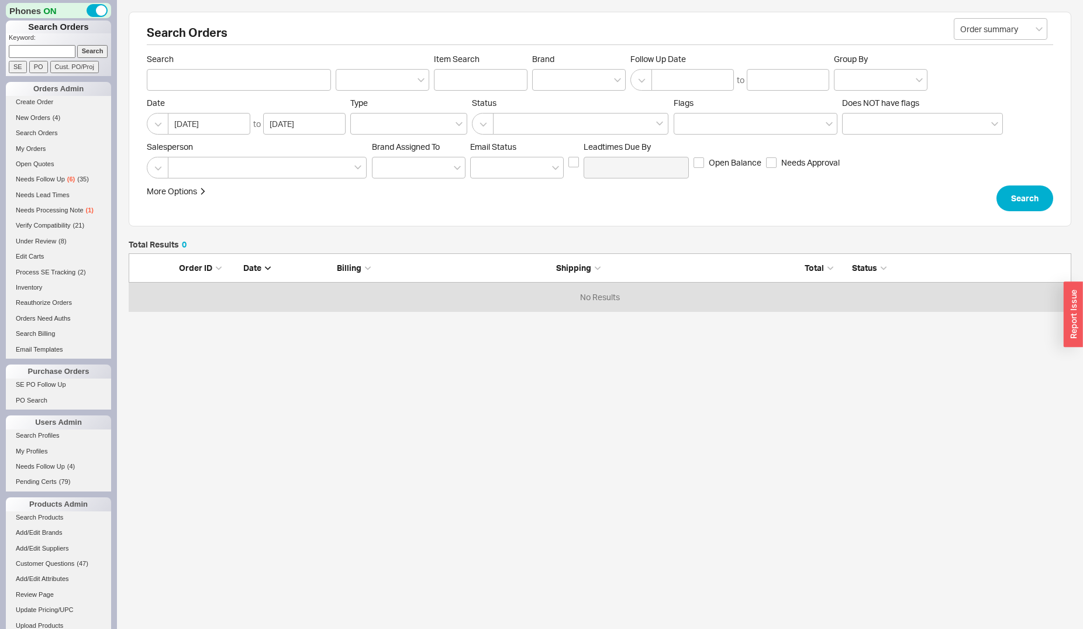
scroll to position [48, 933]
click at [281, 168] on div at bounding box center [267, 168] width 199 height 22
click at [182, 168] on input at bounding box center [178, 167] width 8 height 13
type input "da"
click at [268, 188] on div "Dassi" at bounding box center [268, 191] width 198 height 21
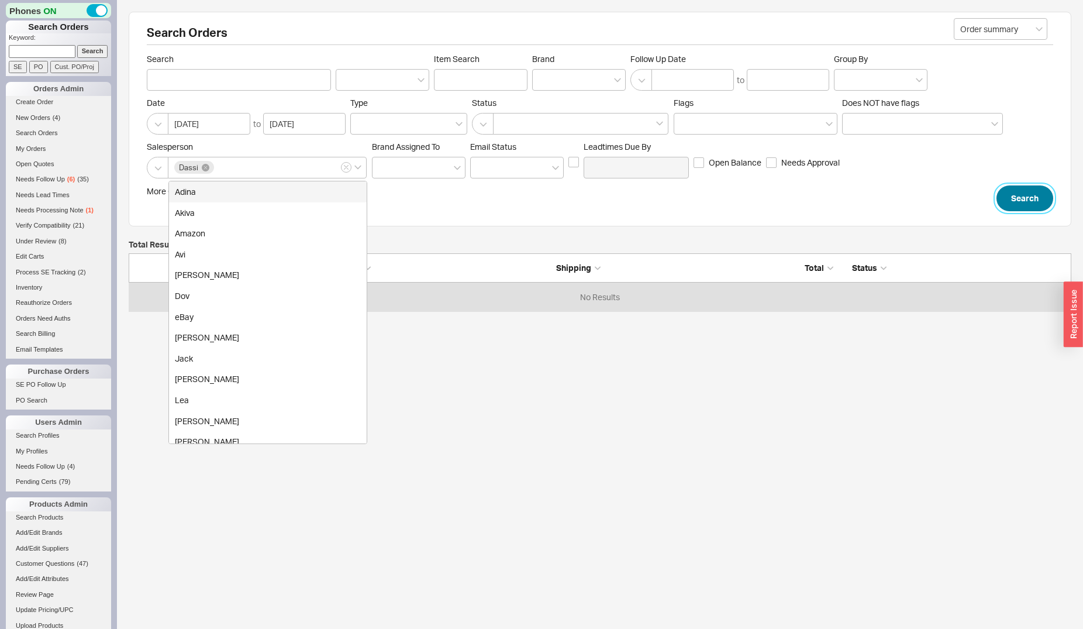
click at [1028, 197] on button "Search" at bounding box center [1025, 198] width 57 height 26
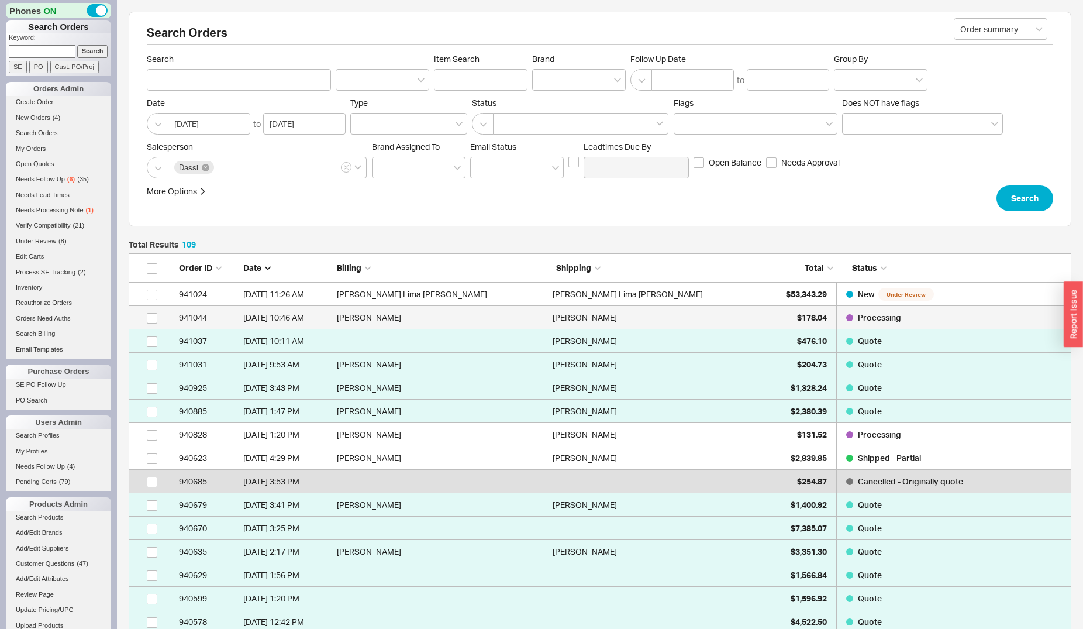
scroll to position [2569, 933]
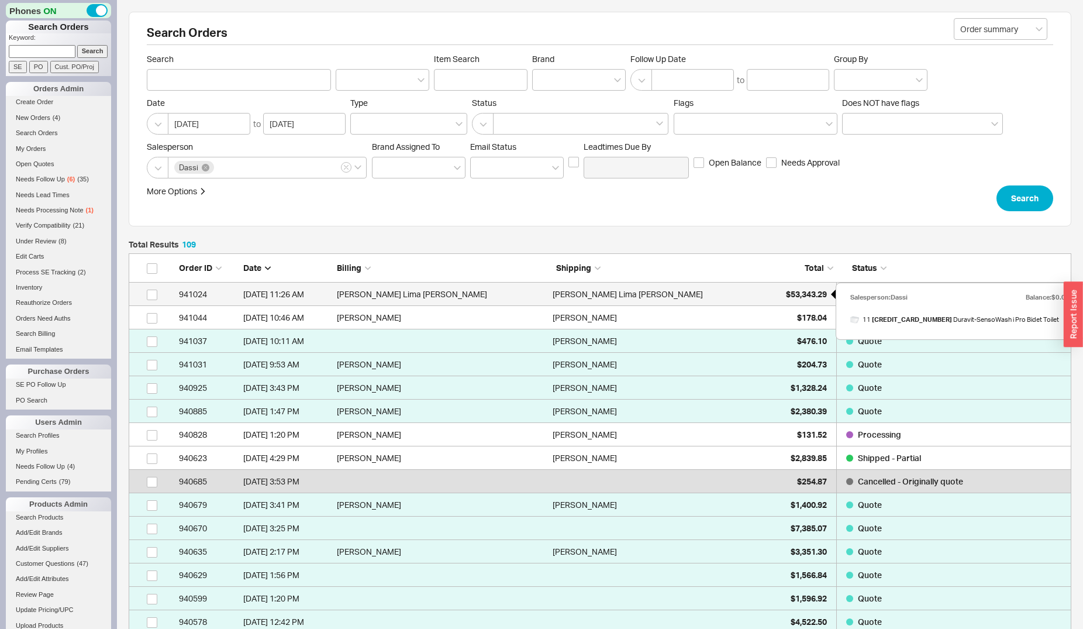
click at [795, 293] on span "$53,343.29" at bounding box center [806, 294] width 41 height 10
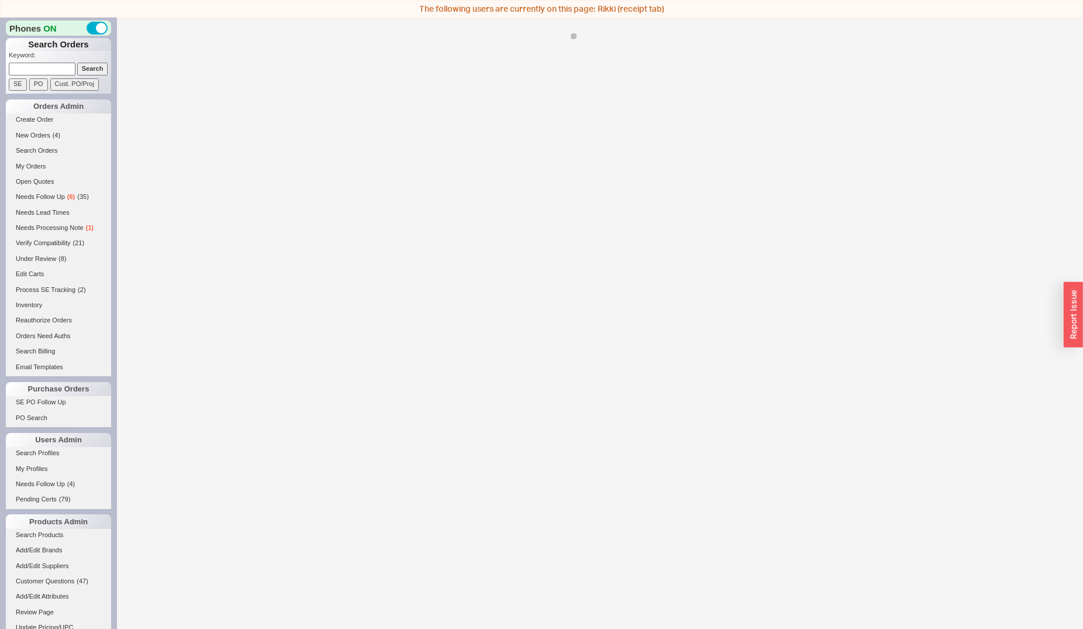
select select "*"
select select "LOW"
select select "3"
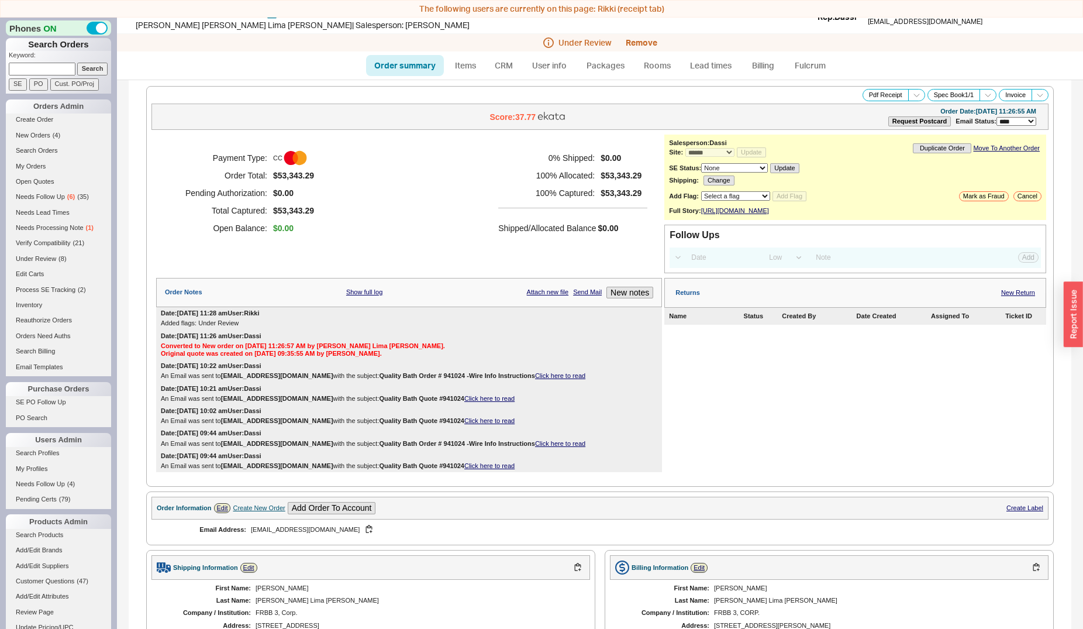
scroll to position [239, 0]
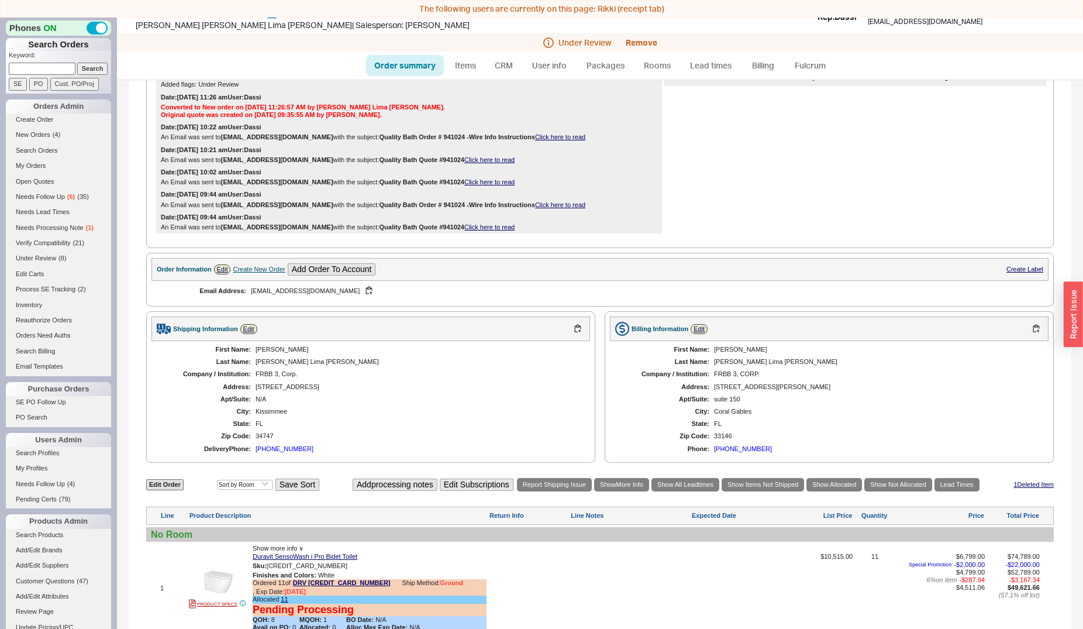
click at [280, 391] on div "7661 Fairfax Drive" at bounding box center [417, 387] width 323 height 8
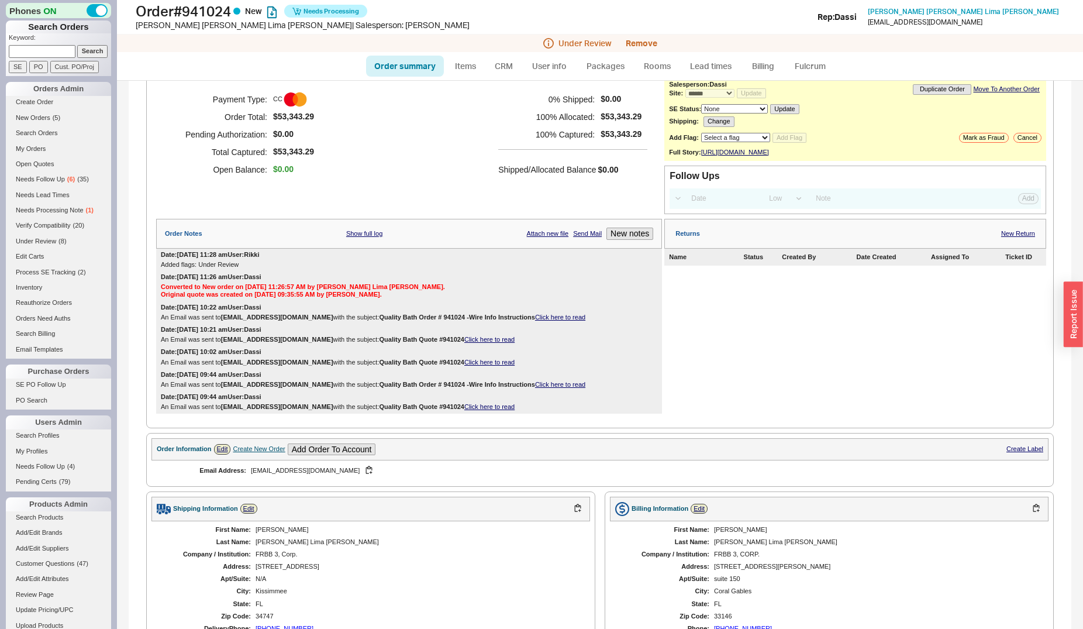
scroll to position [0, 0]
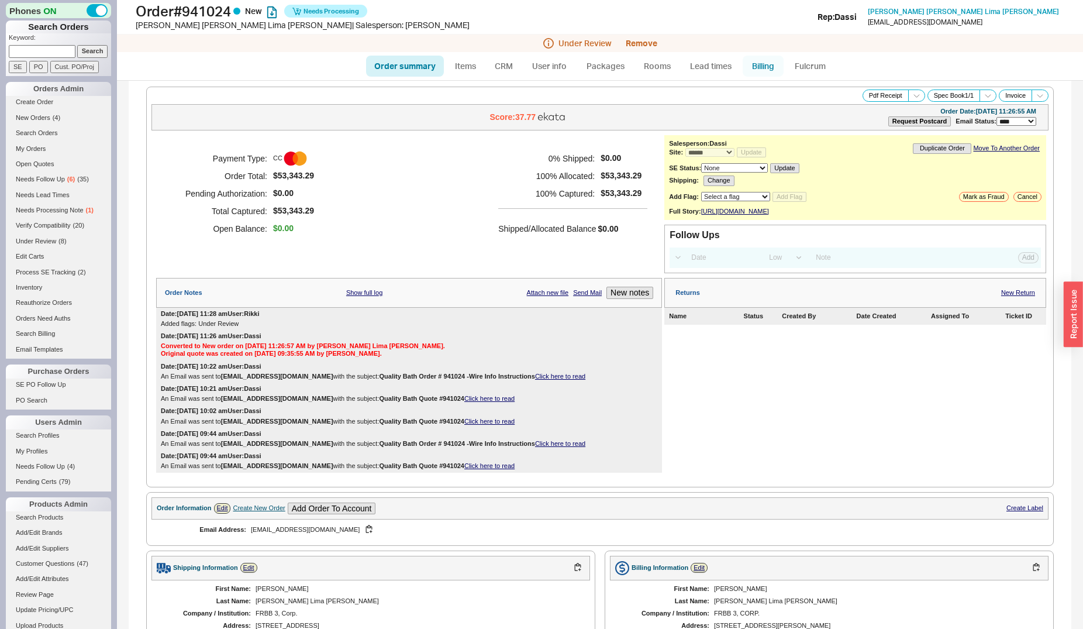
click at [765, 67] on link "Billing" at bounding box center [763, 66] width 41 height 21
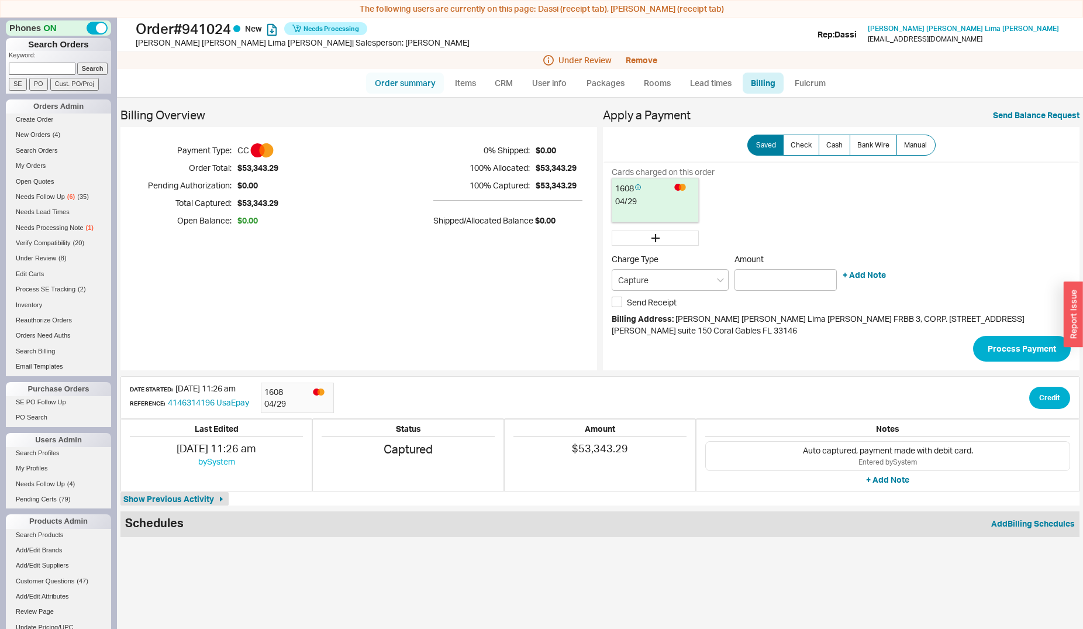
click at [401, 90] on link "Order summary" at bounding box center [405, 83] width 78 height 21
select select "*"
select select "LOW"
select select "3"
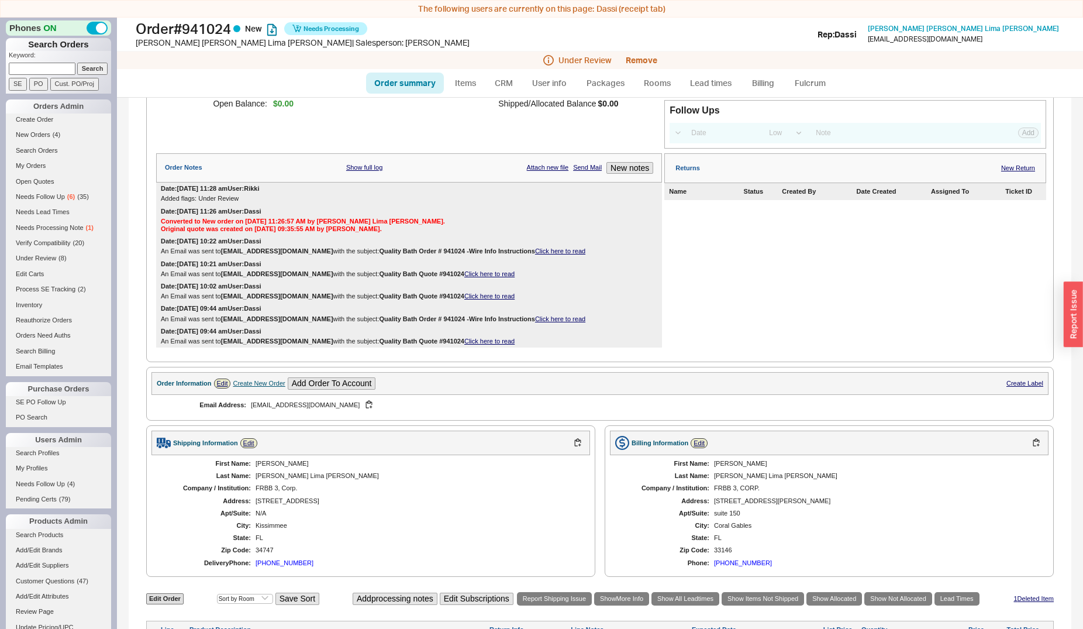
scroll to position [119, 0]
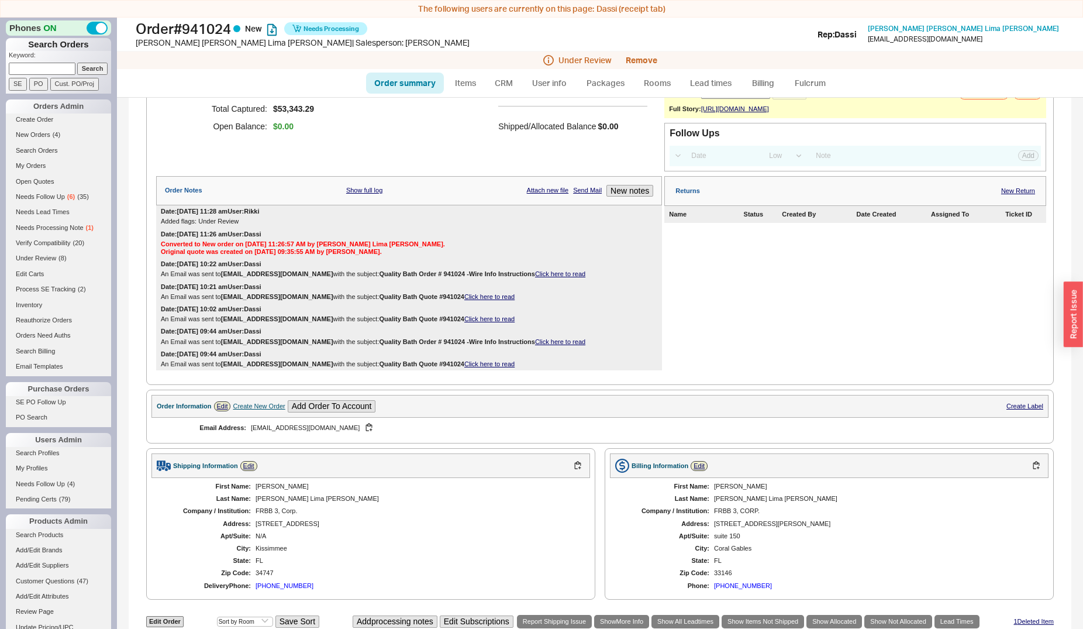
click at [538, 346] on div "An Email was sent to criskarnaud@gmail.com with the subject: Quality Bath Order…" at bounding box center [409, 342] width 497 height 8
click at [537, 345] on link "Click here to read" at bounding box center [560, 341] width 50 height 7
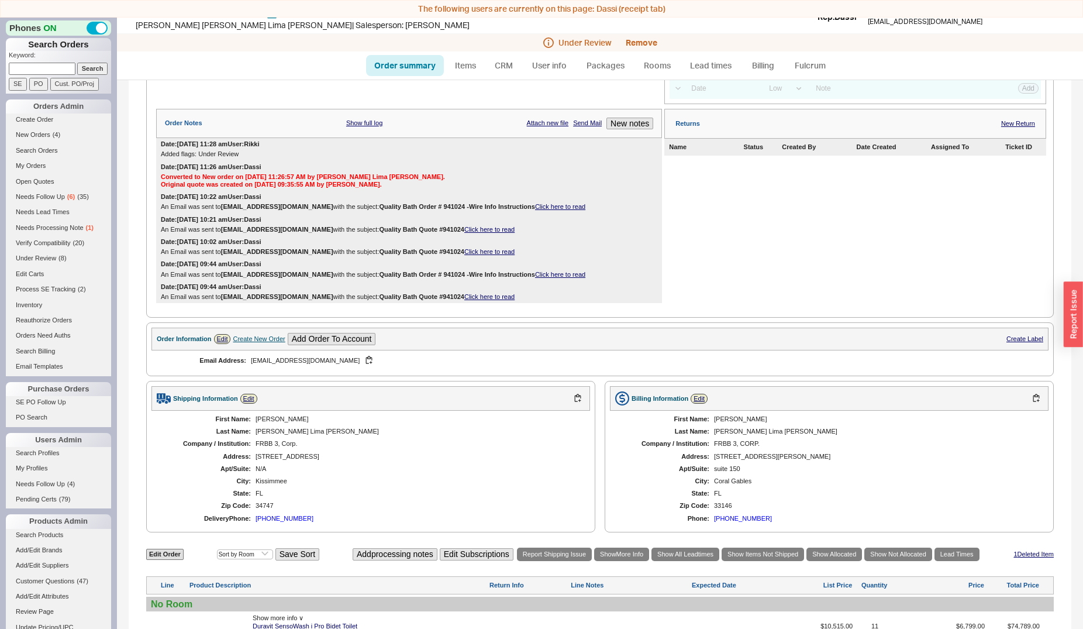
scroll to position [0, 0]
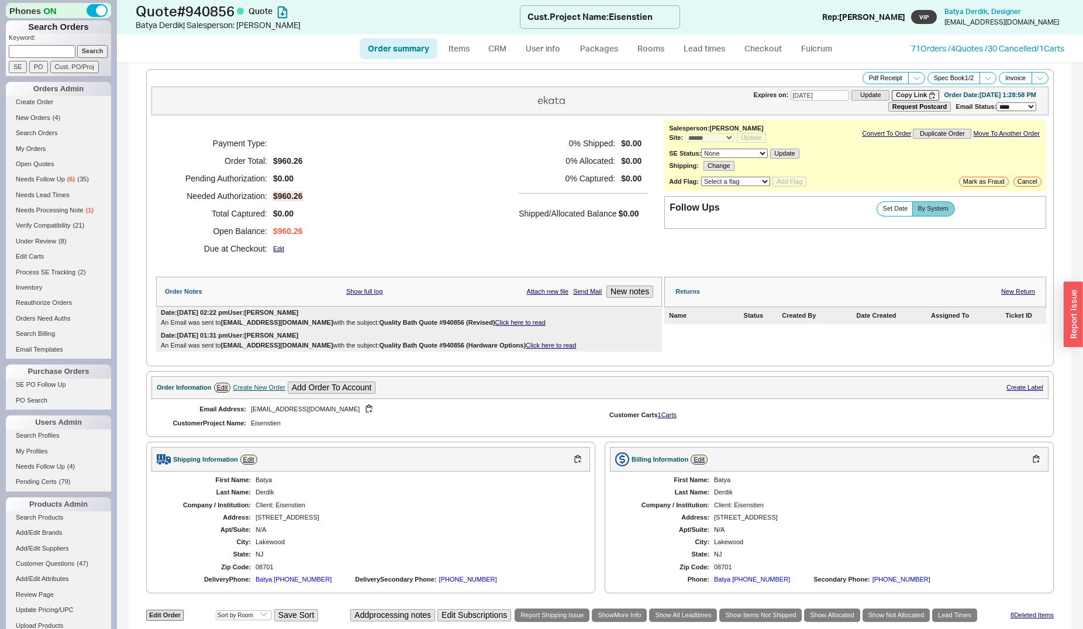
select select "*"
select select "3"
click at [495, 325] on link "Click here to read" at bounding box center [520, 322] width 50 height 7
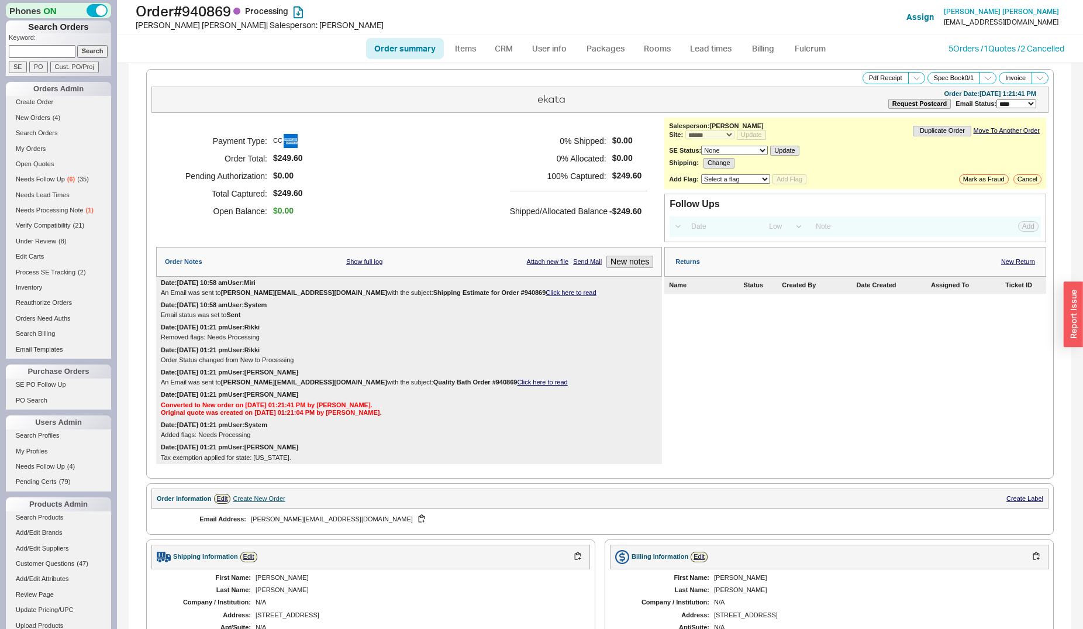
select select "*"
select select "LOW"
select select "3"
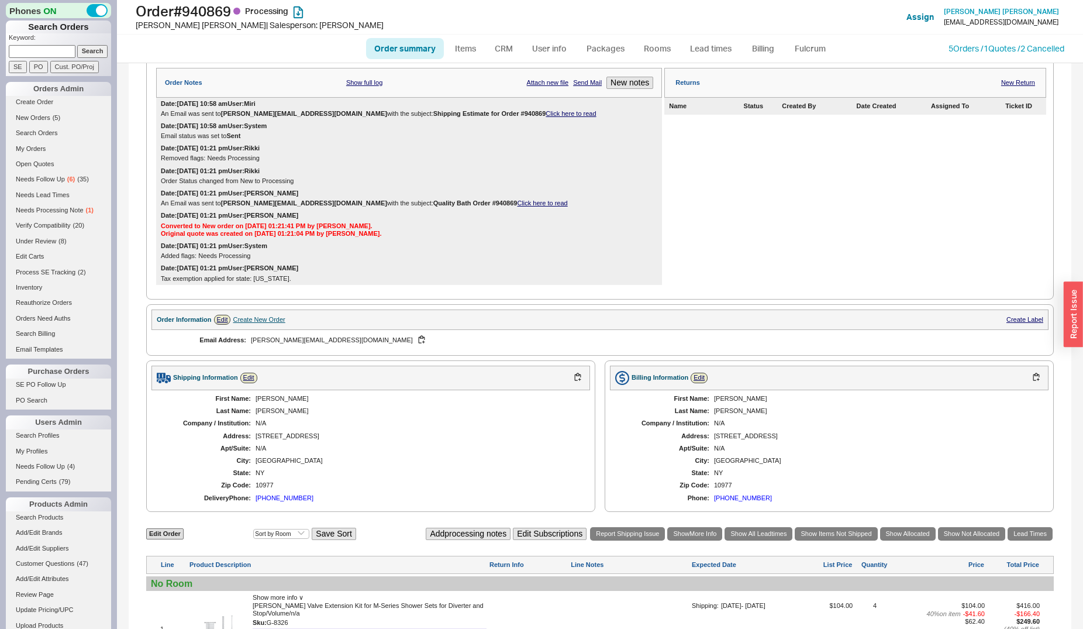
scroll to position [374, 0]
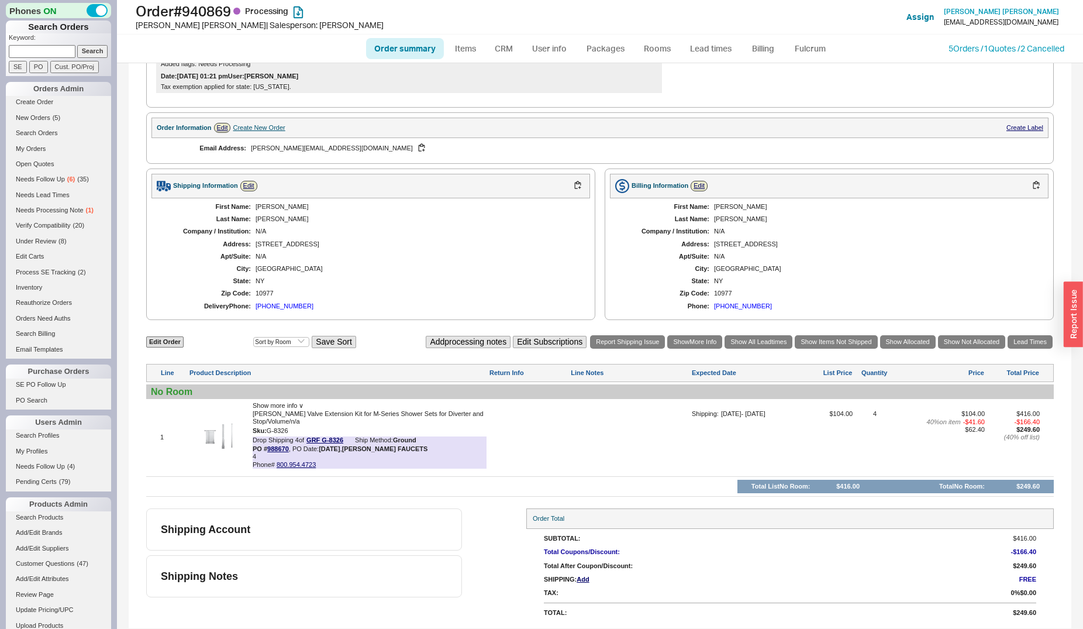
click at [385, 50] on link "Order summary" at bounding box center [405, 48] width 78 height 21
select select "*"
select select "LOW"
select select "3"
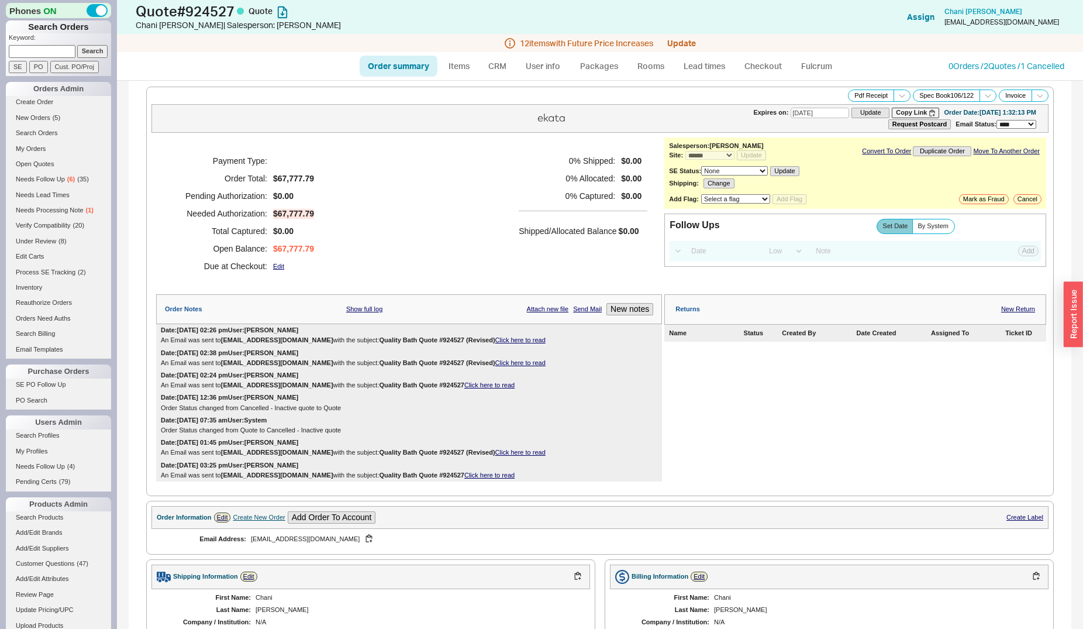
select select "*"
select select "LOW"
select select "3"
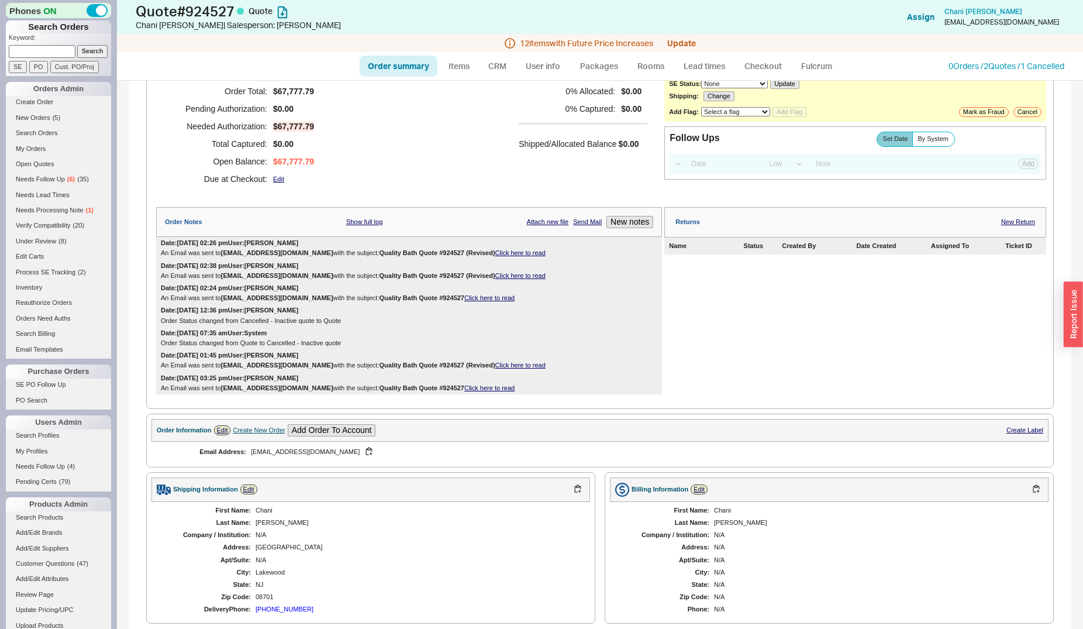
scroll to position [60, 0]
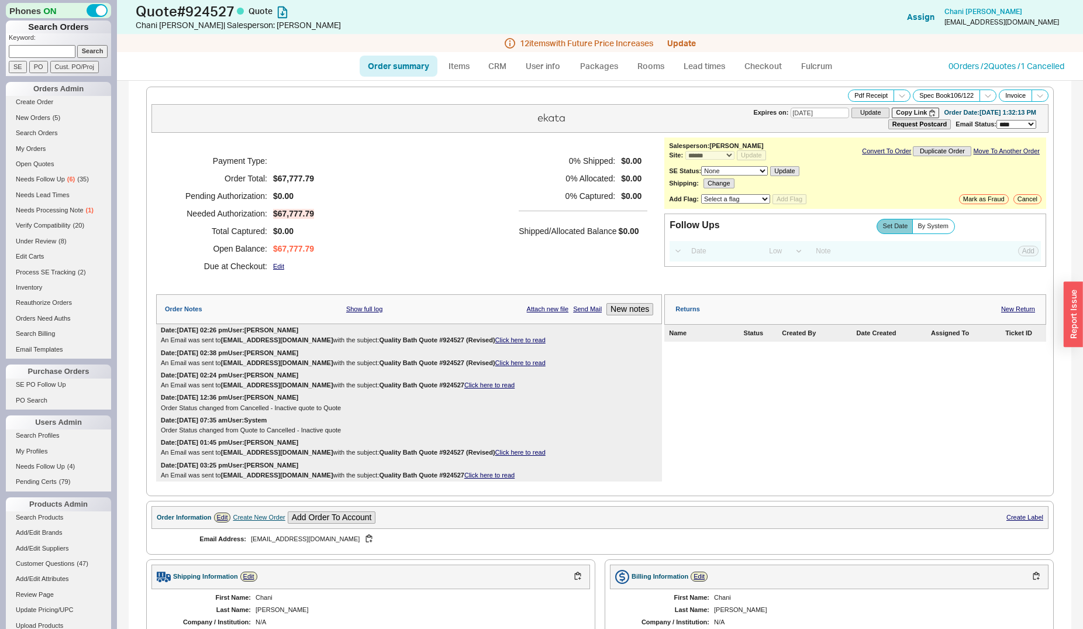
select select "*"
select select "LOW"
select select "3"
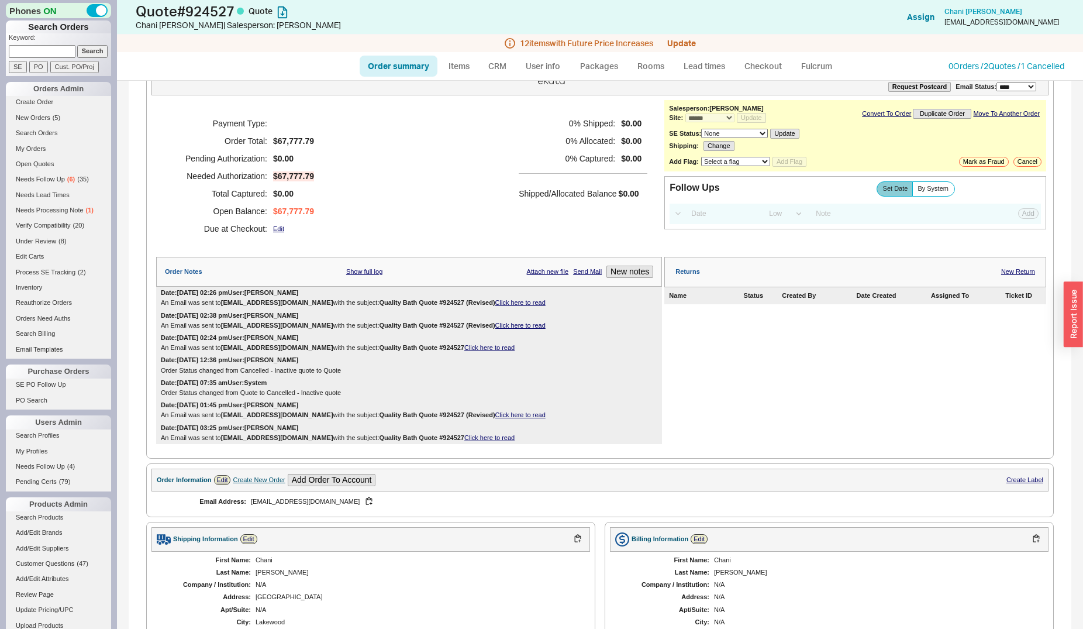
scroll to position [60, 0]
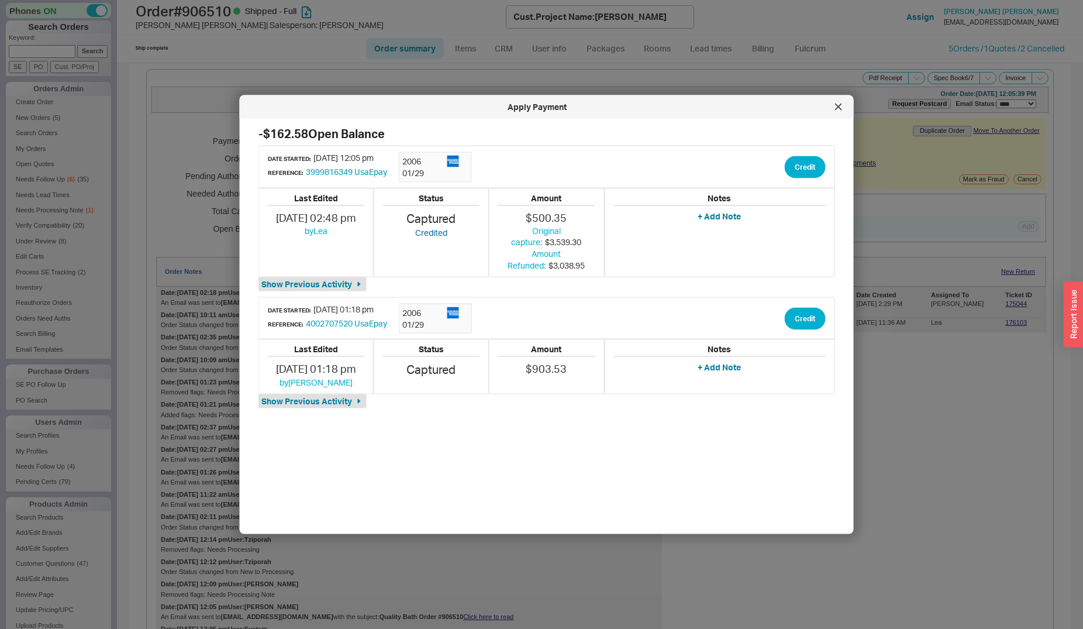
select select "*"
select select "LOW"
select select "3"
click at [845, 107] on div at bounding box center [838, 107] width 19 height 19
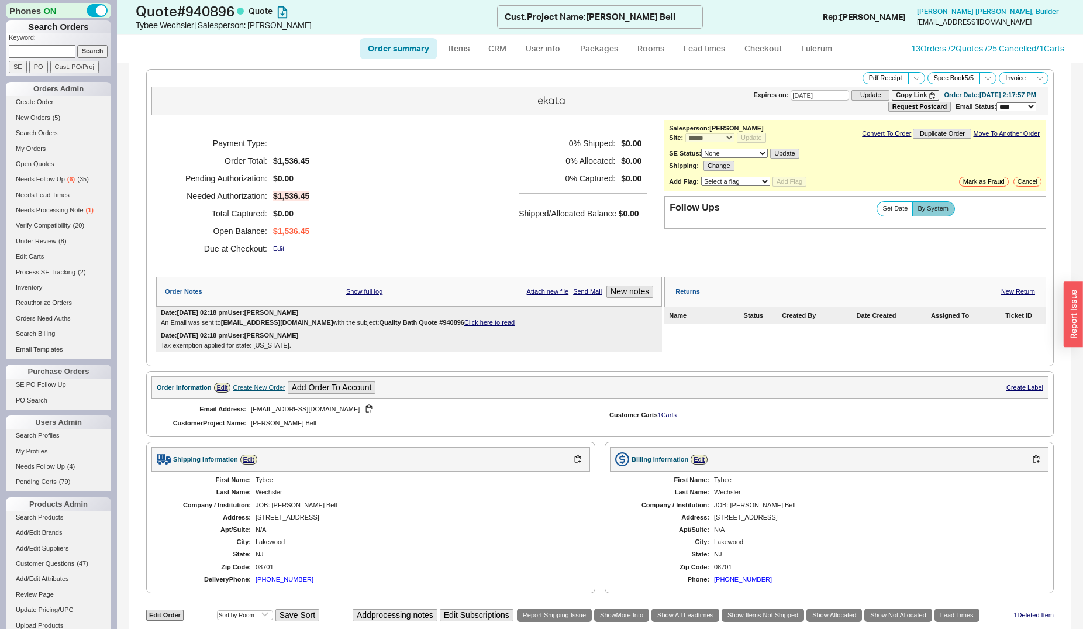
select select "*"
select select "3"
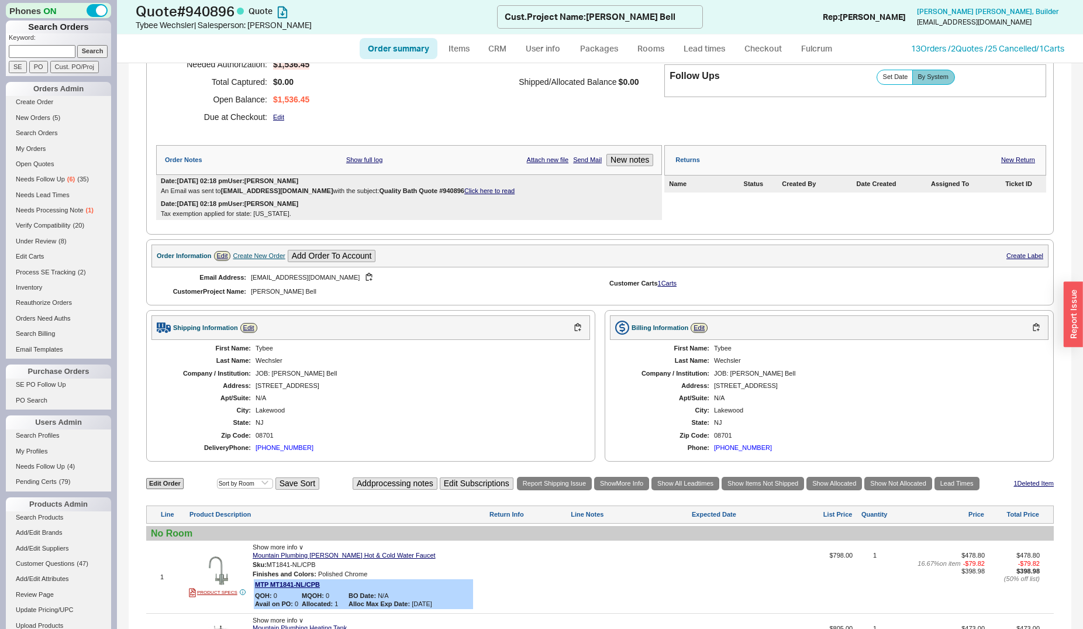
scroll to position [179, 0]
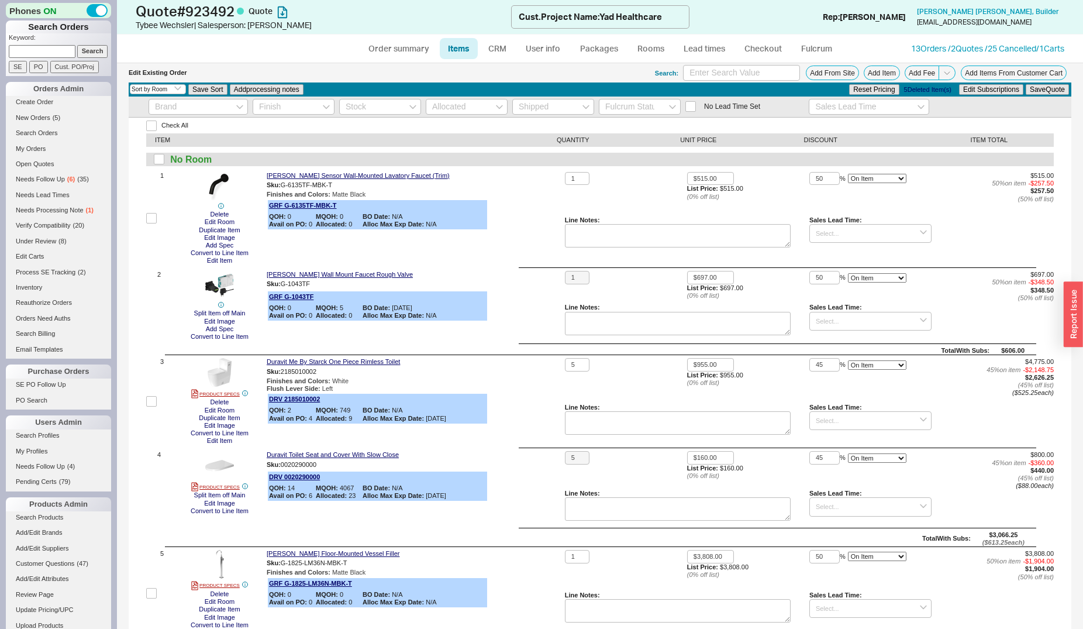
select select "3"
click at [411, 47] on link "Order summary" at bounding box center [399, 48] width 78 height 21
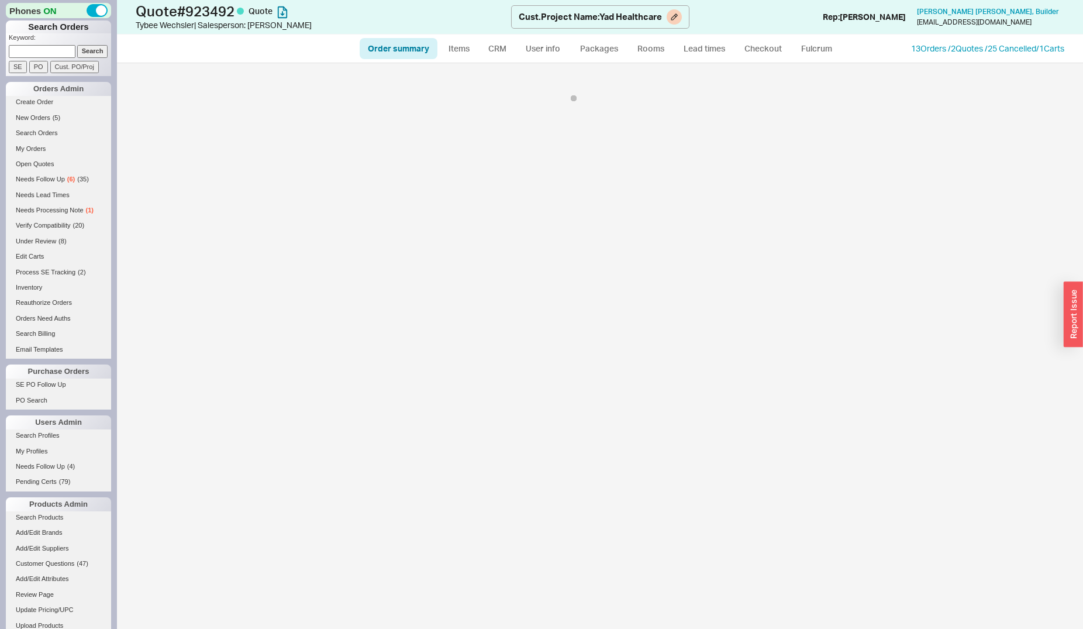
select select "*"
select select "LOW"
select select "3"
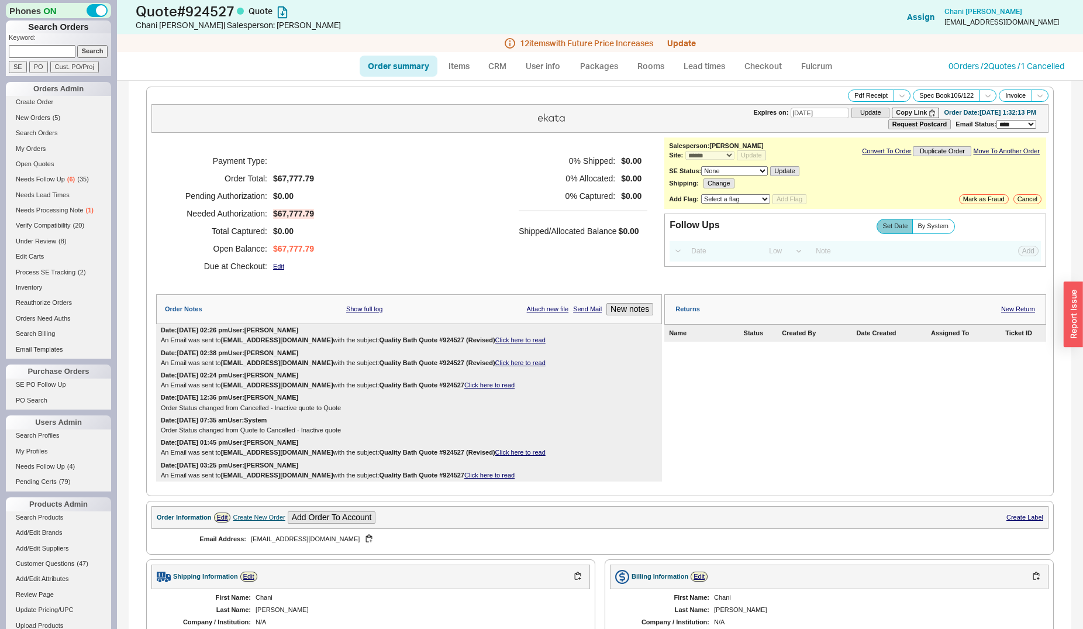
select select "*"
select select "LOW"
select select "3"
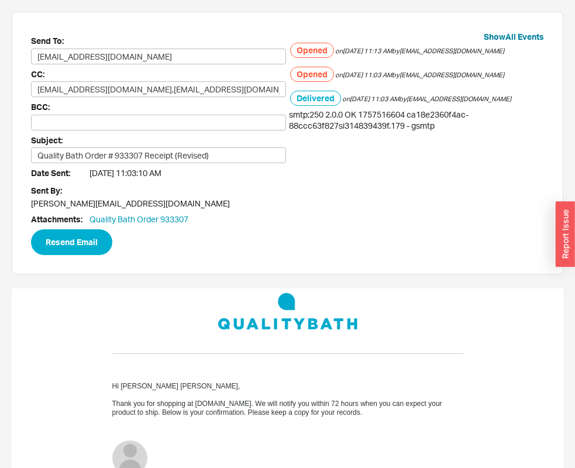
scroll to position [60, 0]
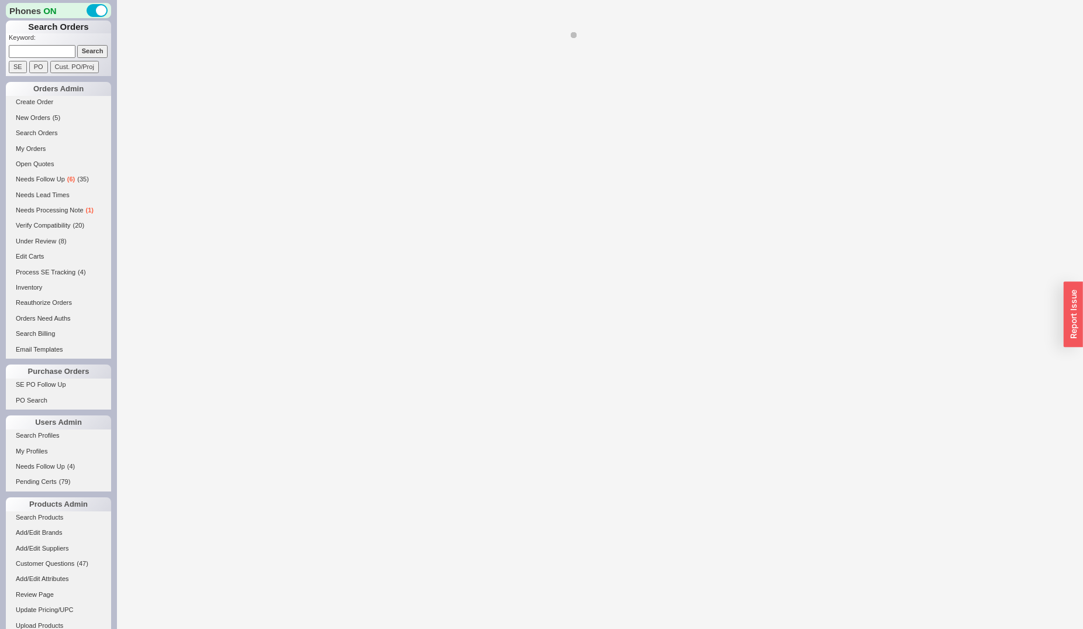
select select "*"
select select "LOW"
select select "3"
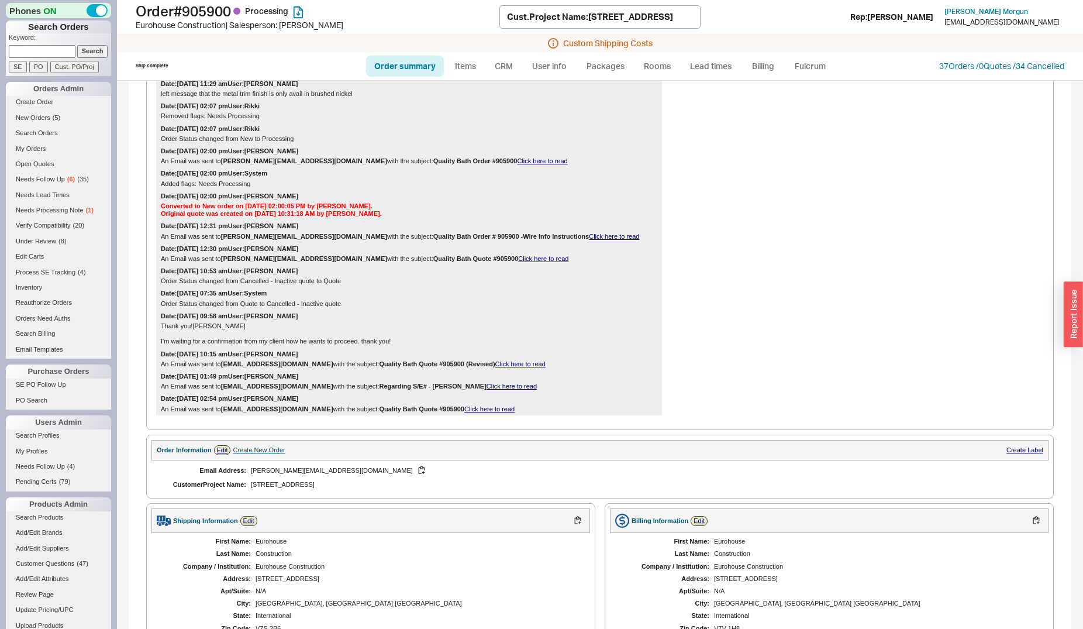
scroll to position [597, 0]
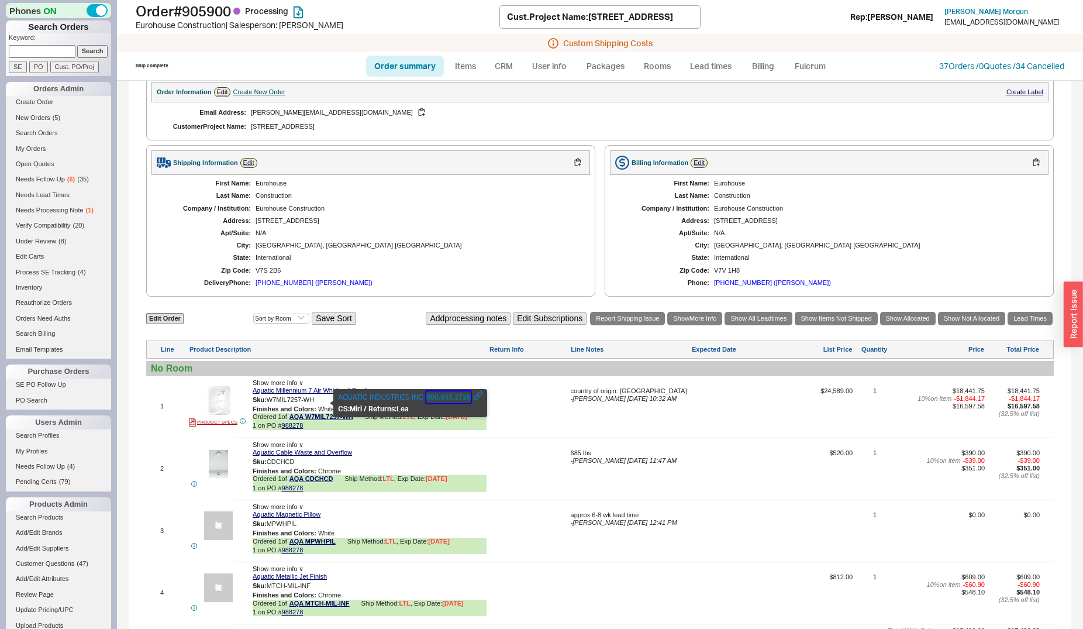
click at [436, 397] on button "800.945.2726" at bounding box center [448, 397] width 44 height 12
click at [434, 398] on button "800.945.2726" at bounding box center [448, 397] width 44 height 12
click at [42, 116] on span "New Orders" at bounding box center [33, 117] width 35 height 7
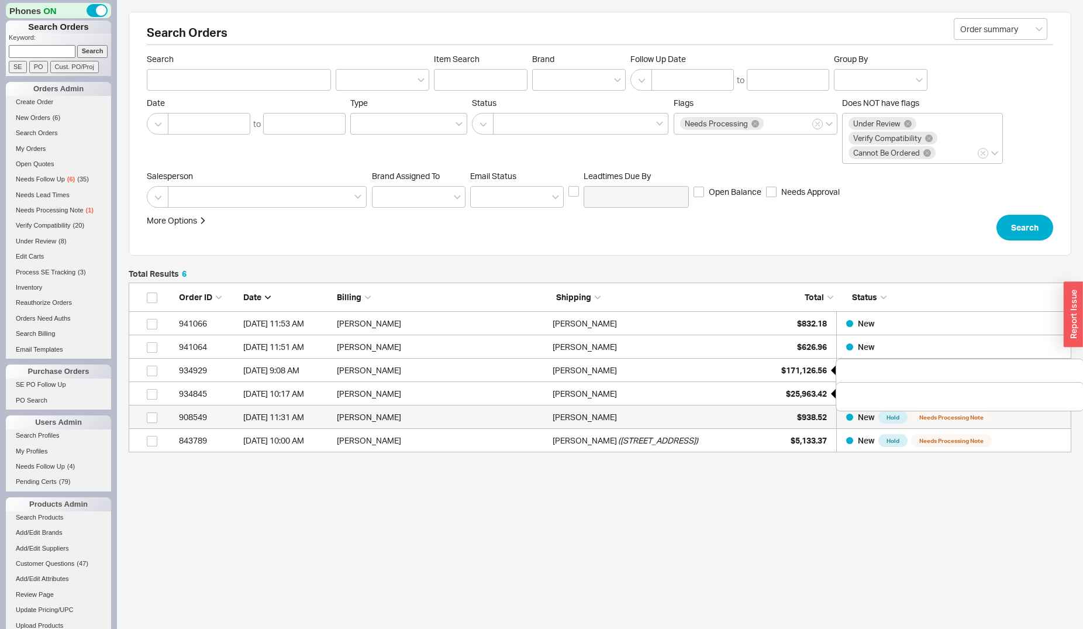
scroll to position [160, 933]
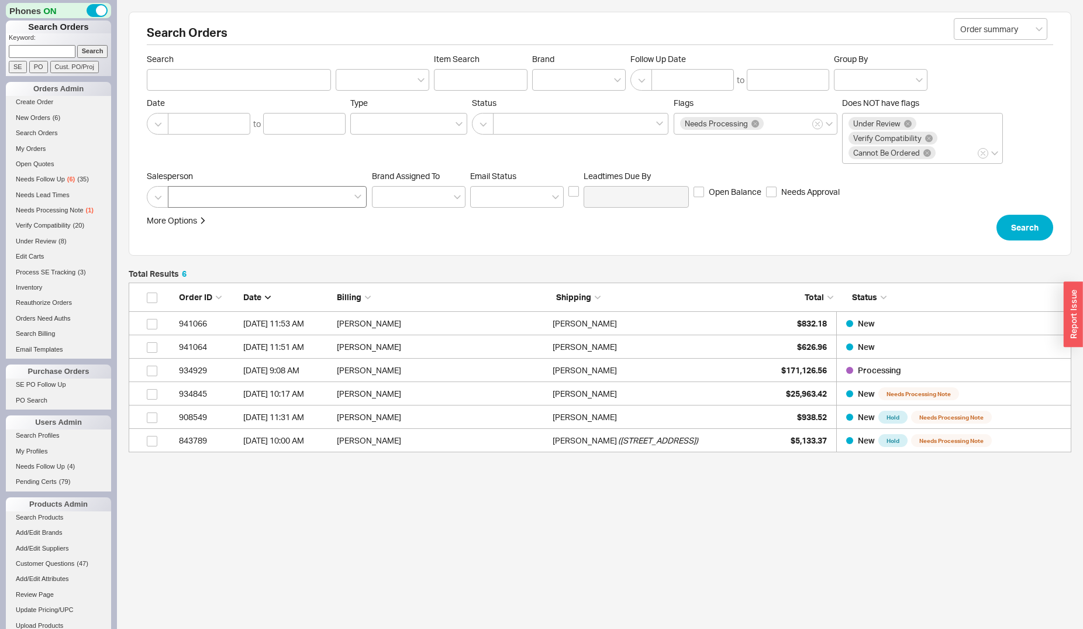
click at [212, 204] on div at bounding box center [267, 197] width 199 height 22
click at [182, 204] on input at bounding box center [178, 196] width 8 height 13
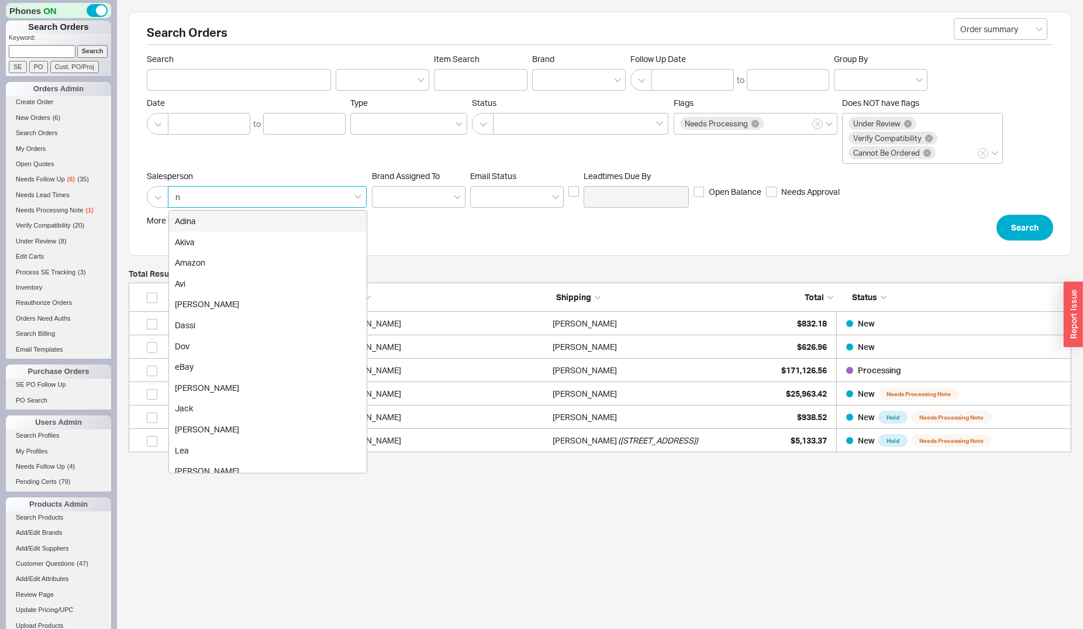
type input "na"
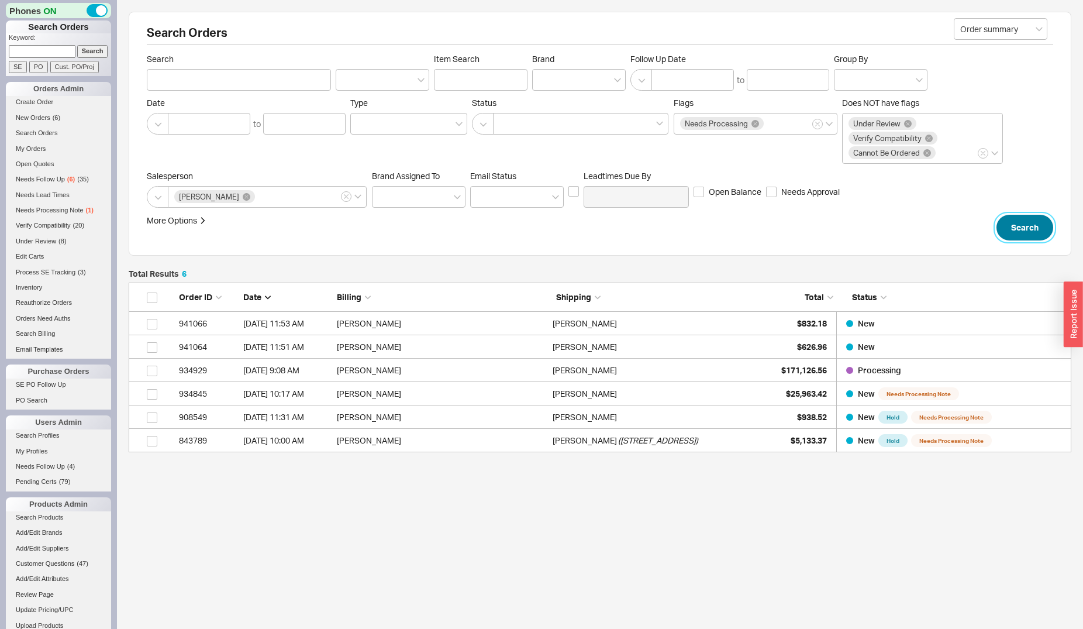
click at [1021, 232] on button "Search" at bounding box center [1025, 228] width 57 height 26
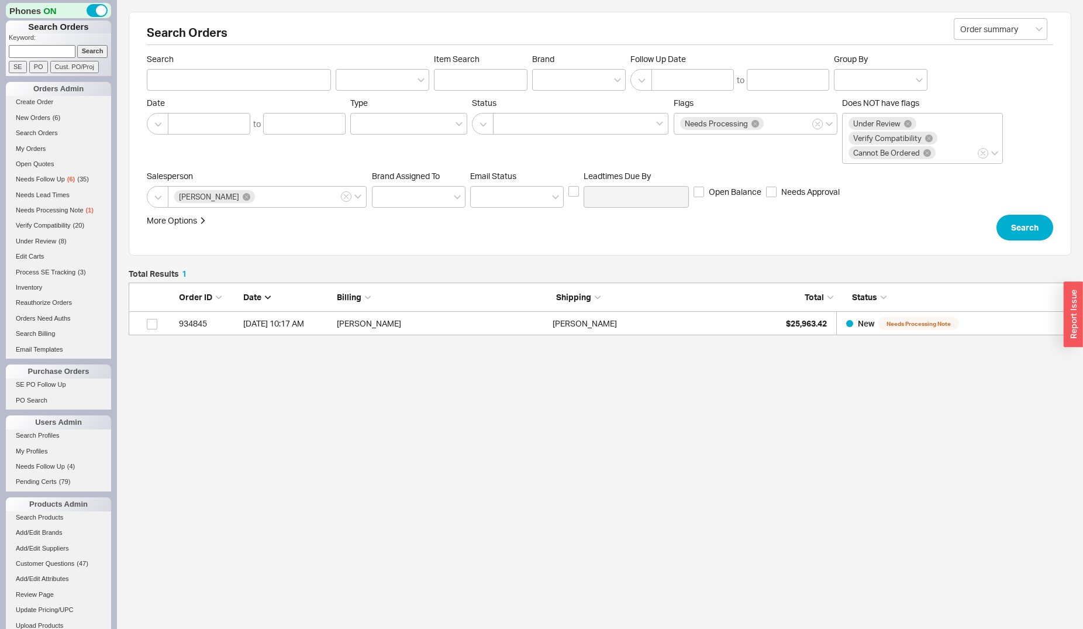
scroll to position [43, 933]
click at [34, 134] on link "Search Orders" at bounding box center [58, 133] width 105 height 12
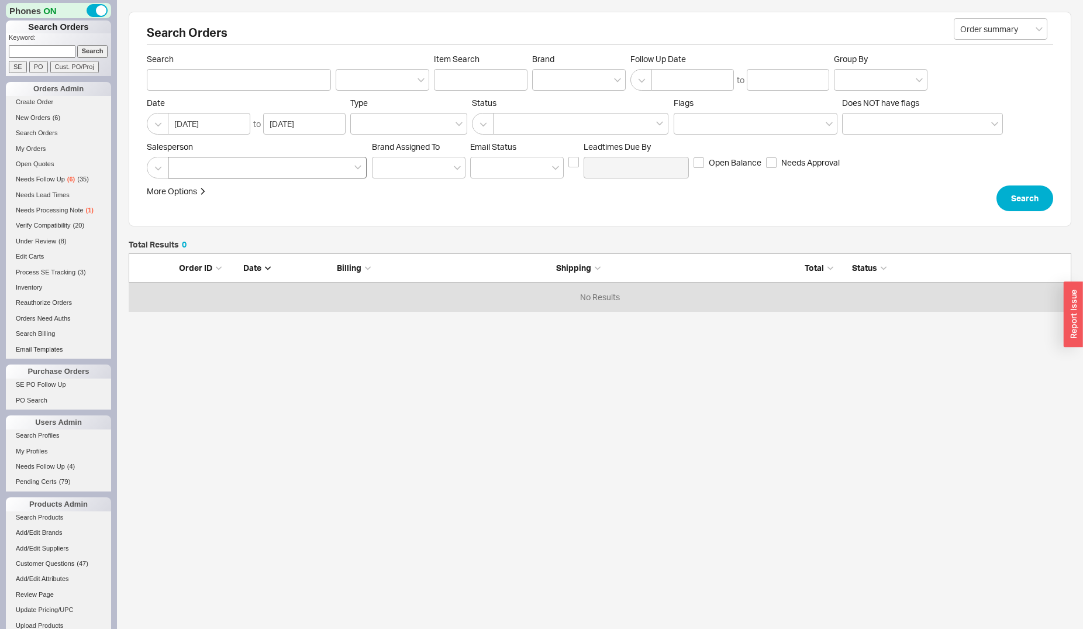
scroll to position [11, 11]
click at [218, 168] on div at bounding box center [267, 168] width 199 height 22
click at [182, 168] on input at bounding box center [178, 167] width 8 height 13
type input "na"
click at [219, 185] on div "[PERSON_NAME]" at bounding box center [268, 191] width 198 height 21
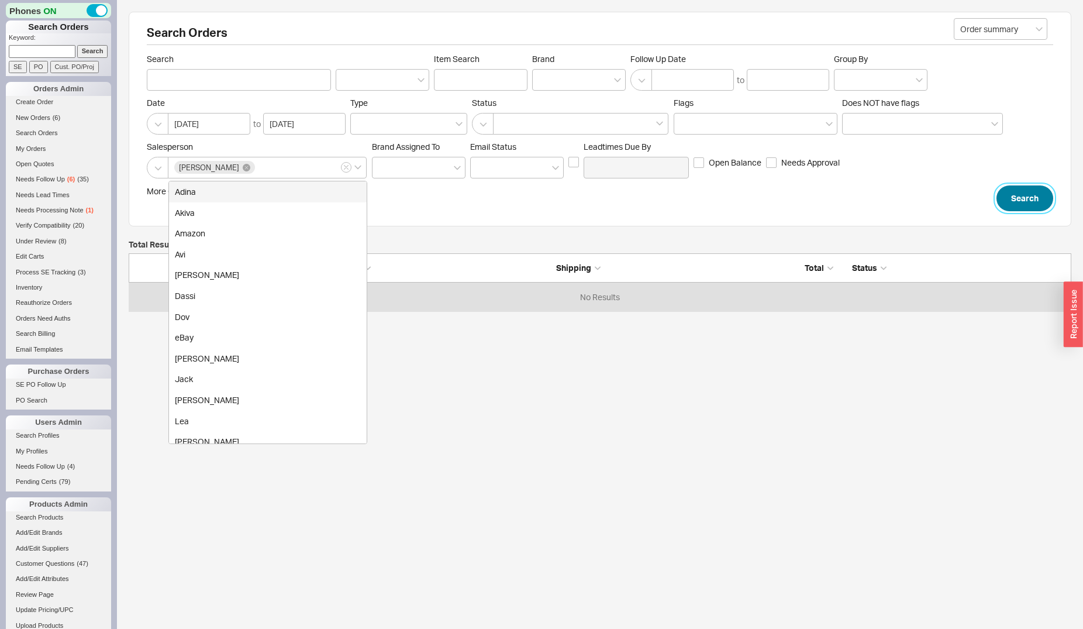
click at [1039, 196] on button "Search" at bounding box center [1025, 198] width 57 height 26
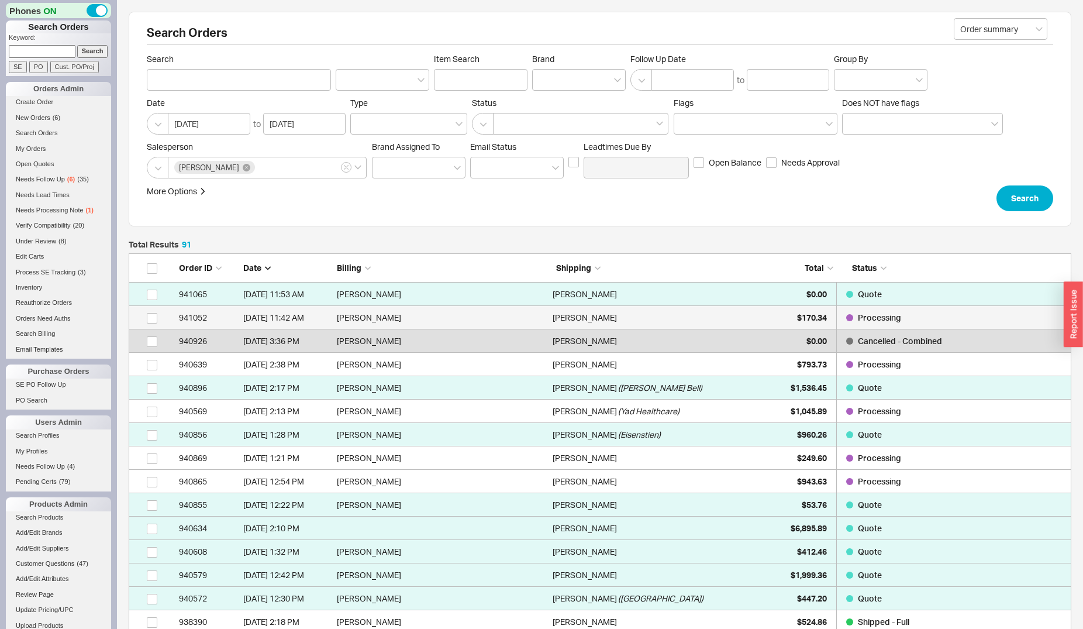
scroll to position [2148, 933]
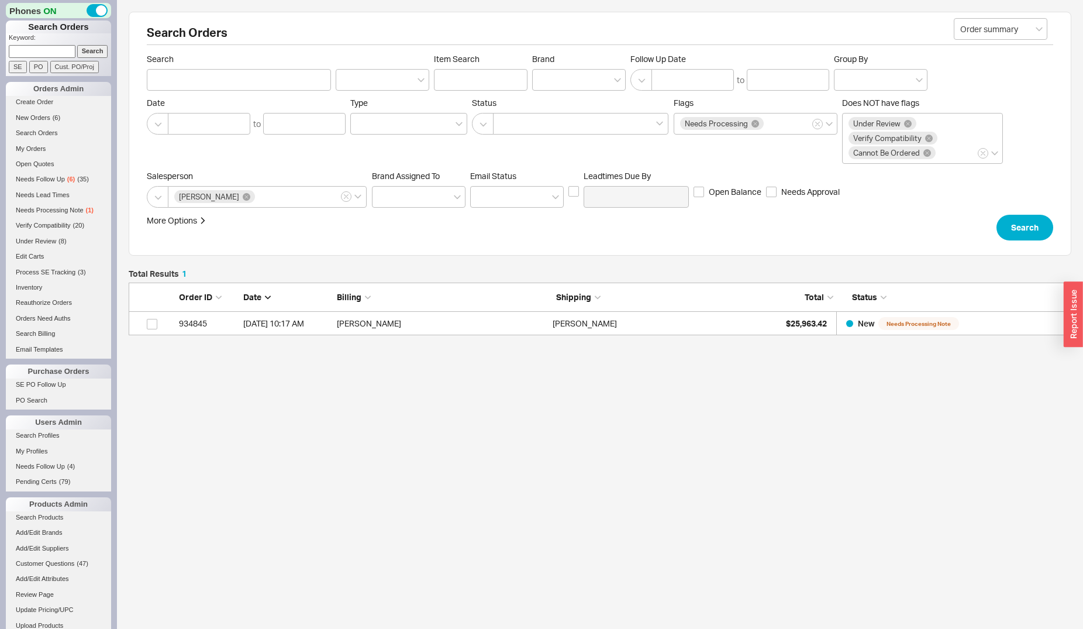
click at [47, 49] on input at bounding box center [42, 51] width 67 height 12
type input "920977"
click at [77, 45] on input "Search" at bounding box center [92, 51] width 31 height 12
type input "920977"
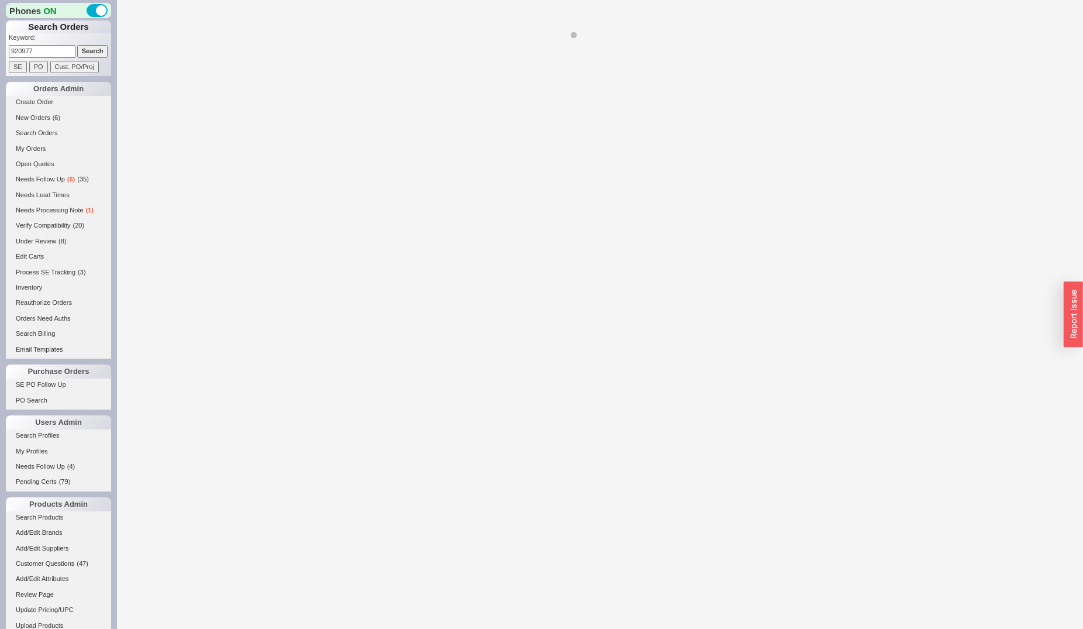
select select "*"
select select "LOW"
select select "3"
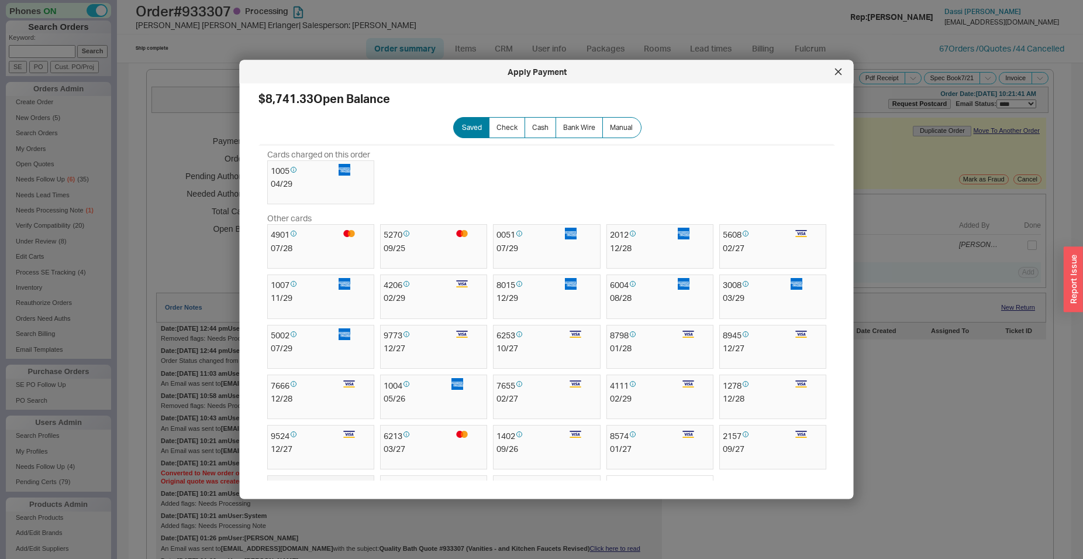
select select "*"
select select "LOW"
select select "3"
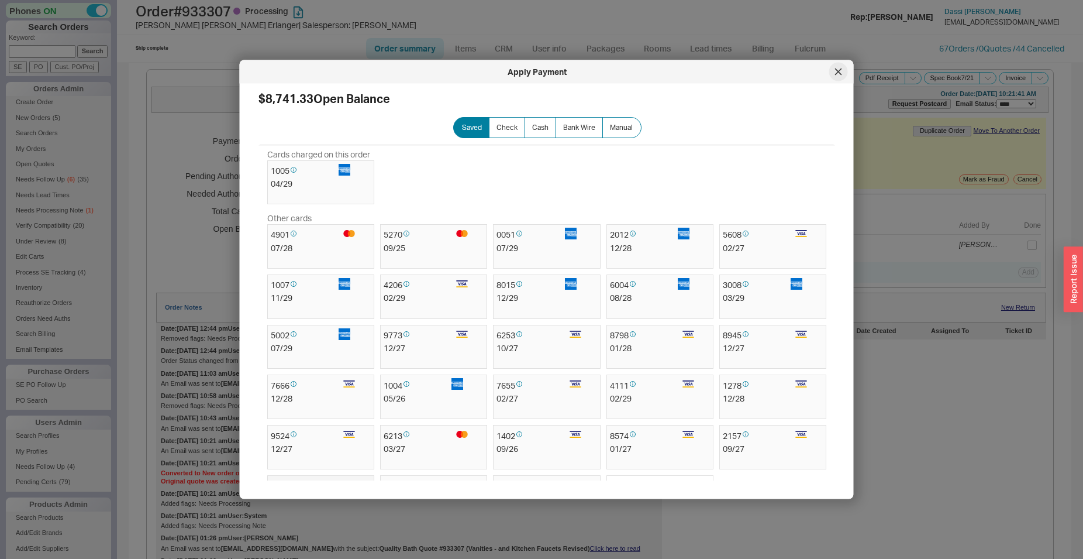
click at [844, 69] on div at bounding box center [838, 72] width 19 height 19
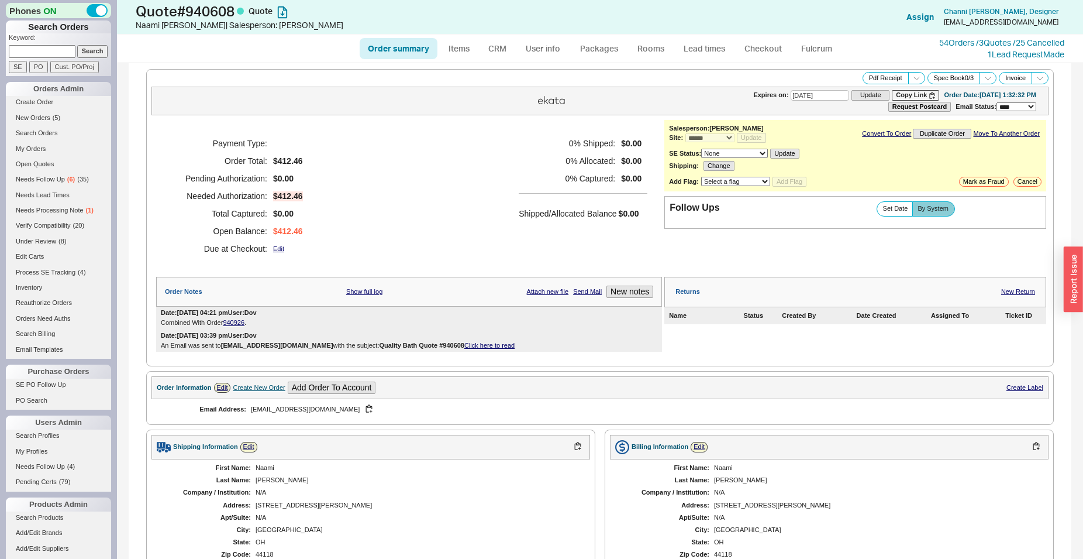
select select "*"
select select "3"
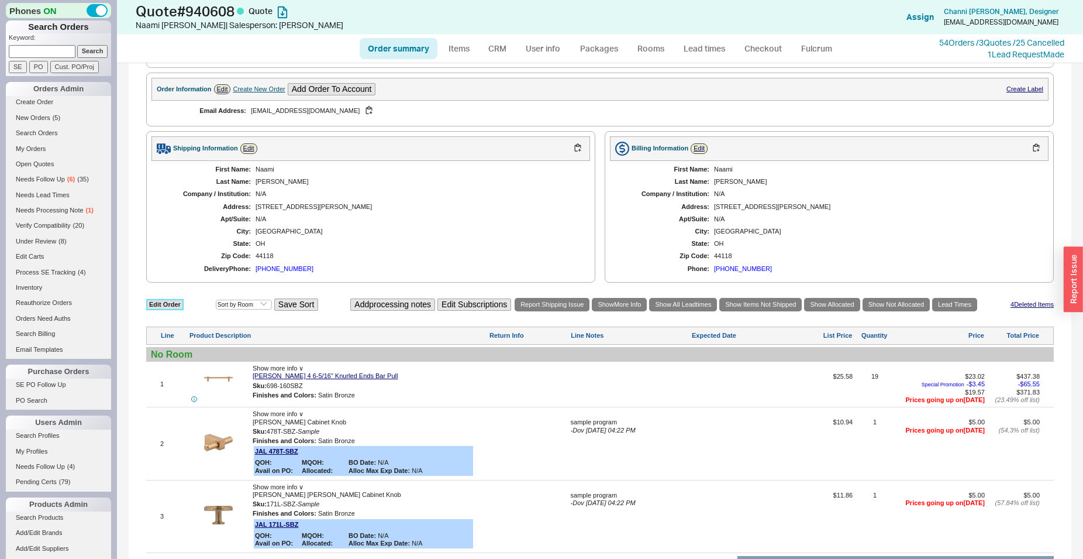
click at [174, 306] on link "Edit Order" at bounding box center [164, 304] width 37 height 11
select select "3"
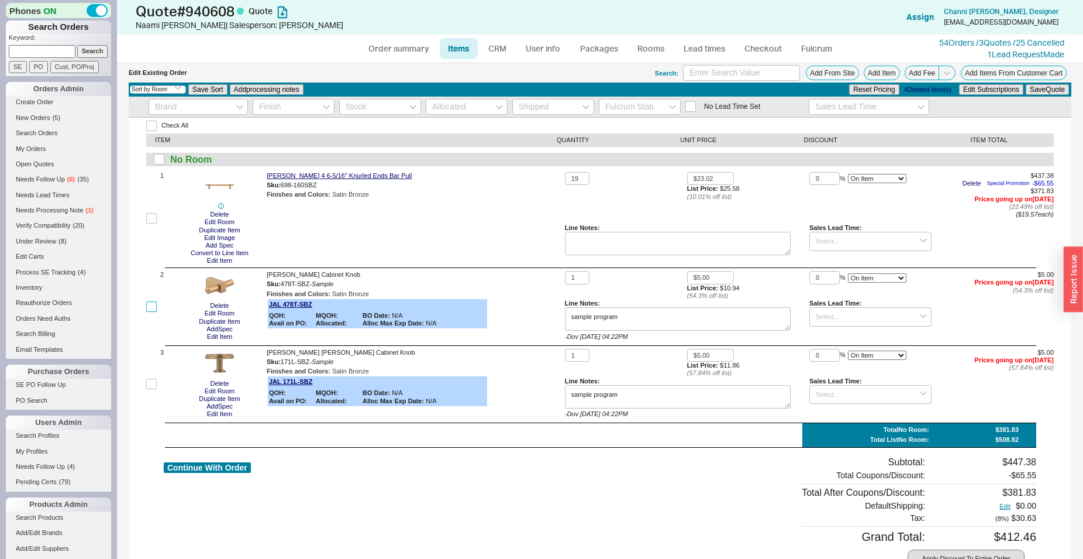
click at [152, 310] on input "checkbox" at bounding box center [151, 306] width 11 height 11
checkbox input "true"
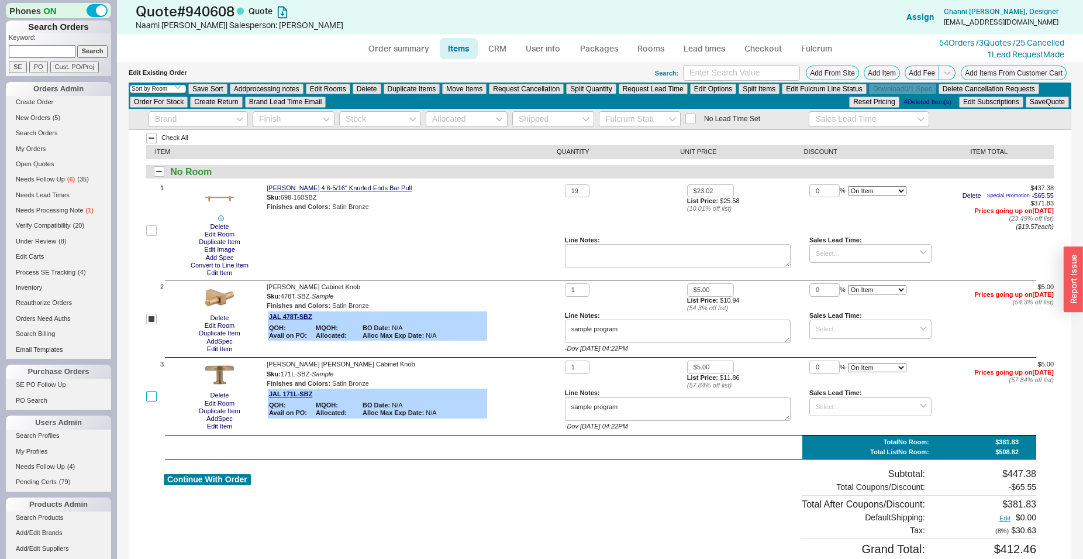
click at [151, 392] on input "checkbox" at bounding box center [151, 396] width 11 height 11
checkbox input "true"
click at [455, 87] on button "Move Items" at bounding box center [464, 89] width 44 height 11
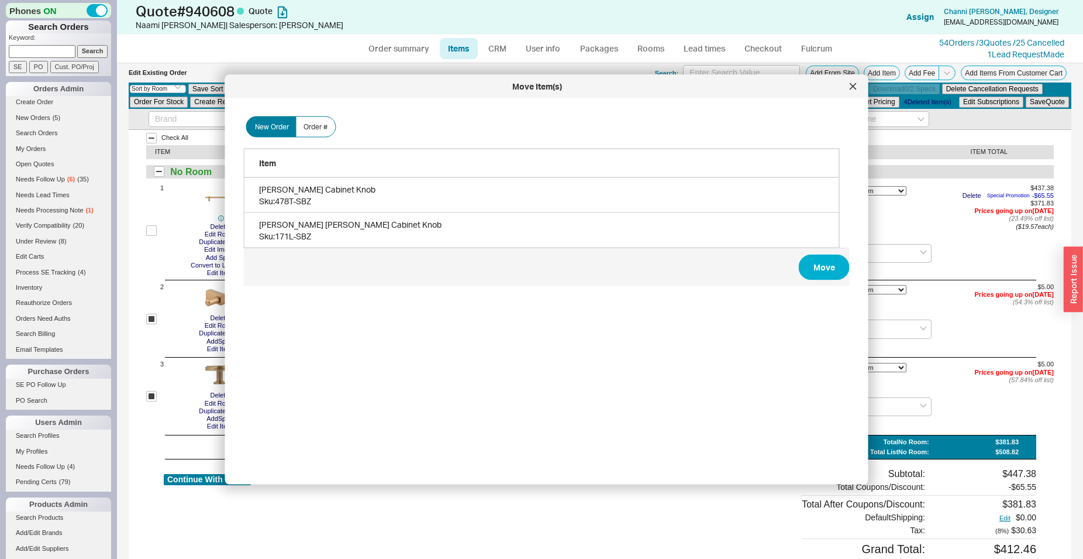
scroll to position [348, 605]
click at [317, 125] on span "Order #" at bounding box center [316, 126] width 24 height 9
click at [0, 0] on input "Order #" at bounding box center [0, 0] width 0 height 0
click at [271, 129] on span "New Order" at bounding box center [272, 126] width 34 height 9
click at [0, 0] on input "New Order" at bounding box center [0, 0] width 0 height 0
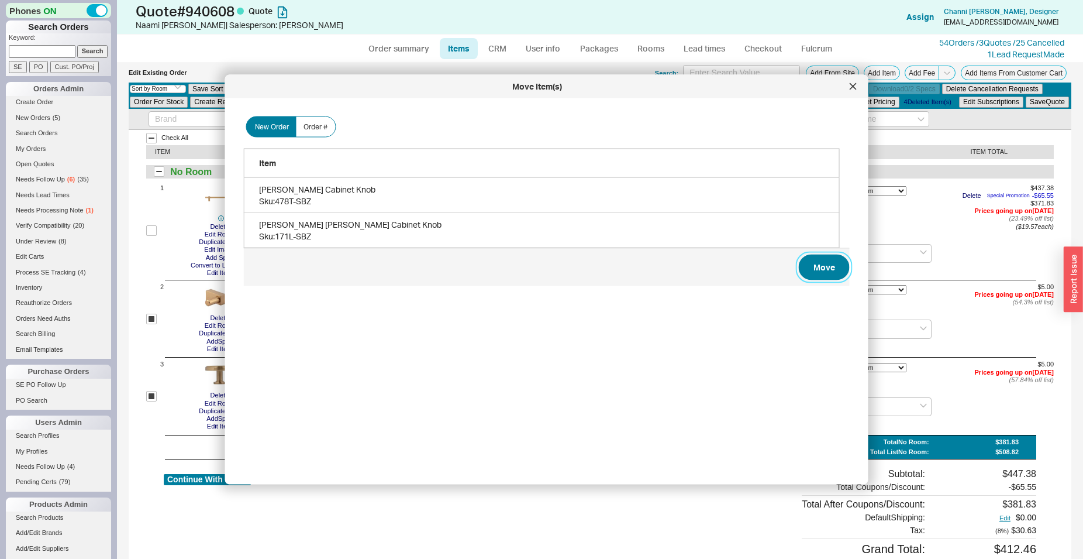
click at [817, 260] on button "Move" at bounding box center [824, 267] width 51 height 26
checkbox input "false"
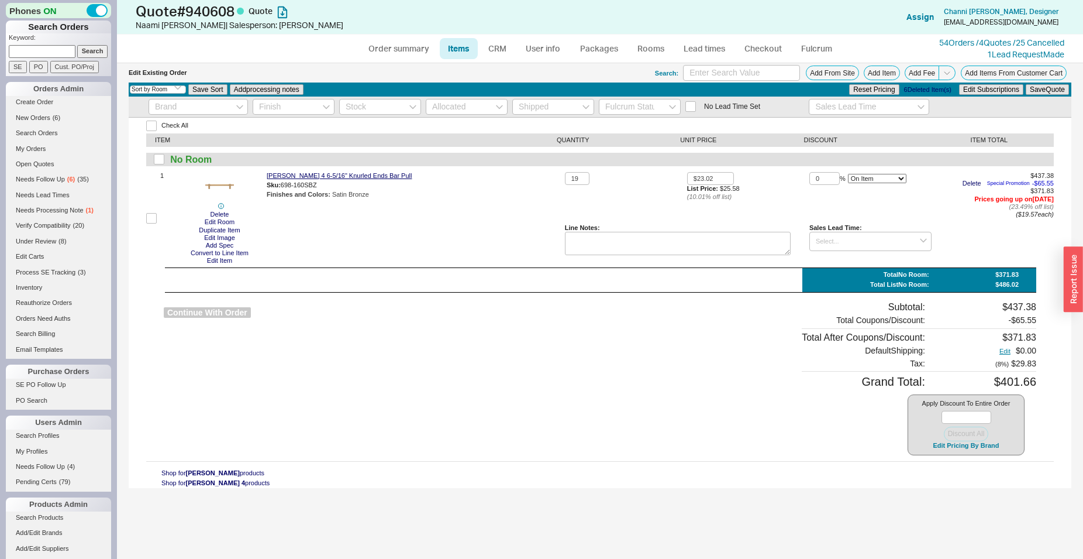
click at [249, 318] on button "Continue With Order" at bounding box center [207, 312] width 87 height 11
select select "*"
select select "3"
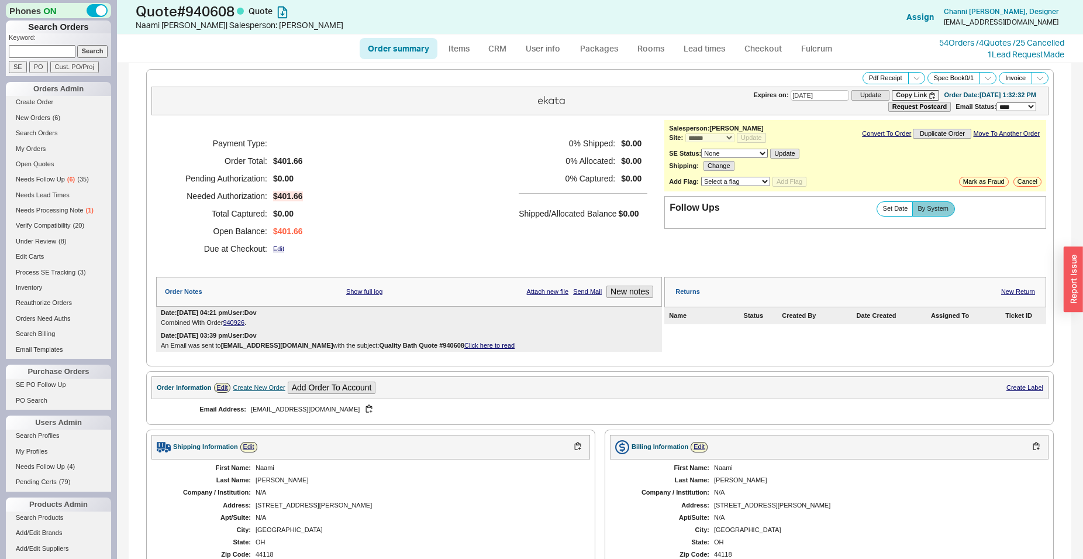
click at [467, 347] on link "Click here to read" at bounding box center [489, 345] width 50 height 7
click at [945, 40] on link "54 Orders / 4 Quotes / 25 Cancelled" at bounding box center [1001, 42] width 125 height 10
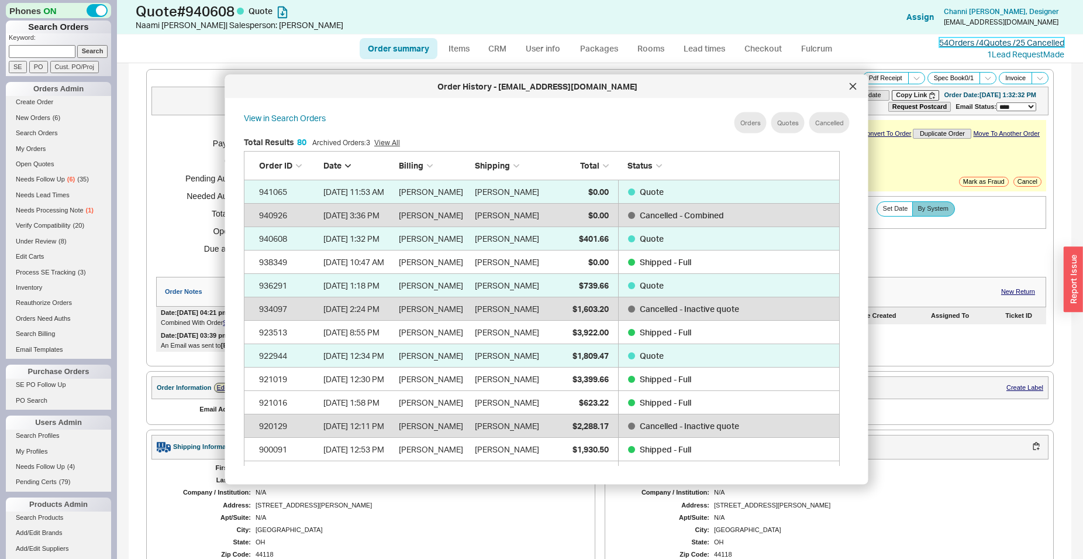
scroll to position [348, 605]
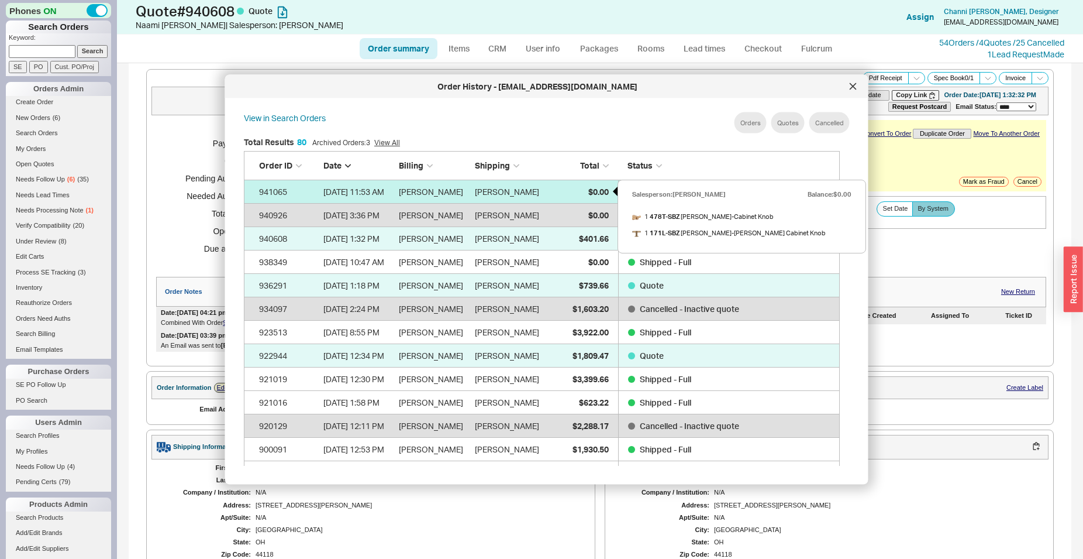
click at [573, 188] on div "$0.00" at bounding box center [579, 191] width 58 height 23
select select "*"
select select "LOW"
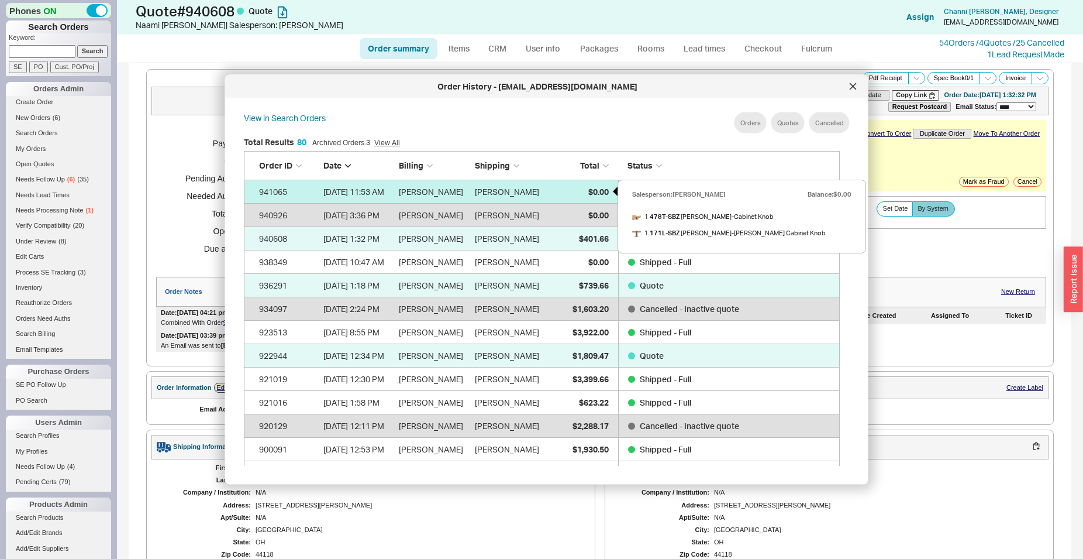
select select "3"
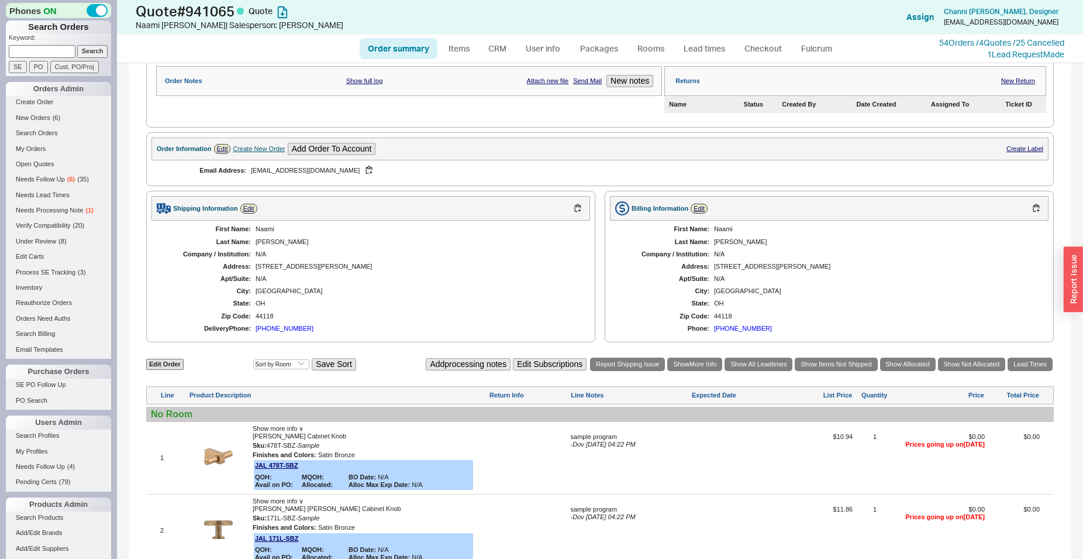
scroll to position [298, 0]
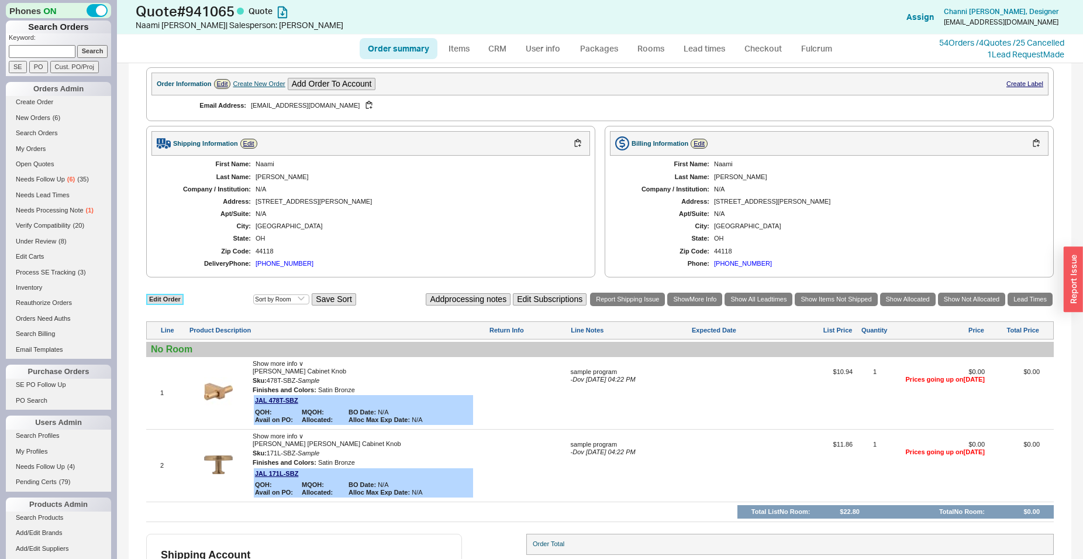
click at [161, 303] on link "Edit Order" at bounding box center [164, 299] width 37 height 11
select select "3"
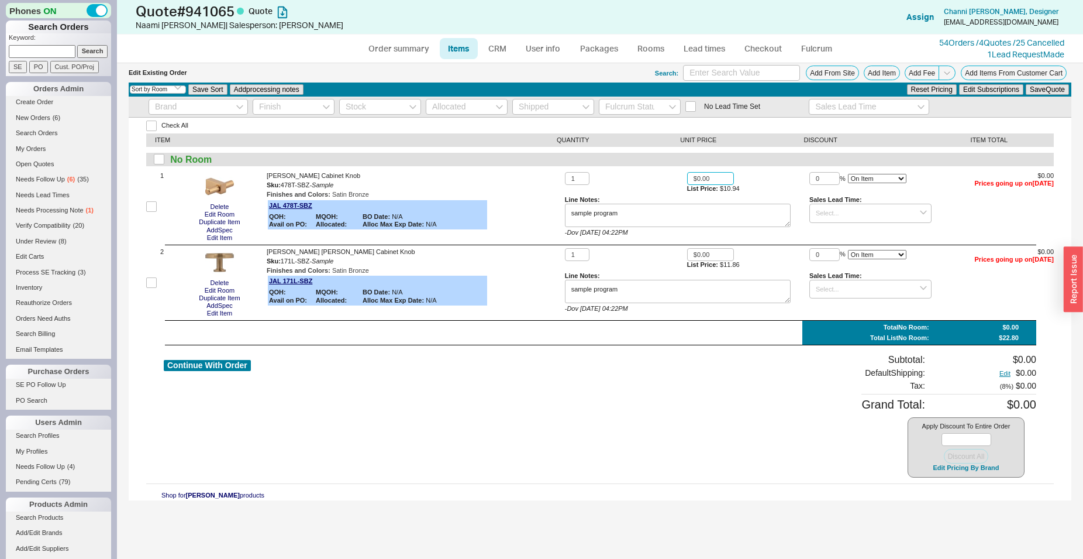
drag, startPoint x: 713, startPoint y: 175, endPoint x: 661, endPoint y: 173, distance: 52.1
click at [687, 173] on input "$0.00" at bounding box center [710, 178] width 47 height 13
type input "$5.00"
drag, startPoint x: 721, startPoint y: 254, endPoint x: 639, endPoint y: 251, distance: 82.0
click at [687, 251] on input "$0.00" at bounding box center [710, 254] width 47 height 13
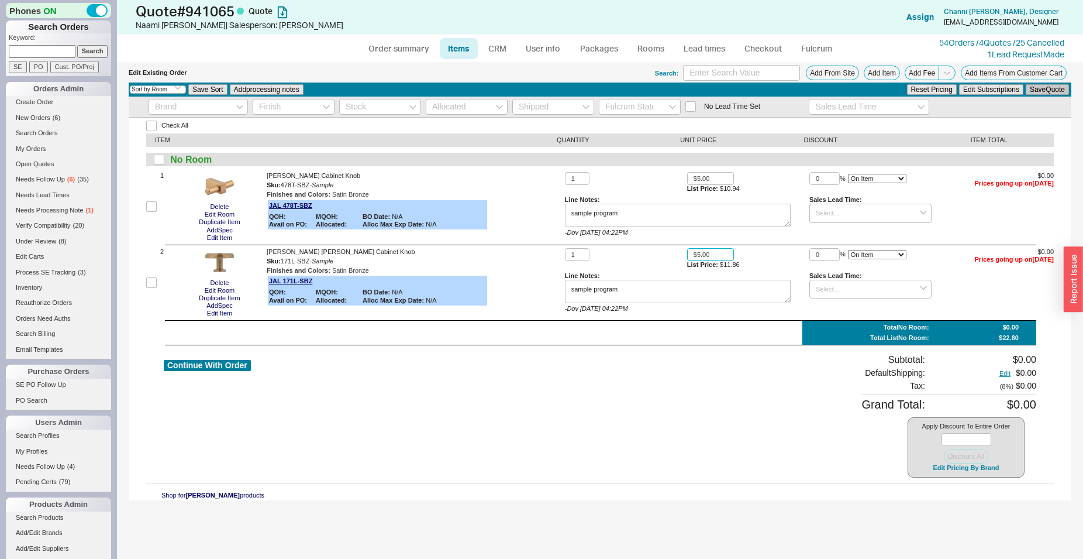
type input "$5.00"
click at [1039, 87] on button "Save Quote" at bounding box center [1047, 89] width 43 height 11
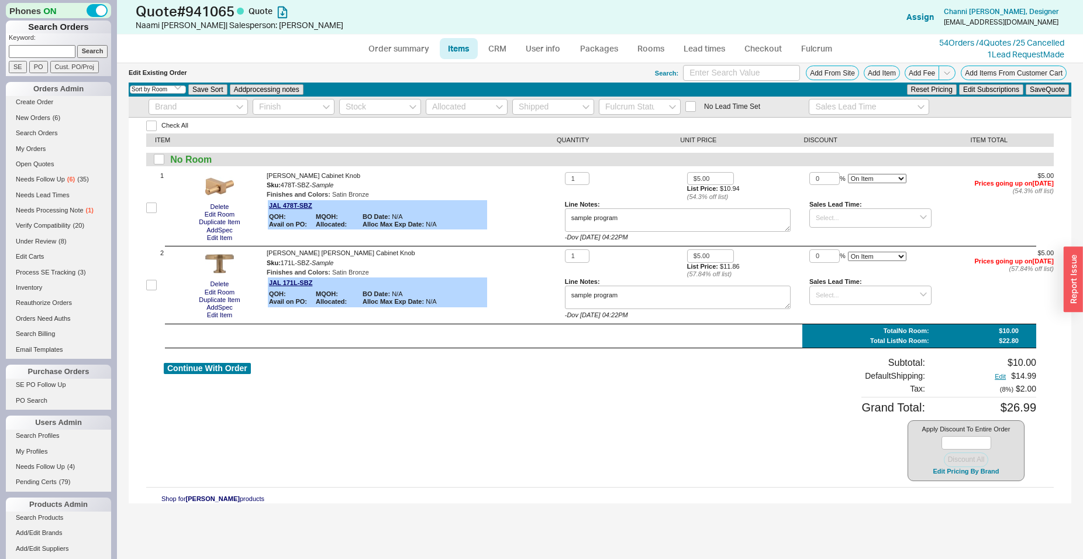
click at [153, 200] on label at bounding box center [151, 207] width 11 height 71
click at [153, 202] on input "checkbox" at bounding box center [151, 207] width 11 height 11
checkbox input "true"
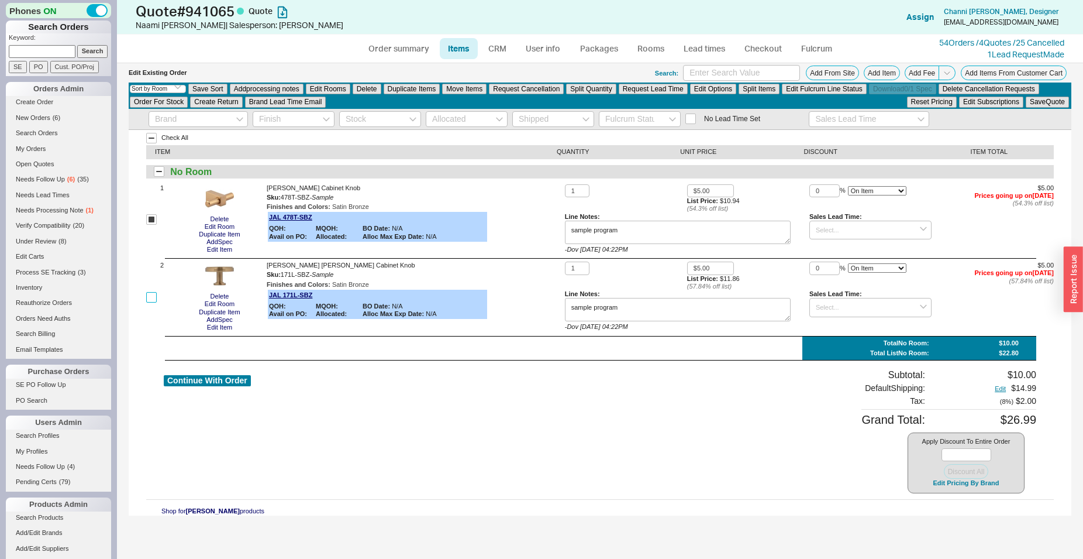
click at [151, 294] on input "checkbox" at bounding box center [151, 297] width 11 height 11
checkbox input "true"
click at [469, 91] on button "Move Items" at bounding box center [464, 89] width 44 height 11
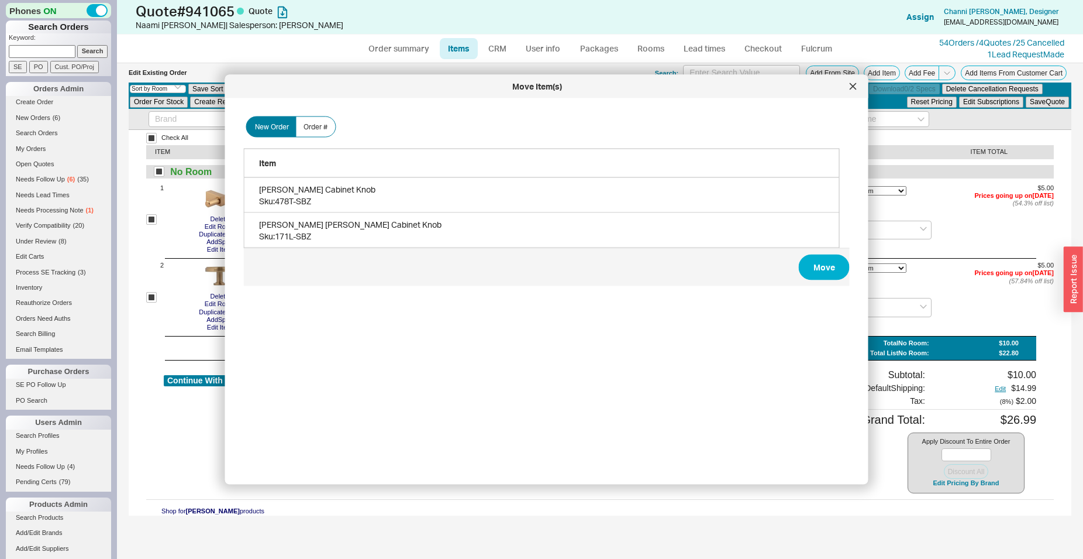
scroll to position [348, 605]
click at [317, 122] on span "Order #" at bounding box center [316, 126] width 24 height 9
click at [0, 0] on input "Order #" at bounding box center [0, 0] width 0 height 0
click at [407, 137] on input at bounding box center [444, 134] width 205 height 22
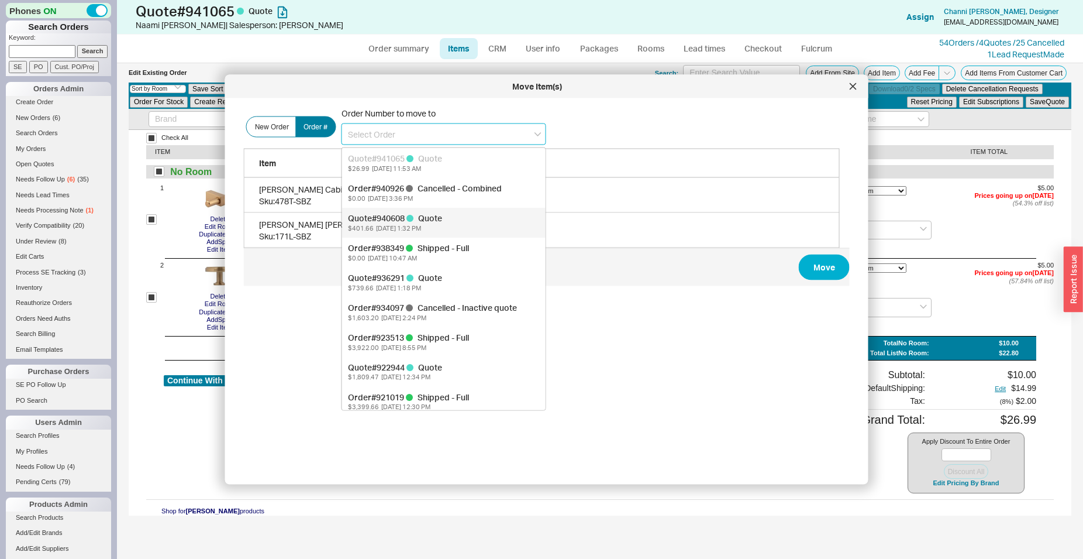
click at [391, 216] on div "Quote # 940608 Quote" at bounding box center [444, 218] width 192 height 12
type input "940608"
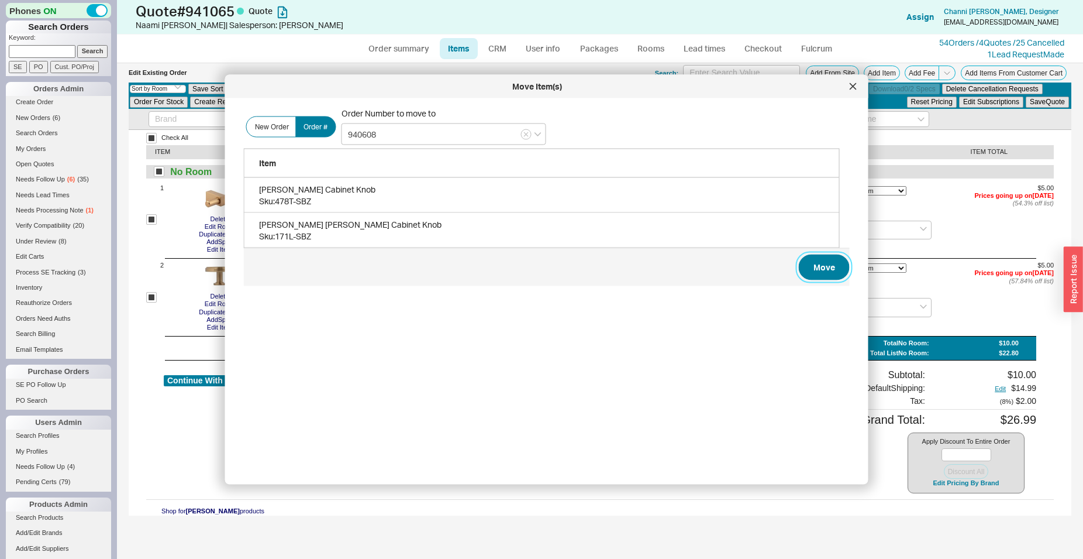
click at [807, 272] on button "Move" at bounding box center [824, 267] width 51 height 26
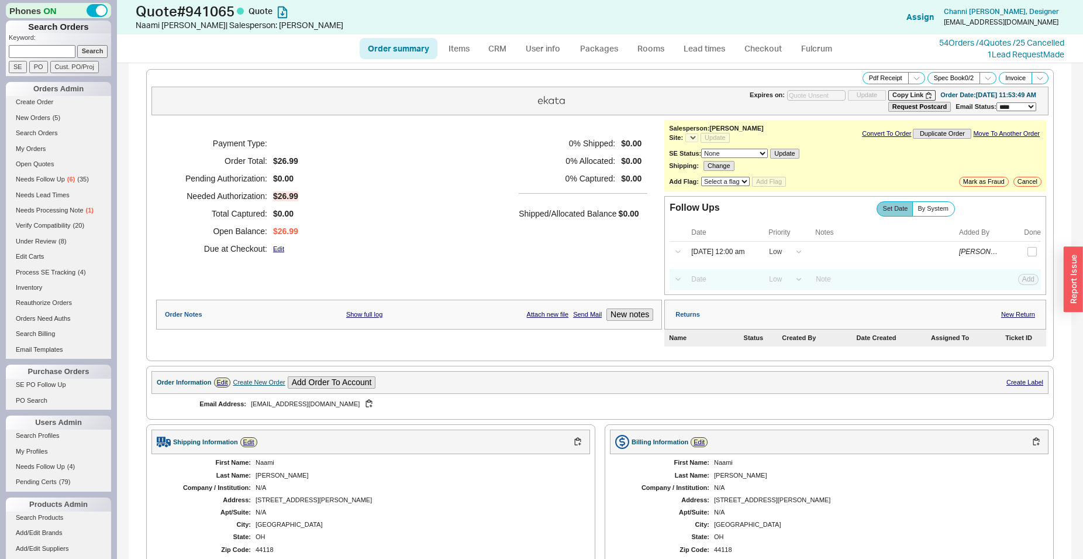
select select "*"
select select "LOW"
select select "3"
select select "*"
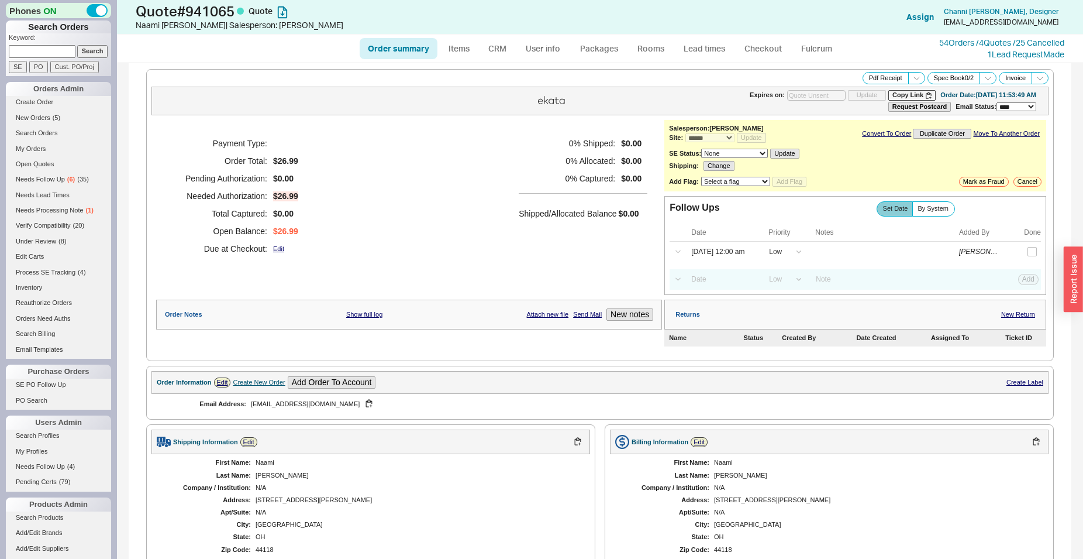
scroll to position [239, 0]
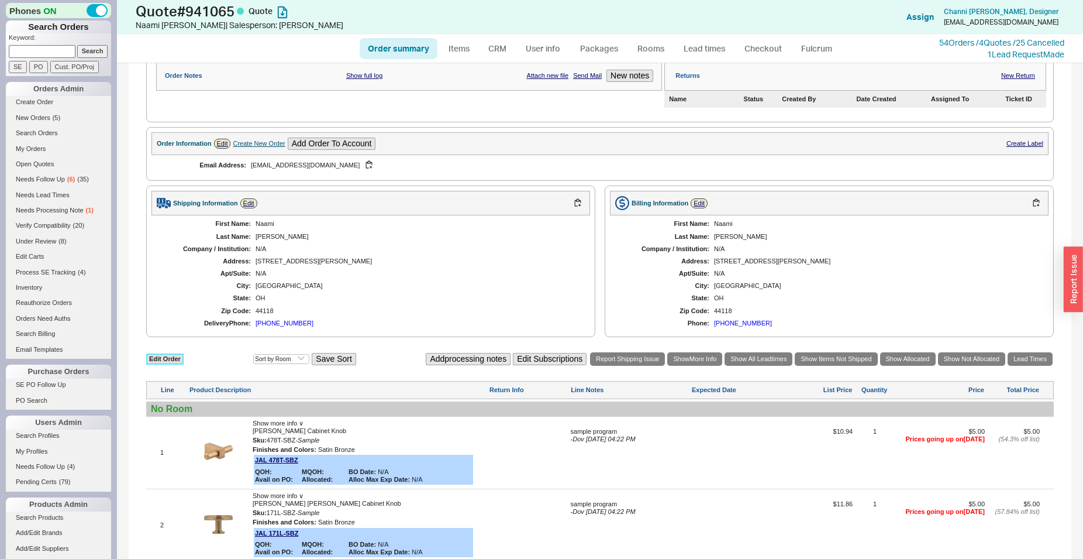
click at [164, 364] on link "Edit Order" at bounding box center [164, 358] width 37 height 11
select select "3"
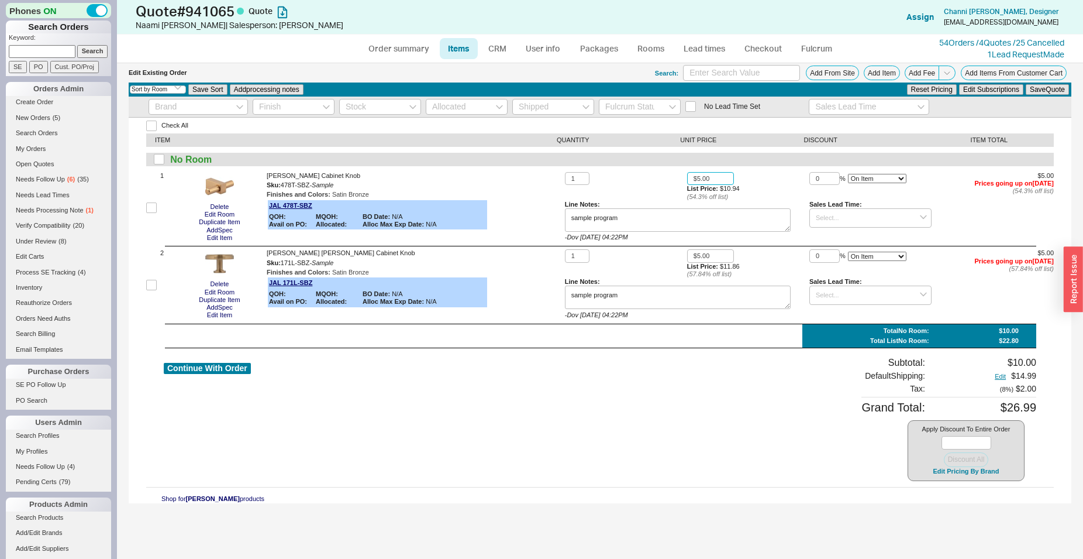
drag, startPoint x: 693, startPoint y: 182, endPoint x: 653, endPoint y: 178, distance: 40.0
click at [687, 178] on input "$5.00" at bounding box center [710, 178] width 47 height 13
type input "$0.00"
drag, startPoint x: 715, startPoint y: 254, endPoint x: 546, endPoint y: 250, distance: 169.7
click at [687, 249] on input "$5.00" at bounding box center [710, 255] width 47 height 13
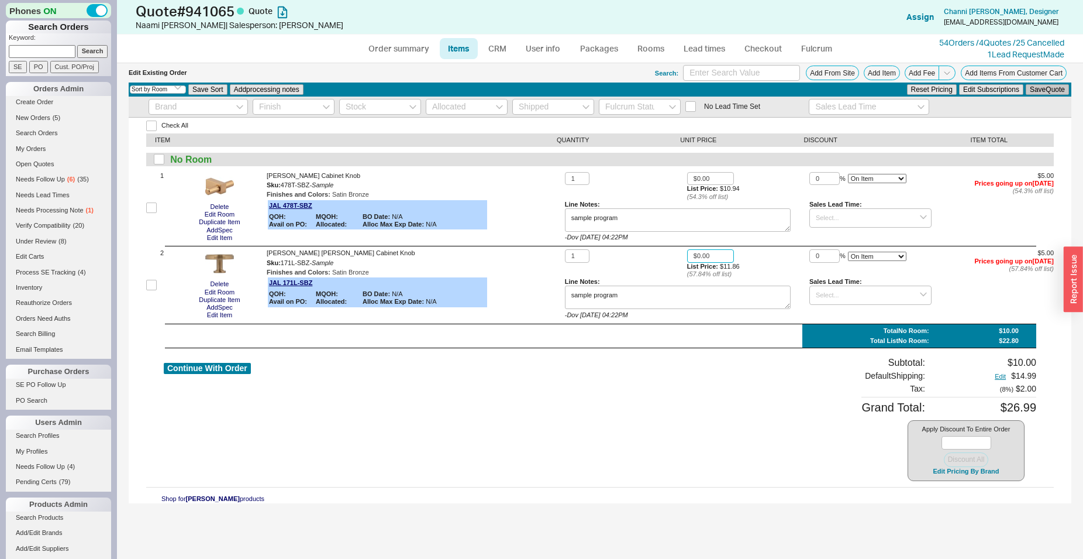
type input "$0.00"
click at [1045, 85] on button "Save Quote" at bounding box center [1047, 89] width 43 height 11
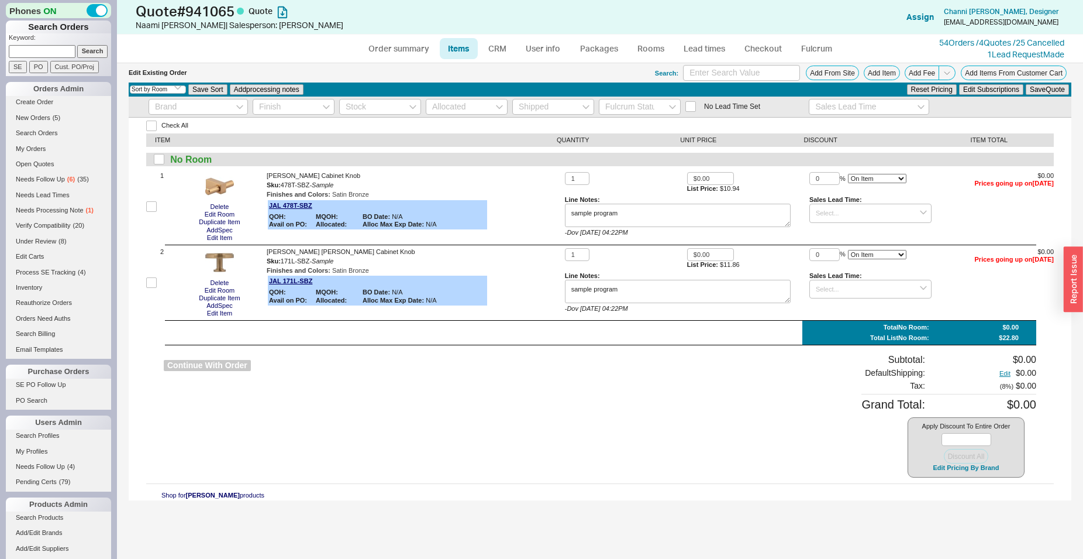
click at [239, 369] on button "Continue With Order" at bounding box center [207, 365] width 87 height 11
select select "*"
select select "LOW"
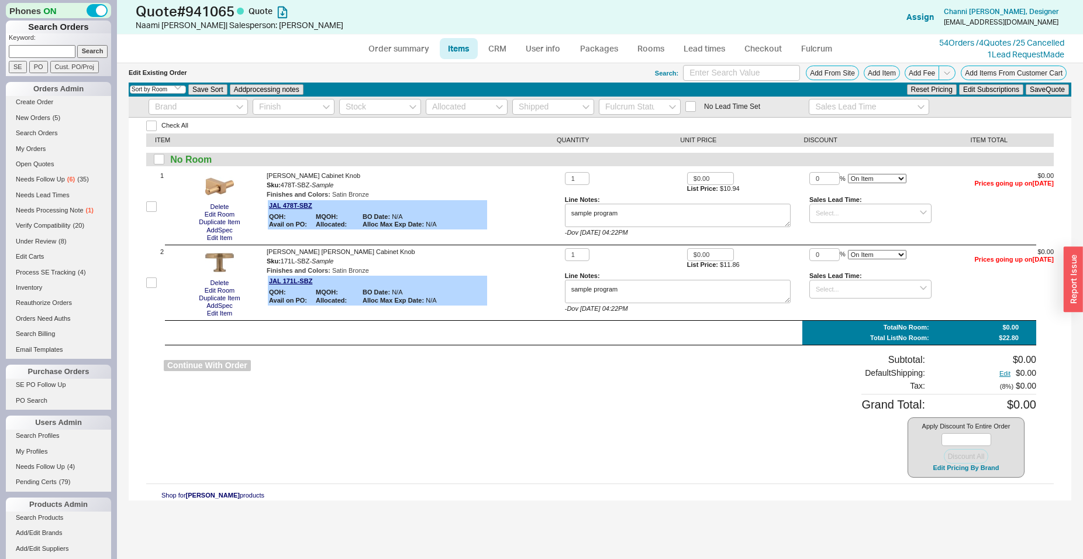
select select "3"
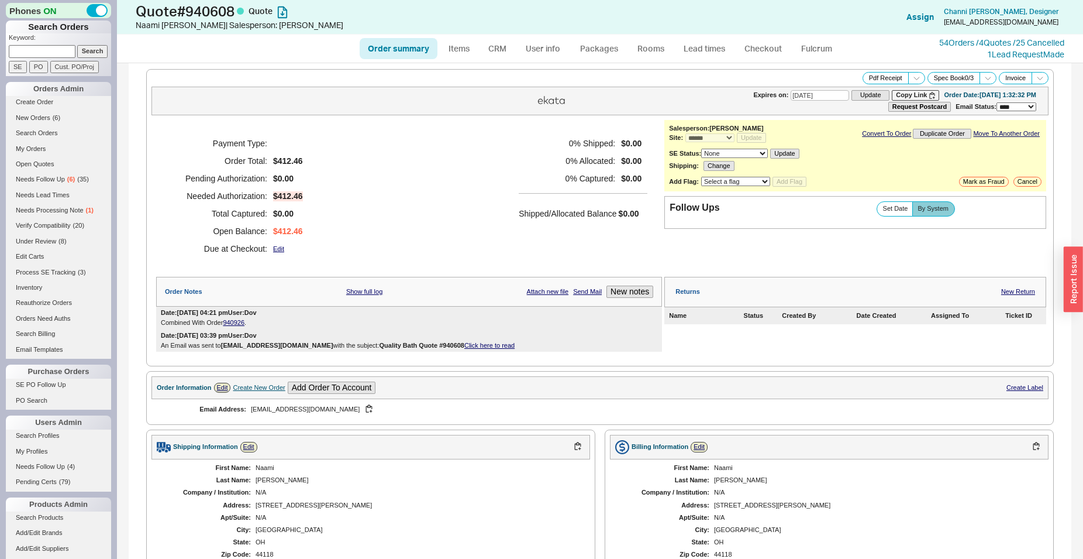
select select "*"
select select "3"
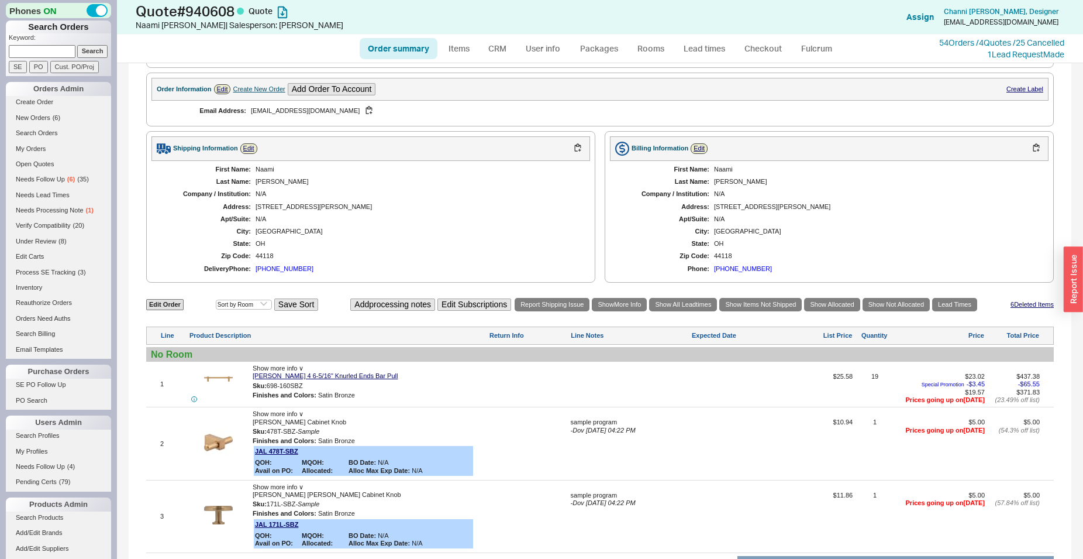
scroll to position [452, 0]
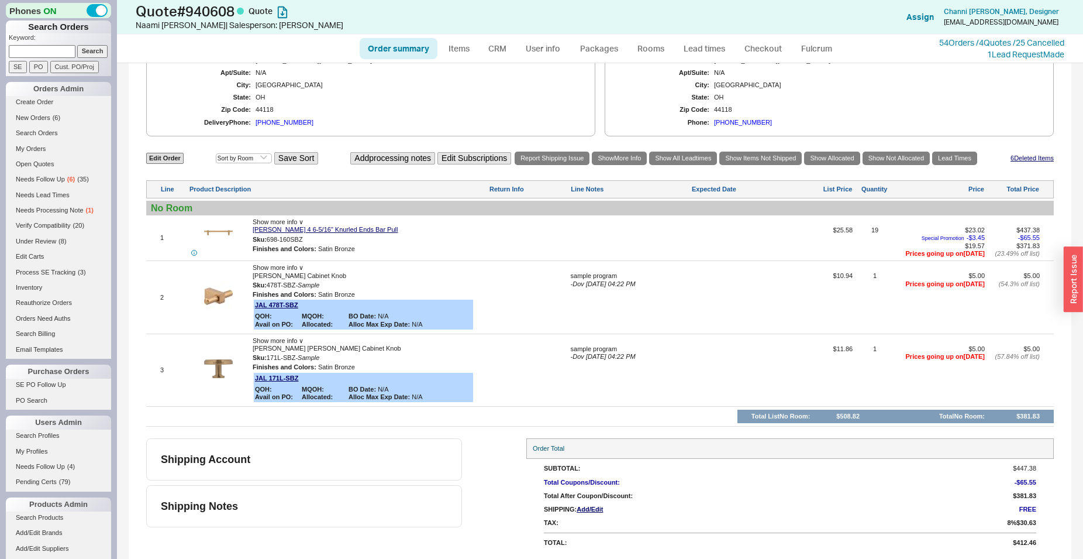
click at [375, 46] on link "Order summary" at bounding box center [399, 48] width 78 height 21
select select "*"
select select "3"
